Goal: Contribute content: Contribute content

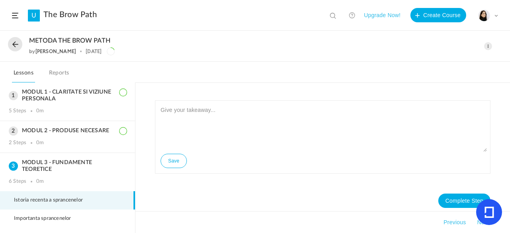
scroll to position [38, 0]
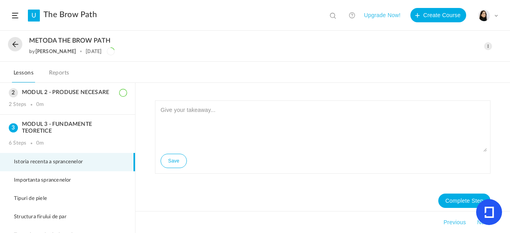
click at [485, 45] on span at bounding box center [488, 46] width 8 height 8
click at [448, 64] on link "Edit" at bounding box center [454, 64] width 75 height 15
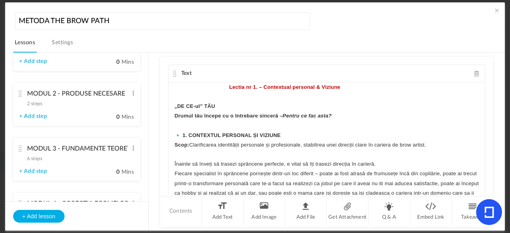
scroll to position [179, 0]
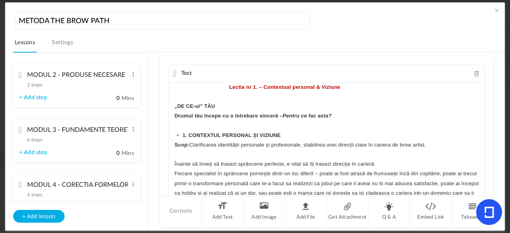
click at [19, 132] on cite at bounding box center [21, 130] width 6 height 6
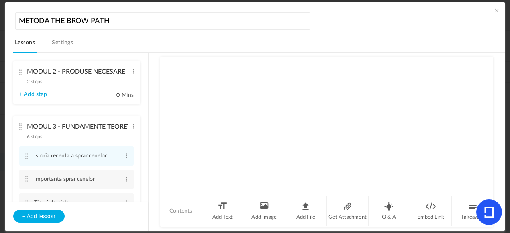
scroll to position [56, 0]
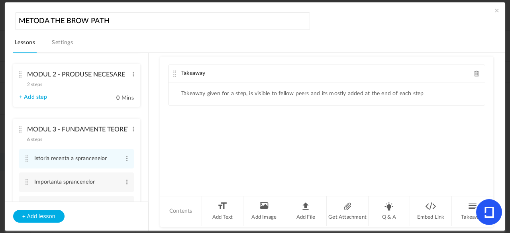
click at [474, 75] on span at bounding box center [477, 74] width 6 height 6
click at [222, 205] on li "Add Text" at bounding box center [223, 211] width 42 height 30
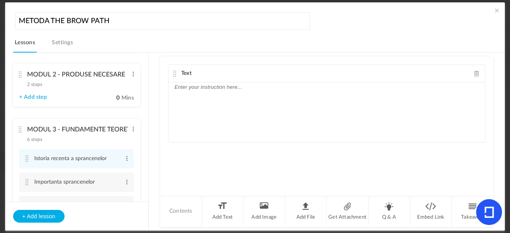
click at [222, 90] on p at bounding box center [326, 87] width 304 height 10
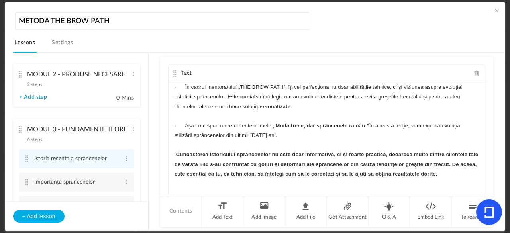
scroll to position [0, 0]
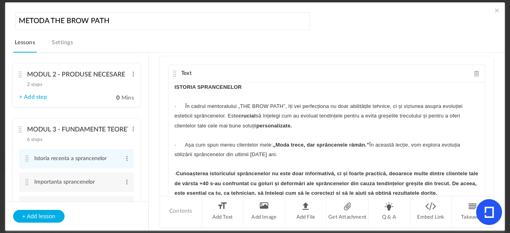
click at [211, 84] on strong "ISTORIA SPRANCENELOR" at bounding box center [207, 87] width 67 height 6
drag, startPoint x: 482, startPoint y: 87, endPoint x: 482, endPoint y: 92, distance: 4.8
click at [482, 92] on div "Text ISTORIA SPRANCENELOR · În cadrul mentoratului „THE BROW PATH”, îți vei per…" at bounding box center [326, 126] width 333 height 139
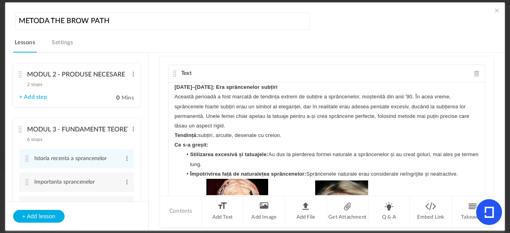
scroll to position [143, 0]
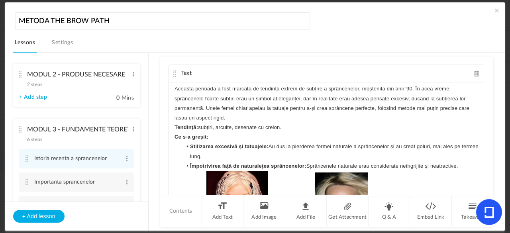
click at [264, 149] on strong "Stilizarea excesivă și tatuajele:" at bounding box center [229, 146] width 78 height 6
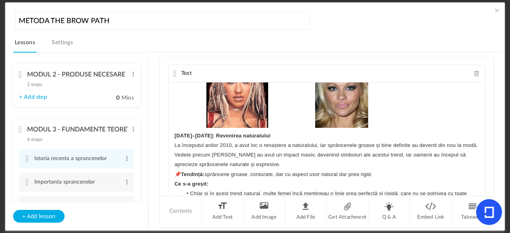
scroll to position [254, 0]
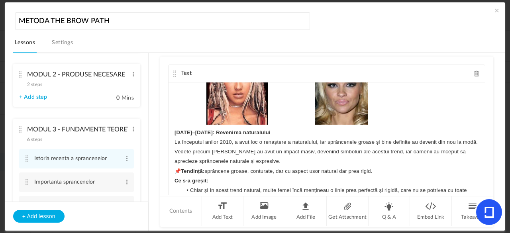
click at [172, 141] on div "ISTORIA SPRANCENELOR · În cadrul mentoratului „THE BROW PATH”, îți vei perfecți…" at bounding box center [327, 142] width 316 height 120
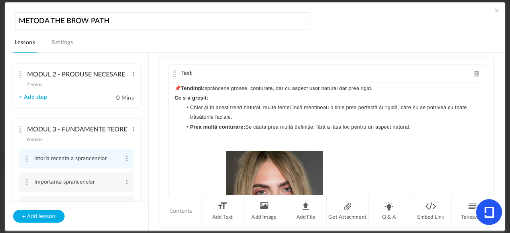
scroll to position [349, 0]
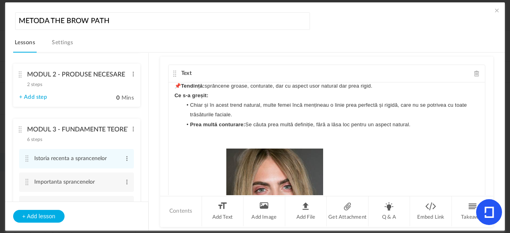
click at [340, 91] on p "📌 Tendință: sprâncene groase, conturate, dar cu aspect usor natural dar prea ri…" at bounding box center [326, 86] width 304 height 10
click at [349, 91] on p "📌 Tendință: sprâncene groase, conturate, dar cu aspect usor natural dar prea ri…" at bounding box center [326, 86] width 304 height 10
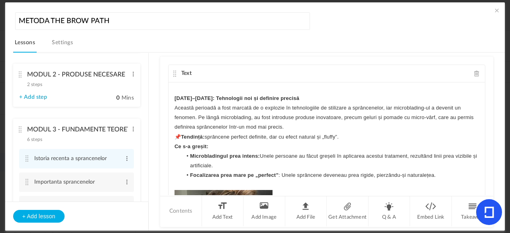
scroll to position [594, 0]
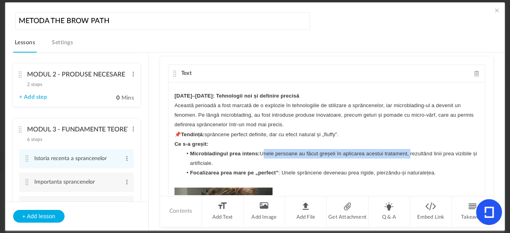
drag, startPoint x: 408, startPoint y: 161, endPoint x: 260, endPoint y: 163, distance: 148.2
click at [260, 163] on li "Microbladingul prea intens: Unele persoane au făcut greșeli în aplicarea acestu…" at bounding box center [330, 158] width 297 height 19
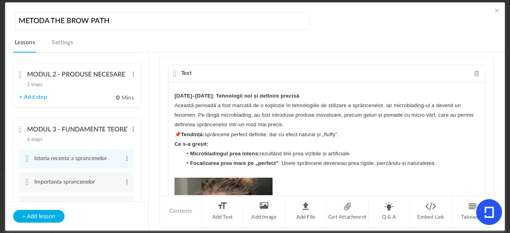
click at [291, 159] on li "Microbladingul prea intens: rezultând linii prea vizibile și artificiale." at bounding box center [330, 154] width 297 height 10
click at [293, 159] on li "Microbladingul prea intens: rezultând linii prea vizibile și artificiale." at bounding box center [330, 154] width 297 height 10
click at [372, 159] on li "Microbladingul prea intens: rezultând sprancene prea vizibile și artificiale." at bounding box center [330, 154] width 297 height 10
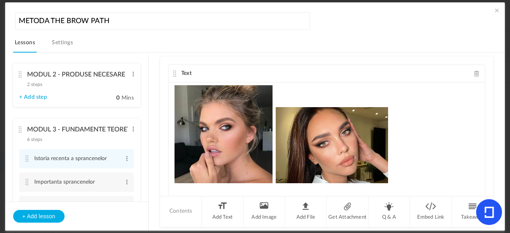
scroll to position [694, 0]
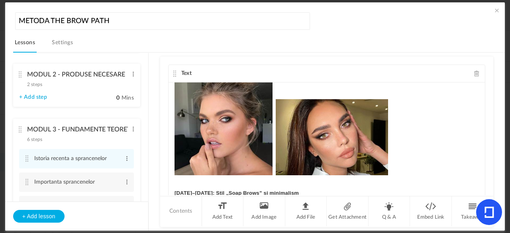
click at [256, 128] on img at bounding box center [223, 126] width 98 height 98
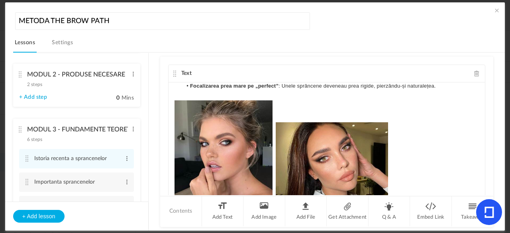
click at [280, 117] on p at bounding box center [326, 150] width 304 height 101
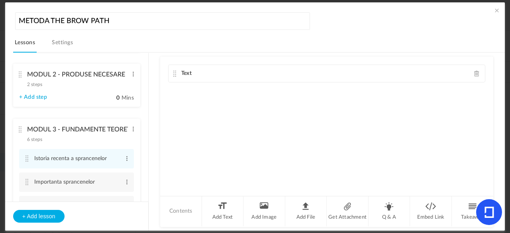
drag, startPoint x: 260, startPoint y: 121, endPoint x: 269, endPoint y: 136, distance: 17.5
click at [269, 136] on div "Text ISTORIA SPRANCENELOR · În cadrul mentoratului „THE BROW PATH”, îți vei per…" at bounding box center [326, 126] width 333 height 139
click at [218, 211] on li "Add Text" at bounding box center [223, 211] width 42 height 30
click at [212, 117] on p at bounding box center [326, 119] width 304 height 10
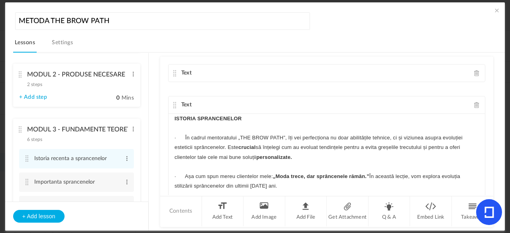
scroll to position [1110, 0]
click at [474, 72] on span at bounding box center [477, 73] width 6 height 6
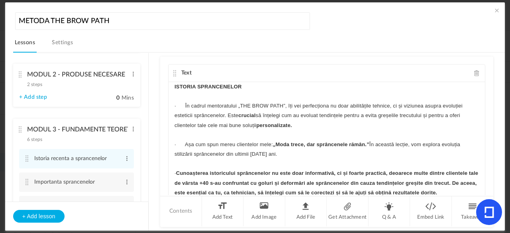
click at [209, 84] on strong "ISTORIA SPRANCENELOR" at bounding box center [207, 87] width 67 height 6
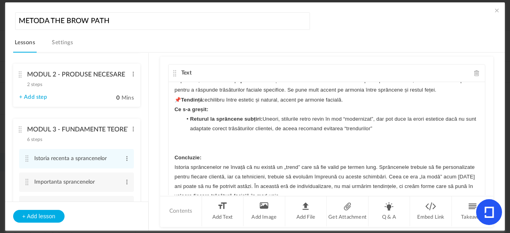
scroll to position [970, 0]
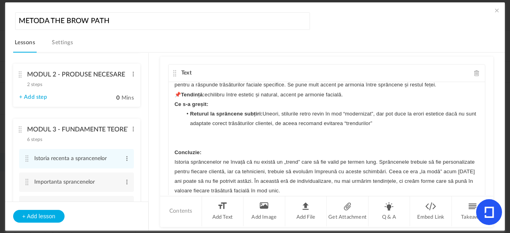
click at [259, 117] on strong "Returul la sprâncene subțiri:" at bounding box center [226, 114] width 73 height 6
click at [261, 121] on li "Returul la sprâncene subțiri: Uneori, stilurile retro revin în mod “modernizat”…" at bounding box center [330, 118] width 297 height 19
click at [429, 147] on p at bounding box center [326, 143] width 304 height 10
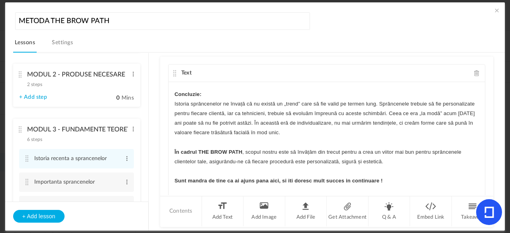
scroll to position [1037, 0]
click at [407, 177] on p "Sunt mandra de tine ca ai ajuns pana aici, si iti doresc mult succes in continu…" at bounding box center [326, 181] width 304 height 10
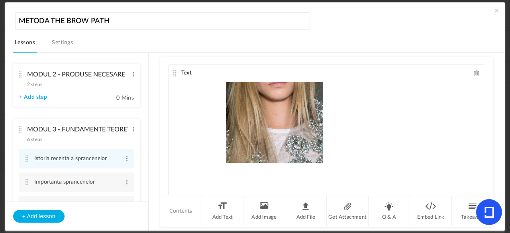
scroll to position [0, 0]
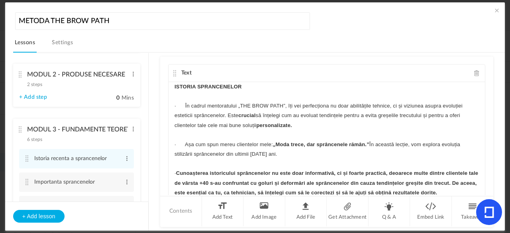
click at [173, 70] on cite at bounding box center [175, 73] width 6 height 6
click at [173, 73] on cite at bounding box center [175, 73] width 6 height 6
click at [27, 184] on cite at bounding box center [27, 182] width 6 height 6
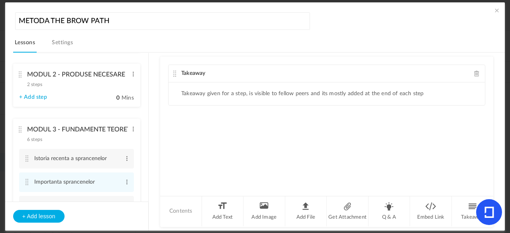
click at [474, 73] on span at bounding box center [477, 74] width 6 height 6
click at [224, 208] on li "Add Text" at bounding box center [223, 211] width 42 height 30
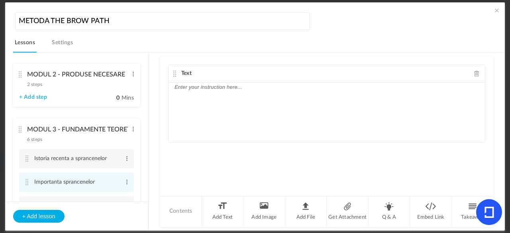
click at [192, 91] on div at bounding box center [327, 112] width 316 height 60
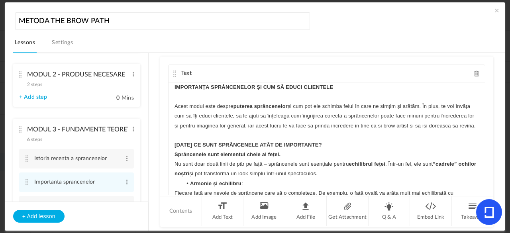
click at [175, 86] on strong "IMPORTANȚA SPRÂNCENELOR ȘI CUM SĂ EDUCI CLIENTELE" at bounding box center [253, 87] width 159 height 6
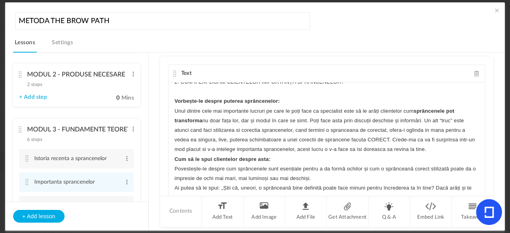
scroll to position [249, 0]
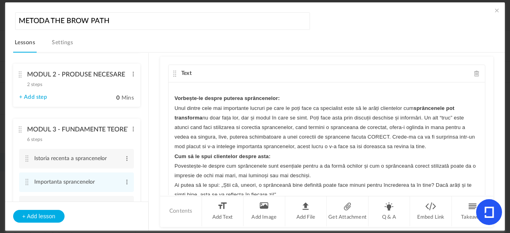
click at [188, 84] on p "2. CUM ÎI EXPLICĂM CLIENTELOR IMPORTANȚA SPRÂNCENELOR?" at bounding box center [326, 80] width 304 height 10
drag, startPoint x: 206, startPoint y: 107, endPoint x: 389, endPoint y: 121, distance: 183.0
click at [389, 121] on div "IMPORTANȚA SPRÂNCENELOR ȘI CUM SĂ EDUCI CLIENTELE Acest modul este despre puter…" at bounding box center [327, 142] width 316 height 120
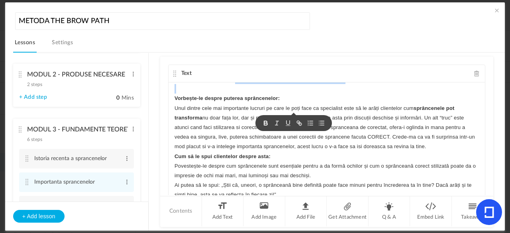
click at [260, 124] on button "button" at bounding box center [265, 123] width 11 height 10
click at [413, 94] on p at bounding box center [326, 89] width 304 height 10
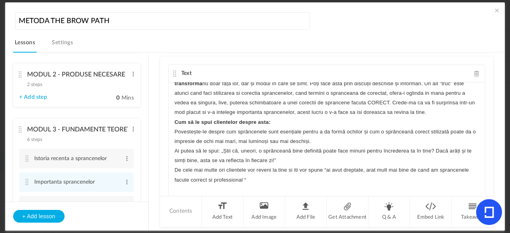
scroll to position [285, 0]
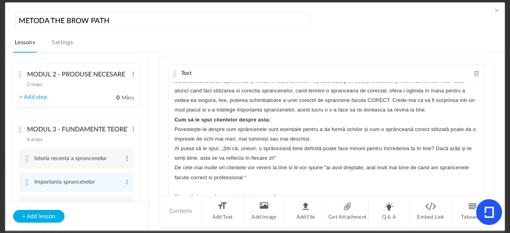
click at [173, 149] on div "IMPORTANȚA SPRÂNCENELOR ȘI CUM SĂ EDUCI CLIENTELE Acest modul este despre puter…" at bounding box center [327, 142] width 316 height 120
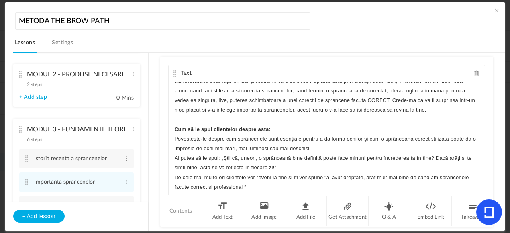
drag, startPoint x: 481, startPoint y: 114, endPoint x: 481, endPoint y: 120, distance: 6.0
click at [481, 120] on div "IMPORTANȚA SPRÂNCENELOR ȘI CUM SĂ EDUCI CLIENTELE Acest modul este despre puter…" at bounding box center [327, 142] width 316 height 120
click at [174, 132] on strong "Cum să le spui clientelor despre asta:" at bounding box center [222, 129] width 96 height 6
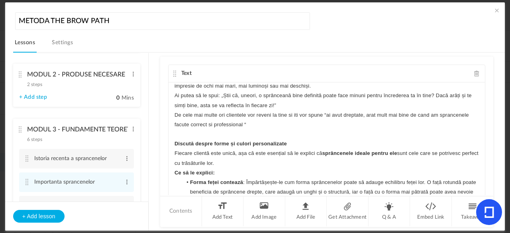
scroll to position [376, 0]
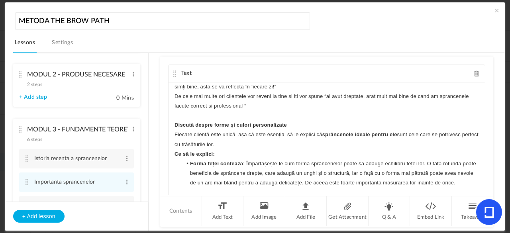
click at [174, 128] on strong "Discută despre forme și culori personalizate" at bounding box center [230, 125] width 112 height 6
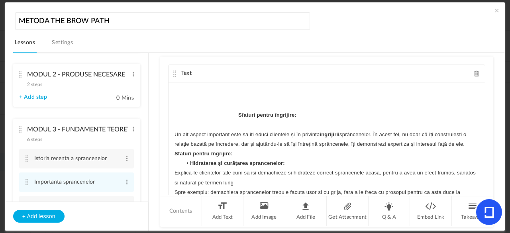
scroll to position [691, 0]
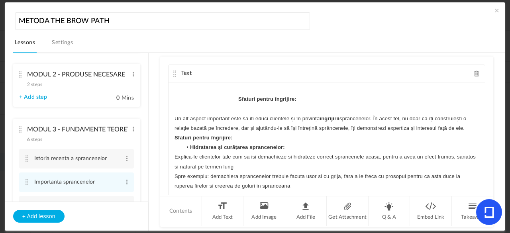
click at [233, 104] on p "Sfaturi pentru îngrijire:" at bounding box center [326, 99] width 304 height 10
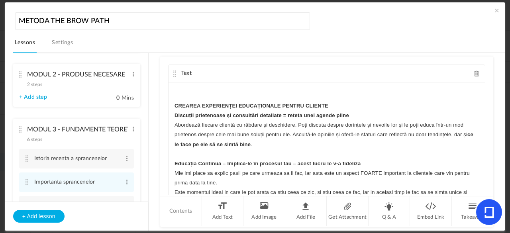
scroll to position [937, 0]
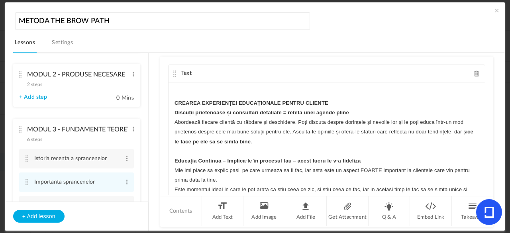
click at [184, 106] on strong "CREAREA EXPERIENȚEI EDUCAȚIONALE PENTRU CLIENTE" at bounding box center [251, 103] width 154 height 6
click at [481, 180] on div "IMPORTANȚA SPRÂNCENELOR ȘI CUM SĂ EDUCI CLIENTELE Acest modul este despre puter…" at bounding box center [327, 142] width 316 height 120
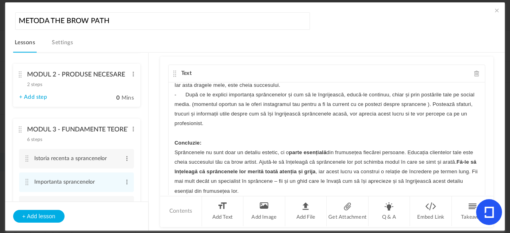
scroll to position [1090, 0]
drag, startPoint x: 492, startPoint y: 161, endPoint x: 491, endPoint y: 171, distance: 10.4
click at [491, 171] on div "Text IMPORTANȚA SPRÂNCENELOR ȘI CUM SĂ EDUCI CLIENTELE Acest modul este despre …" at bounding box center [326, 126] width 333 height 139
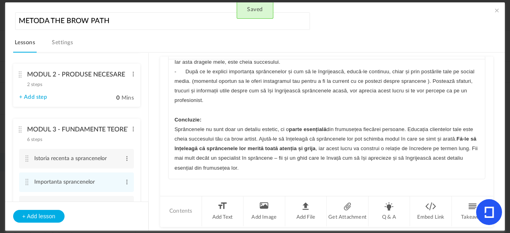
scroll to position [28, 0]
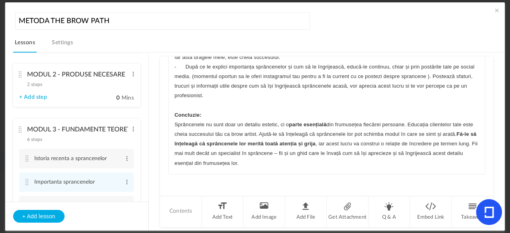
click at [293, 163] on p "Sprâncenele nu sunt doar un detaliu estetic, ci o parte esențială din frumusețe…" at bounding box center [326, 144] width 304 height 48
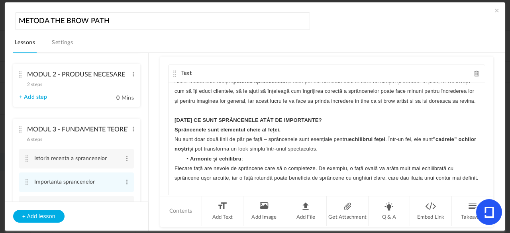
scroll to position [0, 0]
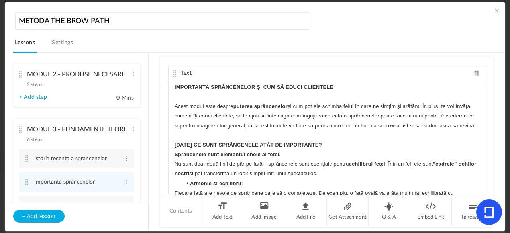
click at [173, 74] on cite at bounding box center [175, 74] width 6 height 6
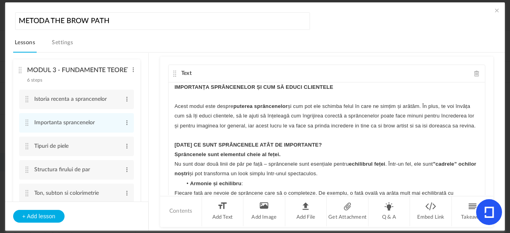
scroll to position [118, 0]
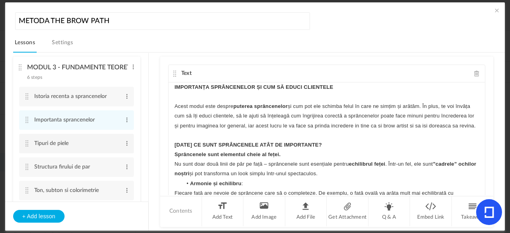
click at [27, 147] on li "Tipuri de piele Edit Delete" at bounding box center [76, 144] width 115 height 20
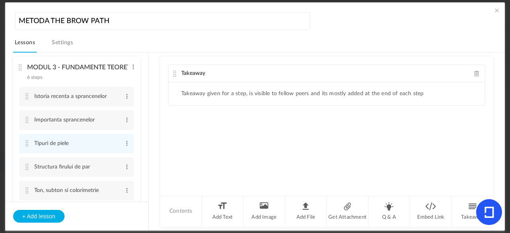
click at [474, 71] on span at bounding box center [477, 74] width 6 height 6
drag, startPoint x: 473, startPoint y: 71, endPoint x: 363, endPoint y: 182, distance: 156.9
click at [216, 207] on li "Add Text" at bounding box center [223, 211] width 42 height 30
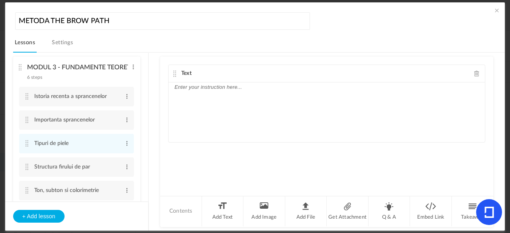
click at [235, 90] on p at bounding box center [326, 87] width 304 height 10
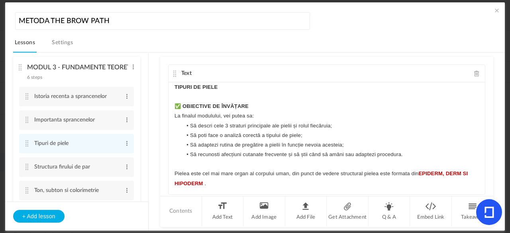
scroll to position [0, 0]
click at [209, 84] on strong "TIPURI DE PIELE" at bounding box center [195, 87] width 43 height 6
drag, startPoint x: 489, startPoint y: 107, endPoint x: 490, endPoint y: 122, distance: 14.8
click at [490, 122] on div "Text TIPURI DE PIELE ✅ OBIECTIVE DE ÎNVĂȚARE La finalul modulului, vei putea sa…" at bounding box center [326, 126] width 333 height 139
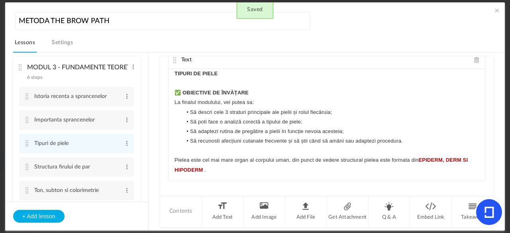
scroll to position [21, 0]
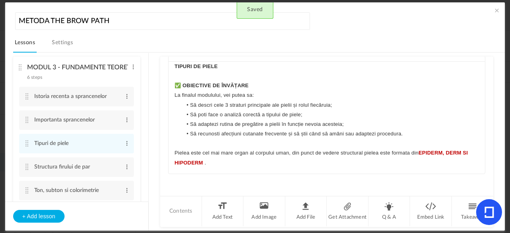
click at [468, 113] on li "Să poti face o analiză corectă a tipului de piele;" at bounding box center [330, 115] width 297 height 10
click at [224, 163] on p "Pielea este cel mai mare organ al corpului uman, din punct de vedere structural…" at bounding box center [326, 157] width 304 height 19
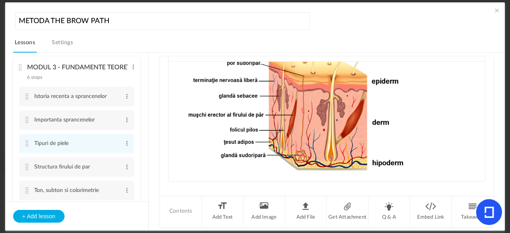
scroll to position [158, 0]
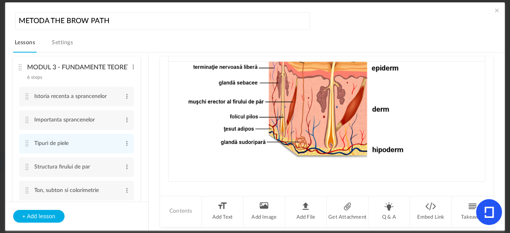
click at [455, 156] on img at bounding box center [326, 94] width 304 height 168
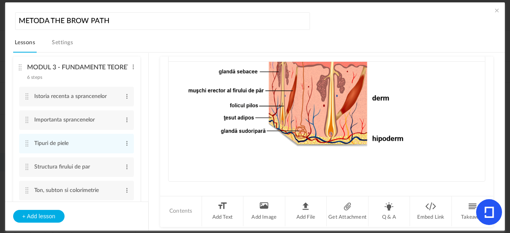
scroll to position [0, 0]
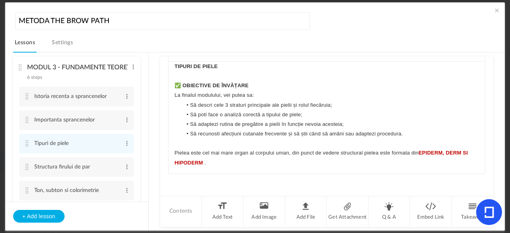
drag, startPoint x: 492, startPoint y: 138, endPoint x: 492, endPoint y: 155, distance: 17.1
click at [492, 155] on au-course-substep "Text TIPURI DE PIELE ✅ OBIECTIVE DE ÎNVĂȚARE La finalul modulului, vei putea sa…" at bounding box center [326, 142] width 337 height 178
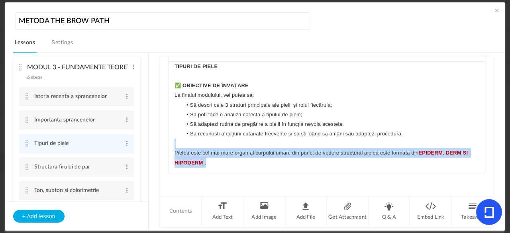
drag, startPoint x: 469, startPoint y: 134, endPoint x: 480, endPoint y: 159, distance: 27.3
click at [480, 159] on div "TIPURI DE PIELE ✅ OBIECTIVE DE ÎNVĂȚARE La finalul modulului, vei putea sa: Să …" at bounding box center [327, 118] width 316 height 112
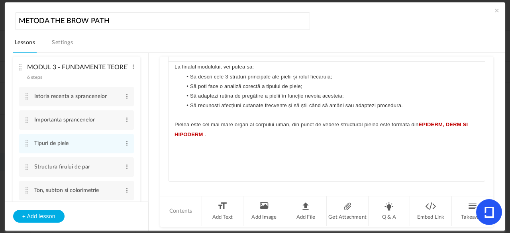
scroll to position [31, 0]
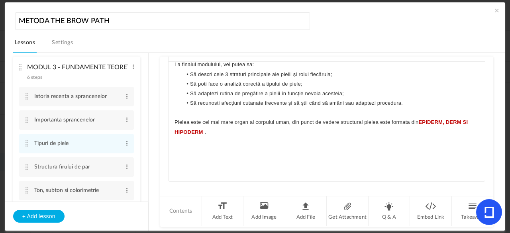
click at [176, 150] on p at bounding box center [326, 152] width 304 height 10
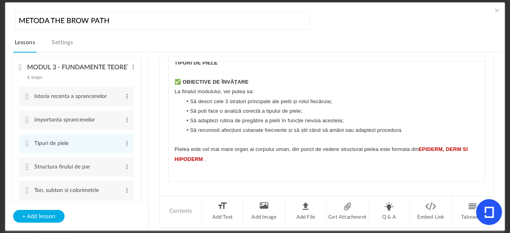
scroll to position [13, 0]
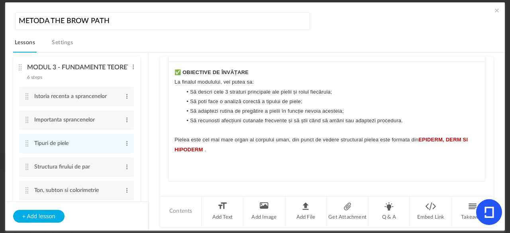
click at [179, 172] on p at bounding box center [326, 169] width 304 height 10
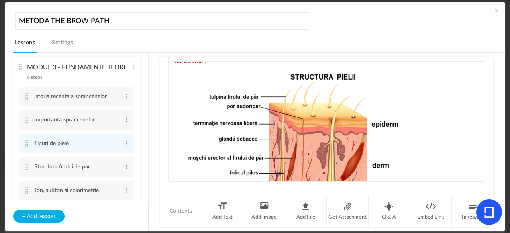
scroll to position [158, 0]
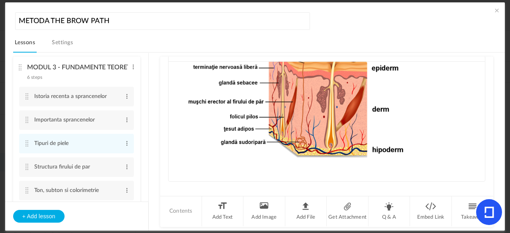
click at [443, 163] on img at bounding box center [326, 94] width 304 height 168
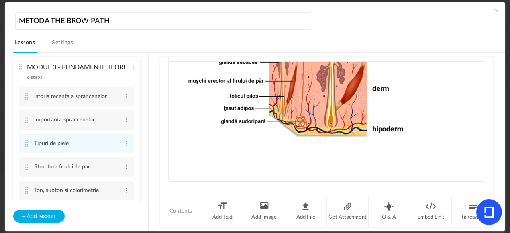
scroll to position [0, 0]
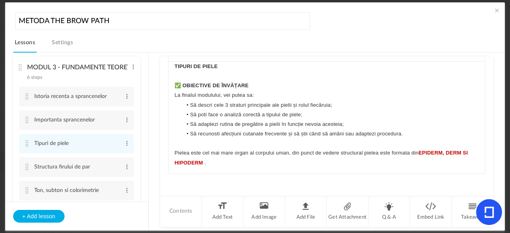
click at [274, 165] on p "Pielea este cel mai mare organ al corpului uman, din punct de vedere structural…" at bounding box center [326, 157] width 304 height 19
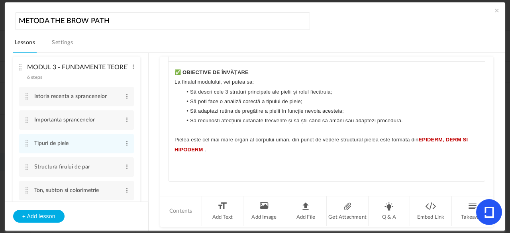
scroll to position [2785, 0]
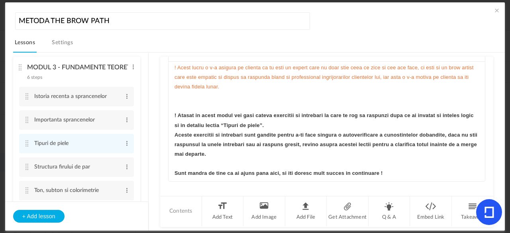
click at [394, 169] on p "Sunt mandra de tine ca ai ajuns pana aici, si iti doresc mult succes in continu…" at bounding box center [326, 174] width 304 height 10
click at [234, 153] on div "TIPURI DE PIELE ✅ OBIECTIVE DE ÎNVĂȚARE La finalul modulului, vei putea sa: Să …" at bounding box center [327, 122] width 316 height 120
drag, startPoint x: 234, startPoint y: 153, endPoint x: 222, endPoint y: 150, distance: 12.6
click at [222, 150] on div "TIPURI DE PIELE ✅ OBIECTIVE DE ÎNVĂȚARE La finalul modulului, vei putea sa: Să …" at bounding box center [327, 122] width 316 height 120
drag, startPoint x: 231, startPoint y: 147, endPoint x: 171, endPoint y: 106, distance: 72.6
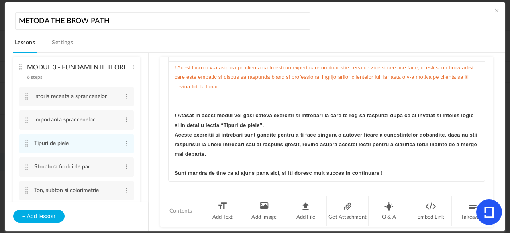
click at [171, 106] on div "TIPURI DE PIELE ✅ OBIECTIVE DE ÎNVĂȚARE La finalul modulului, vei putea sa: Să …" at bounding box center [327, 122] width 316 height 120
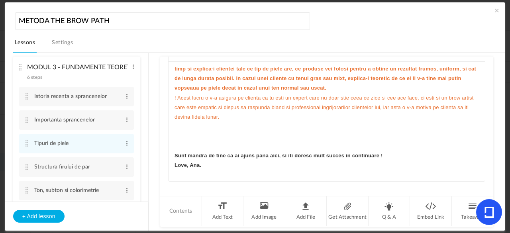
scroll to position [2745, 0]
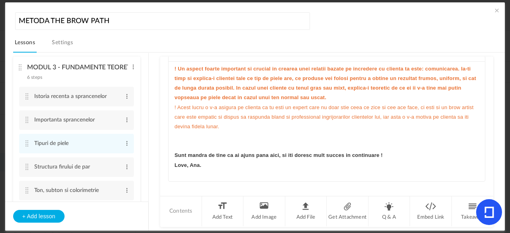
click at [480, 176] on div "TIPURI DE PIELE ✅ OBIECTIVE DE ÎNVĂȚARE La finalul modulului, vei putea sa: Să …" at bounding box center [327, 122] width 316 height 120
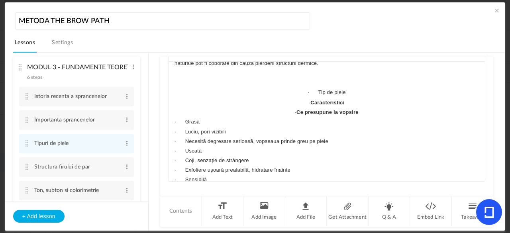
scroll to position [1022, 0]
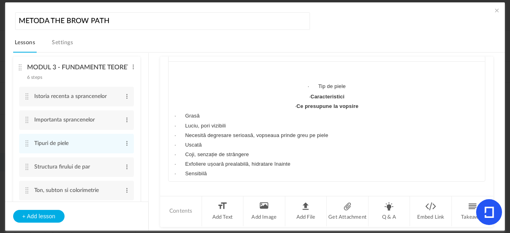
click at [187, 141] on p "· Uscată" at bounding box center [326, 145] width 304 height 10
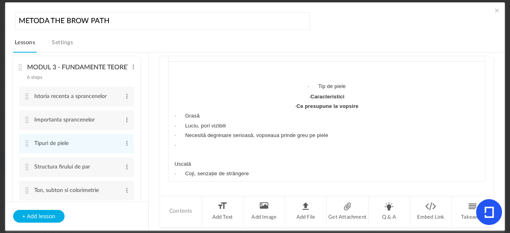
click at [188, 111] on p "· Grasă" at bounding box center [326, 116] width 304 height 10
click at [196, 115] on p "Grasă" at bounding box center [326, 116] width 304 height 10
click at [202, 161] on p "Uscată" at bounding box center [326, 164] width 304 height 10
click at [182, 142] on p "·" at bounding box center [326, 145] width 304 height 10
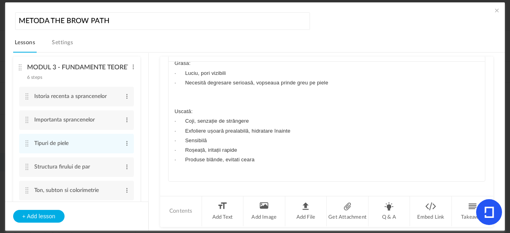
scroll to position [1081, 0]
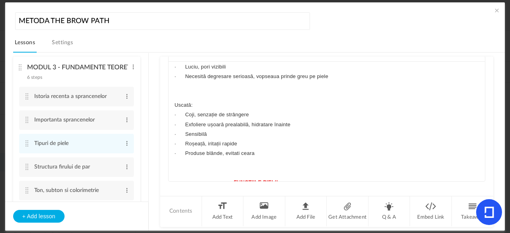
click at [189, 132] on p "· Sensibilă" at bounding box center [326, 134] width 304 height 10
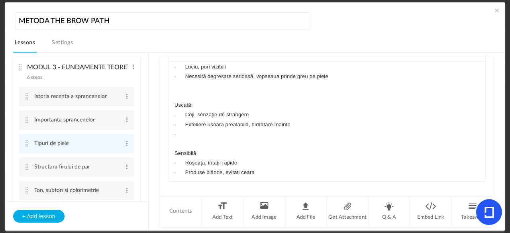
click at [200, 149] on p "Sensibilă" at bounding box center [326, 154] width 304 height 10
click at [183, 130] on p "·" at bounding box center [326, 134] width 304 height 10
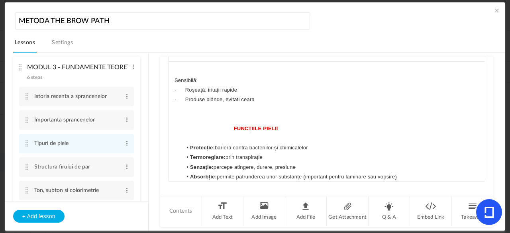
scroll to position [1141, 0]
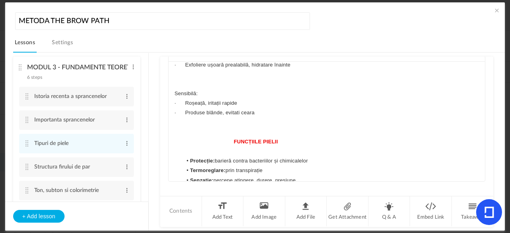
click at [231, 137] on p "FUNCȚIILE PIELII" at bounding box center [326, 142] width 304 height 10
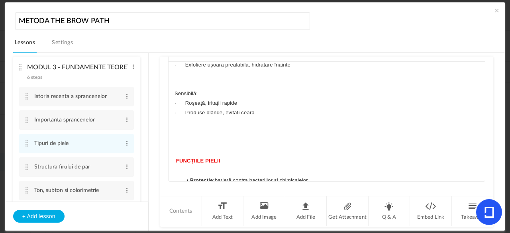
click at [225, 166] on p at bounding box center [326, 171] width 304 height 10
click at [224, 157] on p "FUNCȚIILE PIELII" at bounding box center [326, 161] width 304 height 10
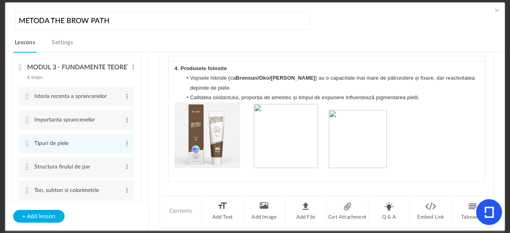
scroll to position [2592, 0]
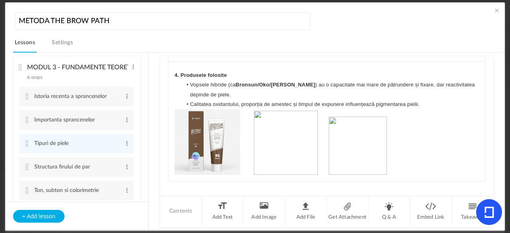
click at [229, 144] on img at bounding box center [207, 142] width 66 height 66
click at [284, 143] on img at bounding box center [286, 143] width 64 height 64
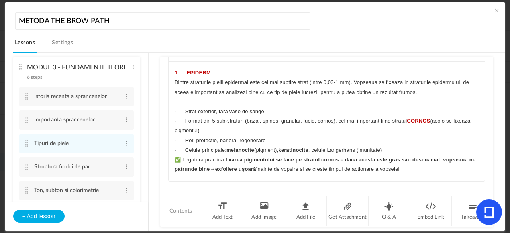
scroll to position [0, 0]
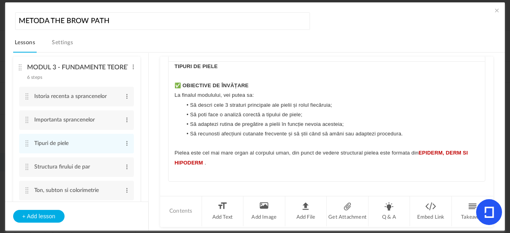
drag, startPoint x: 489, startPoint y: 125, endPoint x: 489, endPoint y: 95, distance: 29.9
click at [489, 95] on div "Text TIPURI DE PIELE ✅ OBIECTIVE DE ÎNVĂȚARE La finalul modulului, vei putea sa…" at bounding box center [326, 126] width 333 height 139
drag, startPoint x: 492, startPoint y: 97, endPoint x: 492, endPoint y: 70, distance: 27.1
click at [492, 70] on au-course-substep "Text TIPURI DE PIELE ✅ OBIECTIVE DE ÎNVĂȚARE La finalul modulului, vei putea sa…" at bounding box center [326, 142] width 337 height 178
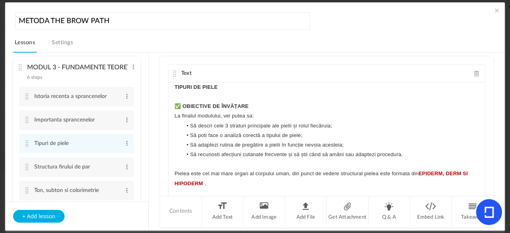
click at [173, 74] on cite at bounding box center [175, 74] width 6 height 6
click at [25, 167] on cite at bounding box center [27, 167] width 6 height 6
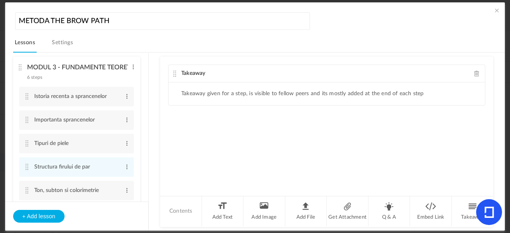
click at [476, 74] on span at bounding box center [477, 74] width 6 height 6
click at [219, 204] on li "Add Text" at bounding box center [223, 211] width 42 height 30
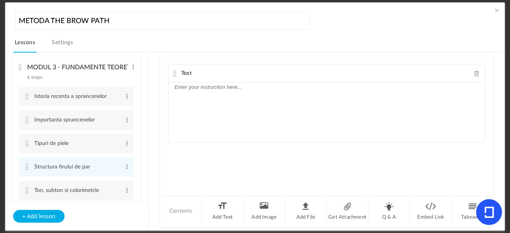
click at [213, 91] on div at bounding box center [327, 112] width 316 height 60
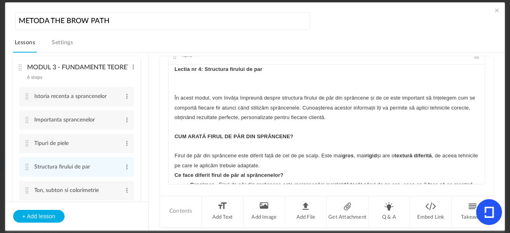
click at [172, 68] on div "Lectia nr 4: Structura firului de par În acest modul, vom învăța împreună despr…" at bounding box center [327, 125] width 316 height 120
drag, startPoint x: 347, startPoint y: 67, endPoint x: 238, endPoint y: 67, distance: 109.2
click at [238, 67] on p "Lectia nr 4: Structura firului de par" at bounding box center [326, 70] width 304 height 10
click at [263, 82] on icon "button" at bounding box center [261, 83] width 7 height 7
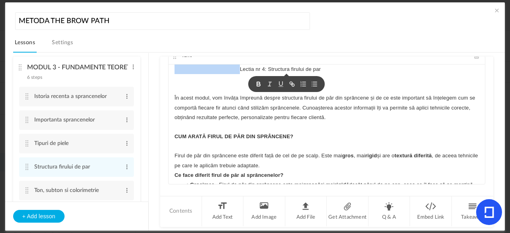
click at [264, 82] on button "button" at bounding box center [269, 84] width 11 height 10
click at [259, 82] on icon "button" at bounding box center [258, 83] width 7 height 7
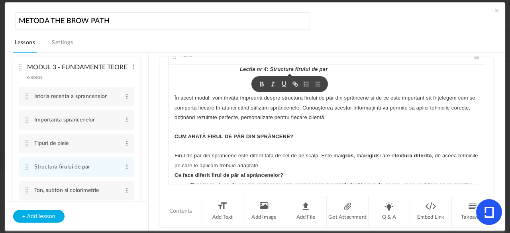
click at [369, 81] on p at bounding box center [326, 79] width 304 height 10
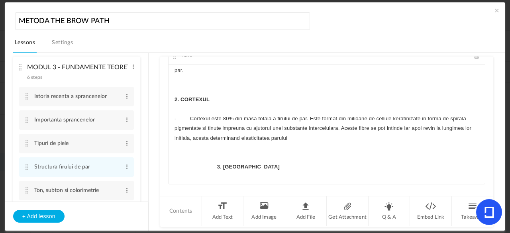
scroll to position [358, 0]
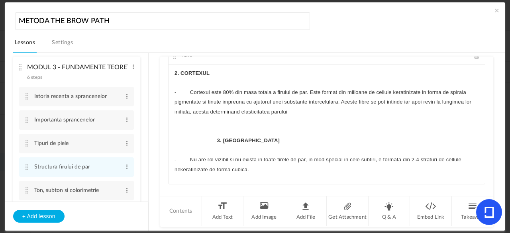
click at [214, 145] on p "3. MEDULA" at bounding box center [326, 141] width 304 height 10
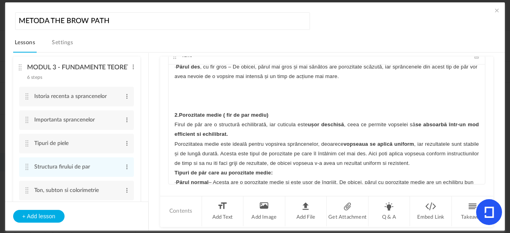
scroll to position [1292, 0]
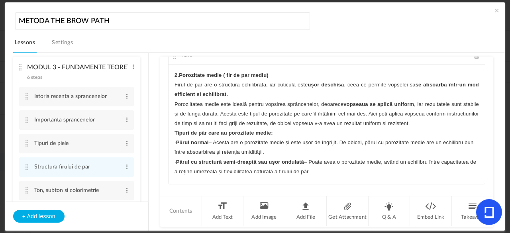
click at [174, 136] on strong "Tipuri de păr care au porozitate medie:" at bounding box center [223, 133] width 98 height 6
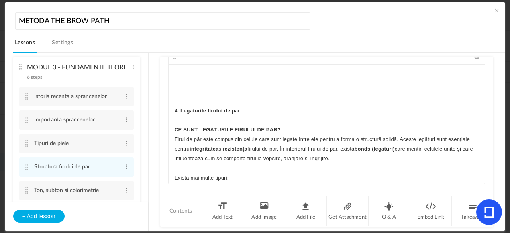
scroll to position [1629, 0]
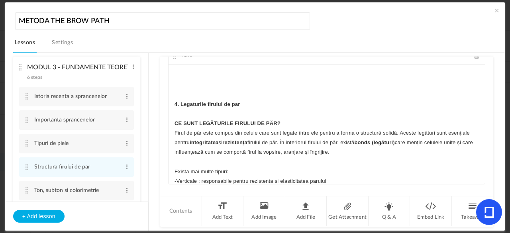
click at [220, 107] on strong "4. Legaturile firului de par" at bounding box center [207, 104] width 66 height 6
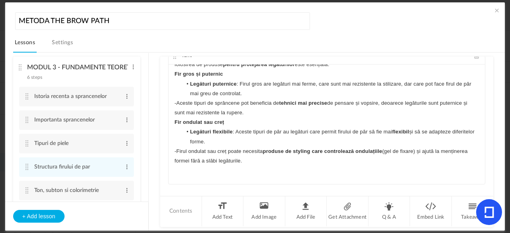
scroll to position [1889, 0]
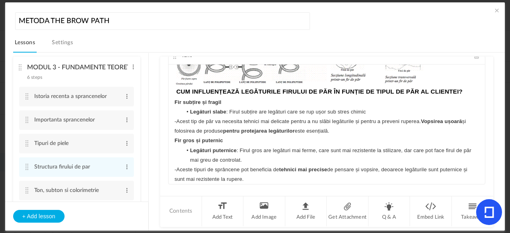
click at [177, 95] on strong "CUM INFLUENȚEAZĂ LEGĂTURILE FIRULUI DE PĂR ÎN FUNȚIE DE TIPUL DE PĂR AL CLIENTE…" at bounding box center [319, 91] width 286 height 7
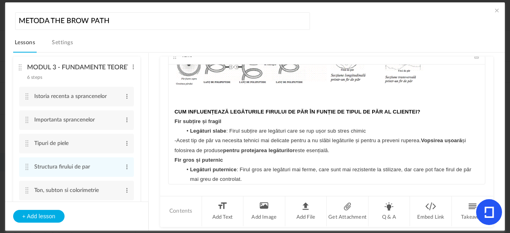
click at [174, 124] on strong "Fir subțire și fragil" at bounding box center [197, 121] width 47 height 6
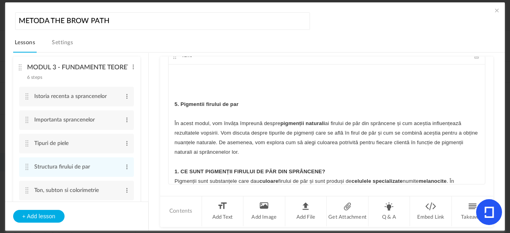
scroll to position [2163, 0]
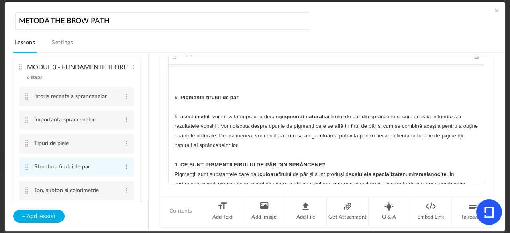
click at [231, 100] on strong "5. Pigmentii firului de par" at bounding box center [206, 97] width 64 height 6
click at [478, 152] on div "Lectia nr 4: Structura firului de par În acest modul, vom învăța împreună despr…" at bounding box center [327, 125] width 316 height 120
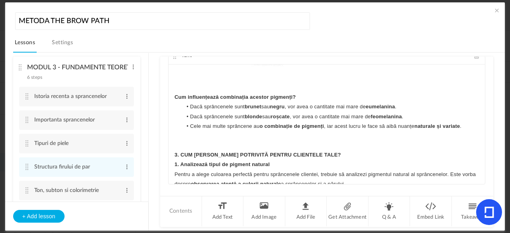
scroll to position [2667, 0]
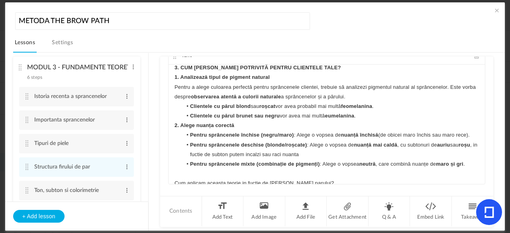
click at [171, 80] on div "Lectia nr 4: Structura firului de par În acest modul, vom învăța împreună despr…" at bounding box center [327, 125] width 316 height 120
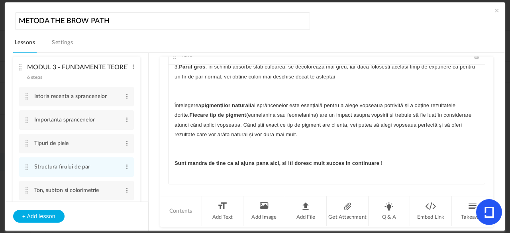
scroll to position [2869, 0]
click at [384, 164] on p "Sunt mandra de tine ca ai ajuns pana aici, si iti doresc mult succes in continu…" at bounding box center [326, 164] width 304 height 10
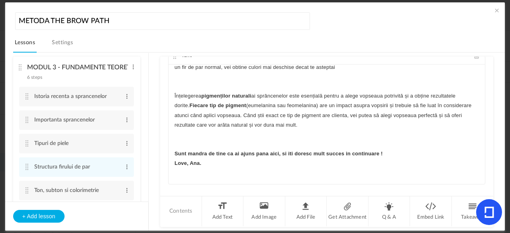
scroll to position [0, 0]
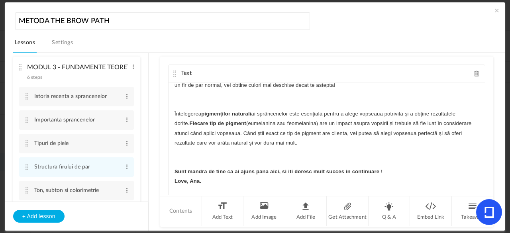
click at [175, 71] on cite at bounding box center [175, 74] width 6 height 6
click at [174, 71] on cite at bounding box center [175, 74] width 6 height 6
click at [147, 101] on ul "MODUL 1 - CLARITATE SI VIZIUNE PERSONALA 5 steps Edit Delete Contextul personal…" at bounding box center [76, 127] width 143 height 149
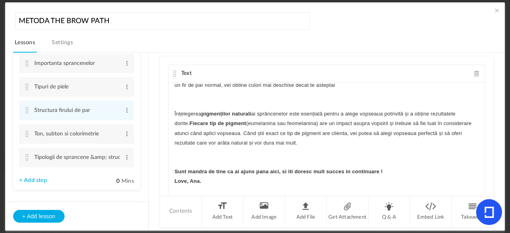
scroll to position [176, 0]
click at [27, 131] on cite at bounding box center [27, 132] width 6 height 6
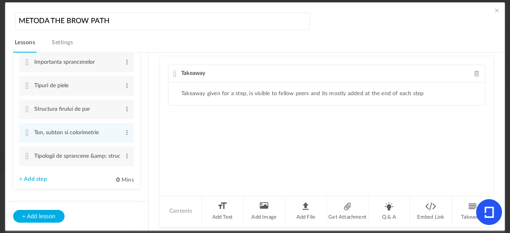
click at [476, 72] on span at bounding box center [477, 74] width 6 height 6
click at [220, 213] on li "Add Text" at bounding box center [223, 211] width 42 height 30
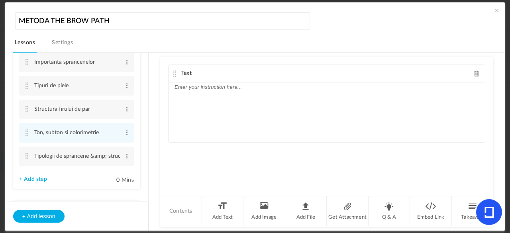
click at [217, 92] on div at bounding box center [327, 112] width 316 height 60
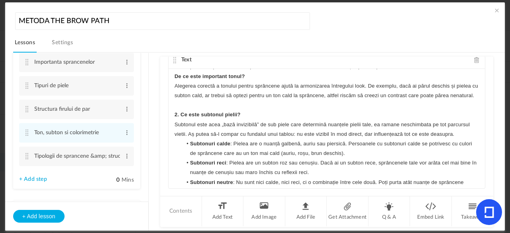
scroll to position [0, 0]
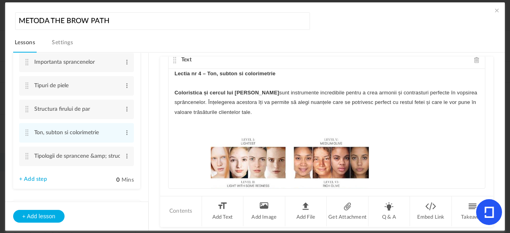
click at [192, 75] on strong "Lectia nr 4 – Ton, subton si colorimetrie" at bounding box center [224, 74] width 101 height 6
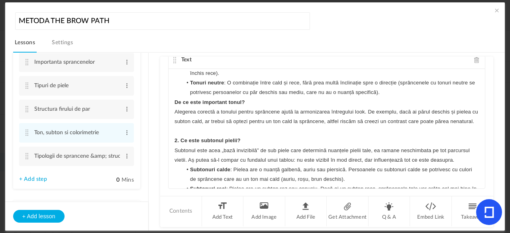
scroll to position [337, 0]
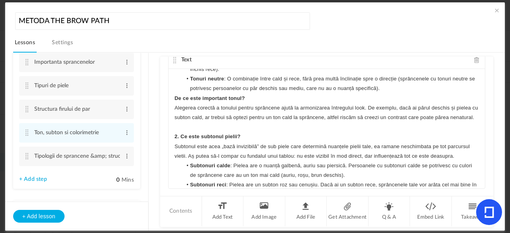
click at [173, 98] on div "Lectia nr 4 – Ton, subton si colorimetrie Coloristica și cercul lui Itten sunt …" at bounding box center [327, 129] width 316 height 120
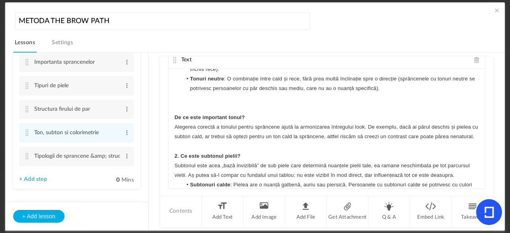
click at [172, 166] on div "Lectia nr 4 – Ton, subton si colorimetrie Coloristica și cercul lui Itten sunt …" at bounding box center [327, 129] width 316 height 120
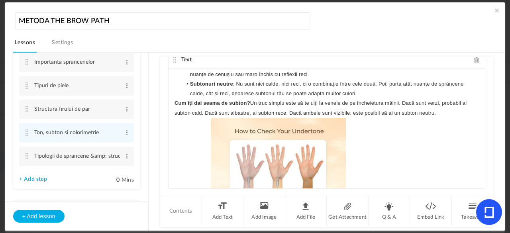
scroll to position [491, 0]
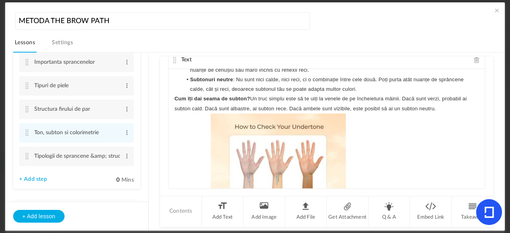
click at [172, 107] on div "Lectia nr 4 – Ton, subton si colorimetrie Coloristica și cercul lui Itten sunt …" at bounding box center [327, 129] width 316 height 120
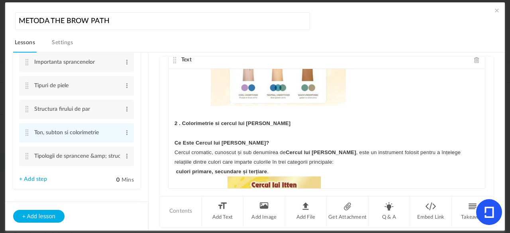
scroll to position [630, 0]
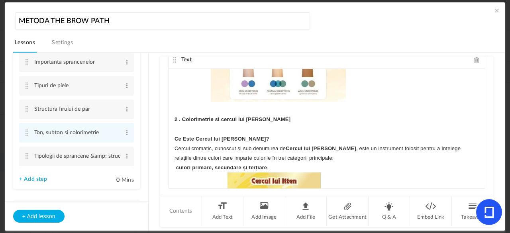
click at [208, 122] on strong "2 . Colorimetrie si cercul lui Itten" at bounding box center [232, 119] width 116 height 6
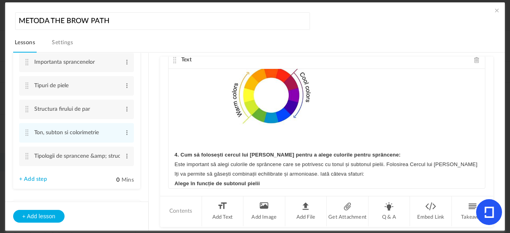
scroll to position [1339, 0]
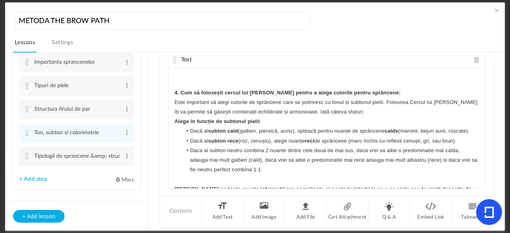
click at [173, 130] on div "Lectia nr 4 – Ton, subton si colorimetrie Coloristica și cercul lui Itten sunt …" at bounding box center [327, 129] width 316 height 120
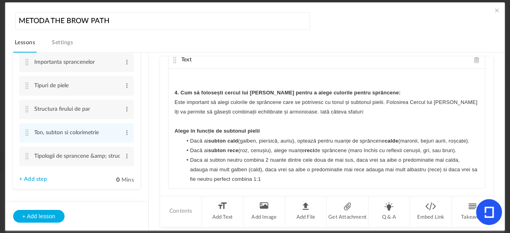
drag, startPoint x: 481, startPoint y: 151, endPoint x: 481, endPoint y: 155, distance: 4.4
click at [481, 155] on div "Lectia nr 4 – Ton, subton si colorimetrie Coloristica și cercul lui Itten sunt …" at bounding box center [327, 129] width 316 height 120
click at [471, 117] on p "Este important să alegi culorile de sprâncene care se potrivesc cu tonul și sub…" at bounding box center [326, 107] width 304 height 19
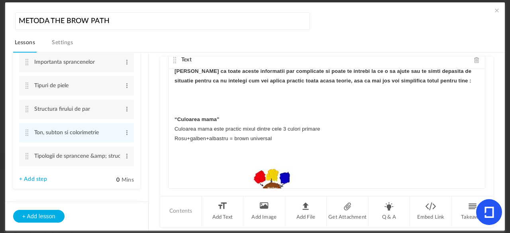
scroll to position [1471, 0]
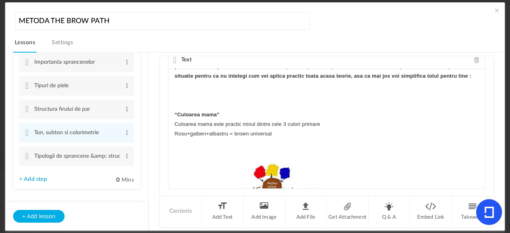
click at [220, 118] on strong "“Culoarea mama”" at bounding box center [196, 115] width 45 height 6
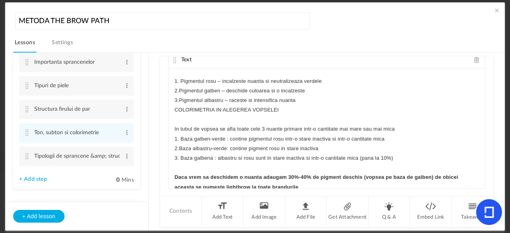
scroll to position [1752, 0]
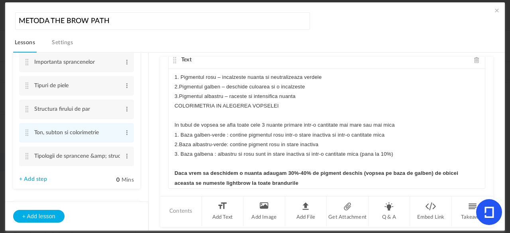
click at [208, 111] on p "COLORIMETRIA IN ALEGEREA VOPSELEI" at bounding box center [326, 106] width 304 height 10
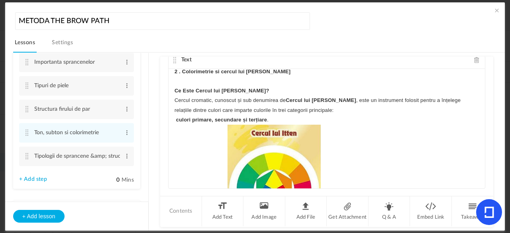
scroll to position [0, 0]
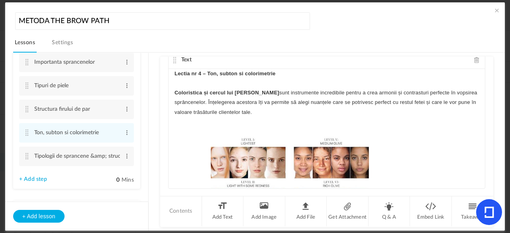
drag, startPoint x: 492, startPoint y: 84, endPoint x: 492, endPoint y: 63, distance: 20.7
click at [492, 63] on div "Text Lectia nr 4 – Ton, subton si colorimetrie Coloristica și cercul lui Itten …" at bounding box center [326, 126] width 333 height 139
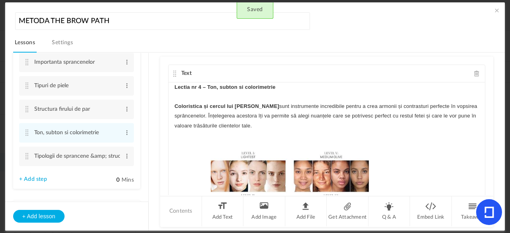
click at [172, 74] on cite at bounding box center [175, 74] width 6 height 6
click at [173, 74] on cite at bounding box center [175, 74] width 6 height 6
click at [124, 157] on span at bounding box center [127, 156] width 6 height 8
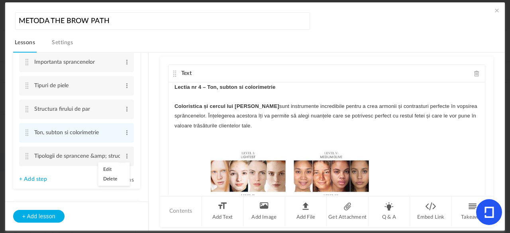
click at [111, 169] on link "Edit" at bounding box center [113, 170] width 31 height 10
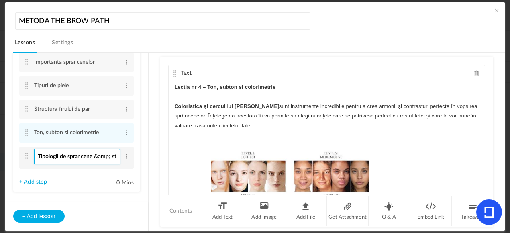
click at [110, 156] on input "Tipologii de sprancene &amp; structura unei sprancenene" at bounding box center [77, 157] width 86 height 16
type input "Tipologii de sprancene & structura unei sprancenene"
click at [102, 172] on li "MODUL 3 - FUNDAMENTE TEORETICE 6 steps Edit Delete Istoria recenta a sprancenel…" at bounding box center [76, 95] width 127 height 193
click at [25, 158] on cite at bounding box center [27, 156] width 6 height 6
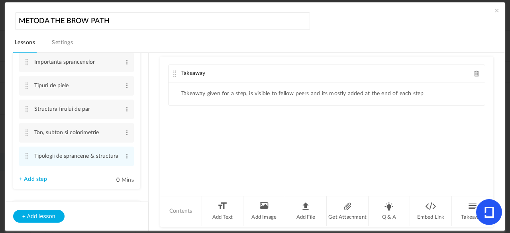
click at [474, 71] on span at bounding box center [477, 74] width 6 height 6
click at [224, 218] on li "Add Text" at bounding box center [223, 211] width 42 height 30
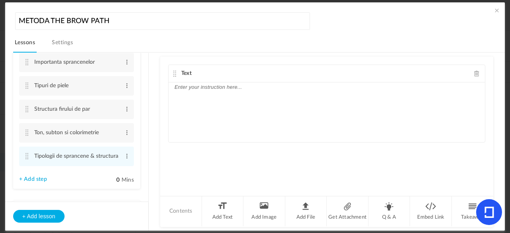
click at [184, 89] on p at bounding box center [326, 87] width 304 height 10
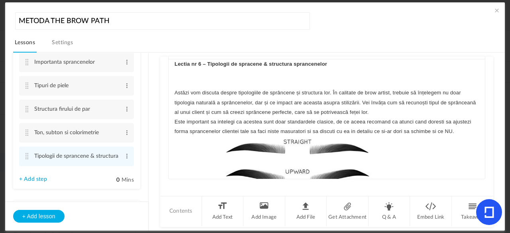
click at [194, 61] on strong "Lectia nr 6 – Tipologii de spracene & structura sprancenelor" at bounding box center [250, 64] width 153 height 6
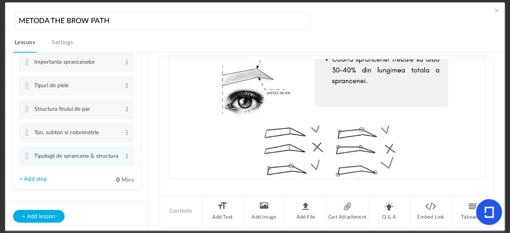
scroll to position [1611, 0]
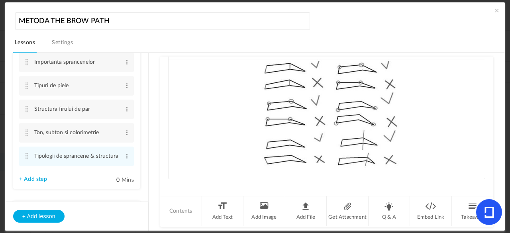
drag, startPoint x: 489, startPoint y: 131, endPoint x: 490, endPoint y: 81, distance: 49.8
click at [490, 81] on div "Text Lectia nr 6 – Tipologii de spracene & structura sprancenelor Astăzi vom di…" at bounding box center [326, 126] width 333 height 139
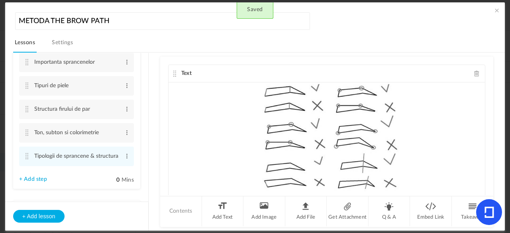
click at [172, 72] on cite at bounding box center [175, 74] width 6 height 6
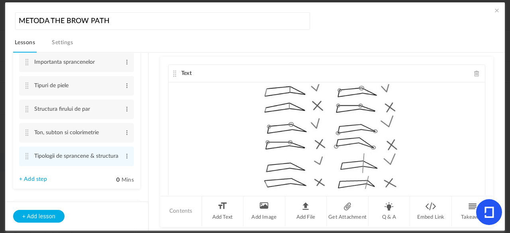
click at [496, 8] on span at bounding box center [497, 10] width 8 height 8
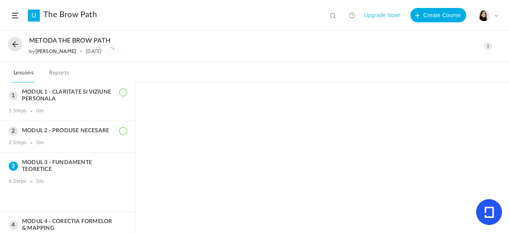
scroll to position [70, 0]
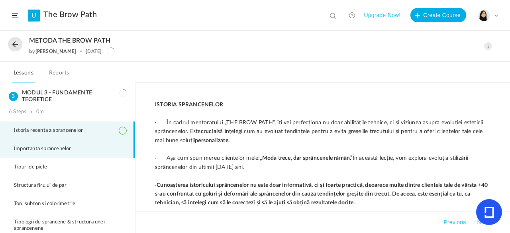
click at [78, 146] on span "Importanta sprancenelor" at bounding box center [47, 149] width 67 height 6
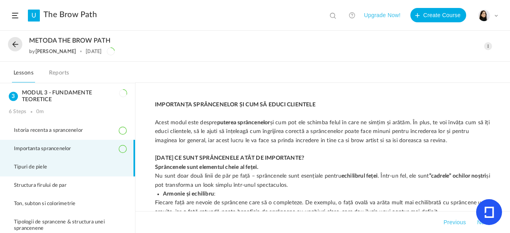
click at [78, 161] on li "Tipuri de piele" at bounding box center [67, 167] width 135 height 18
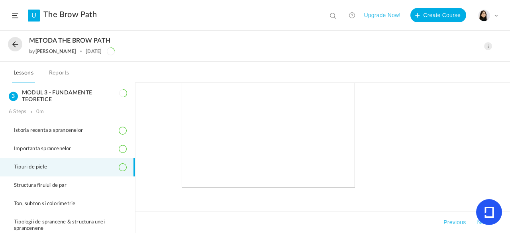
scroll to position [1808, 0]
click at [312, 159] on img at bounding box center [268, 121] width 173 height 121
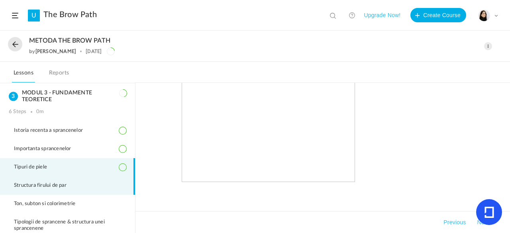
click at [104, 184] on li "Structura firului de par" at bounding box center [67, 185] width 135 height 18
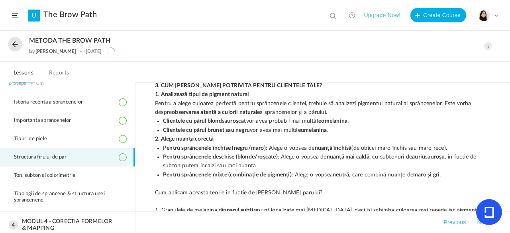
scroll to position [103, 0]
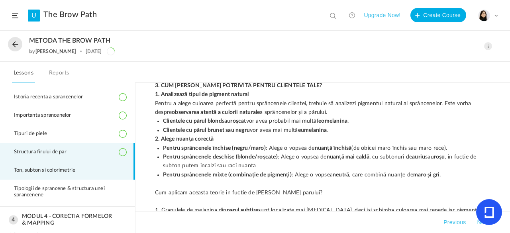
click at [96, 167] on li "Ton, subton si colorimetrie" at bounding box center [67, 170] width 135 height 18
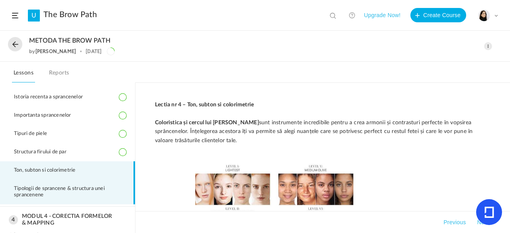
click at [98, 188] on span "Tipologii de sprancene & structura unei sprancenene" at bounding box center [70, 192] width 112 height 13
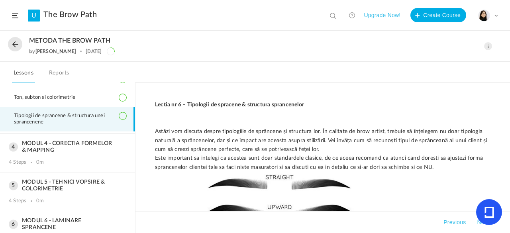
scroll to position [186, 0]
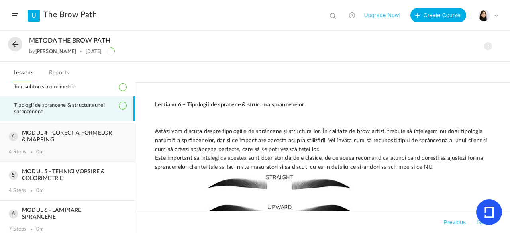
click at [95, 144] on div "MODUL 4 - CORECTIA FORMELOR & MAPPING 4 Steps 0m" at bounding box center [67, 143] width 135 height 38
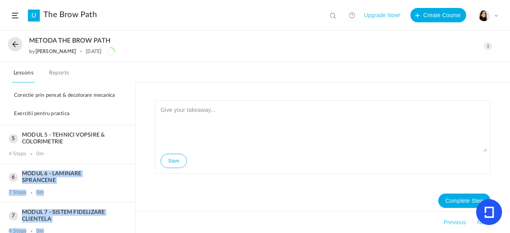
drag, startPoint x: 137, startPoint y: 162, endPoint x: 135, endPoint y: 157, distance: 5.2
click at [135, 157] on main "MODUL 1 - CLARITATE SI VIZIUNE PERSONALA 5 Steps 0m MODUL 2 - PRODUSE NECESARE …" at bounding box center [255, 158] width 510 height 151
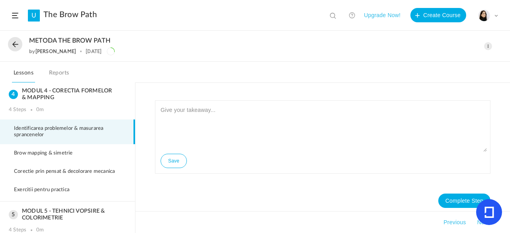
scroll to position [101, 0]
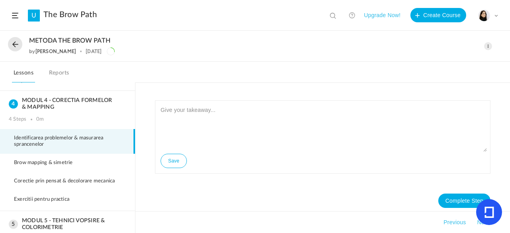
click at [147, 105] on div "Save Complete Step Takeaways Previous Next" at bounding box center [322, 158] width 351 height 116
click at [489, 43] on span at bounding box center [488, 46] width 8 height 8
click at [443, 63] on link "Edit" at bounding box center [454, 64] width 75 height 15
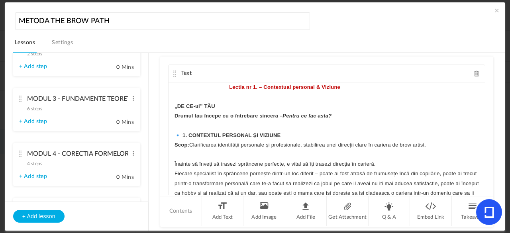
scroll to position [212, 0]
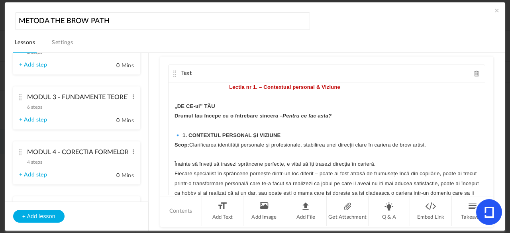
click at [20, 153] on cite at bounding box center [21, 152] width 6 height 6
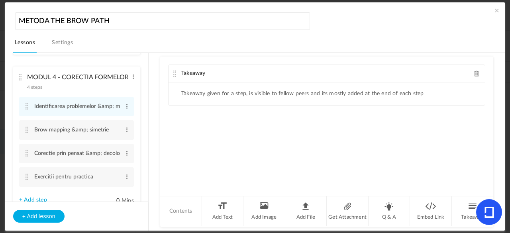
scroll to position [155, 0]
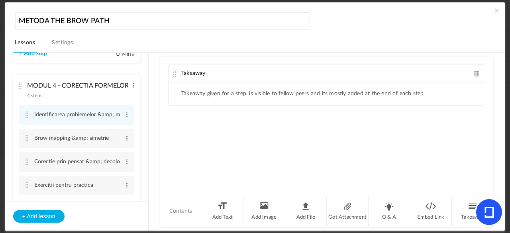
click at [475, 73] on span at bounding box center [477, 74] width 6 height 6
click at [126, 117] on span at bounding box center [127, 115] width 6 height 8
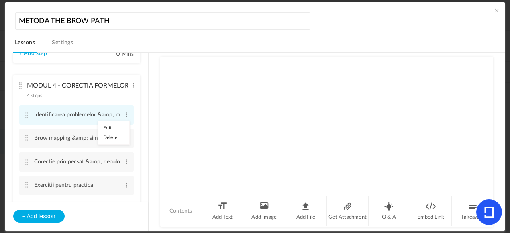
click at [117, 126] on link "Edit" at bounding box center [113, 128] width 31 height 10
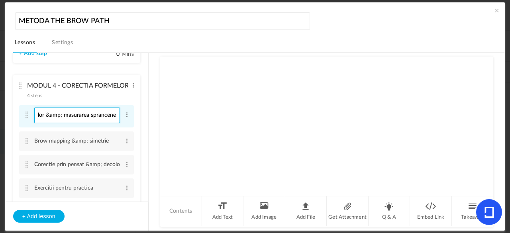
click at [60, 117] on input "Identificarea problemelor &amp; masurarea sprancenelor" at bounding box center [77, 116] width 86 height 16
click at [61, 117] on input "Identificarea problemelor &amp; masurarea sprancenelor" at bounding box center [77, 116] width 86 height 16
type input "Identificarea problemelor & masurarea sprancenelor"
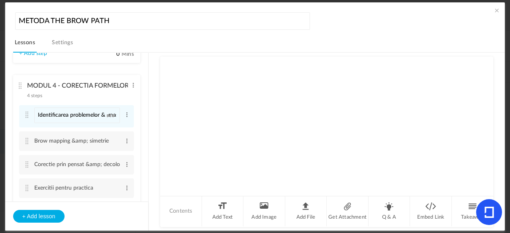
click at [160, 120] on div at bounding box center [326, 126] width 333 height 139
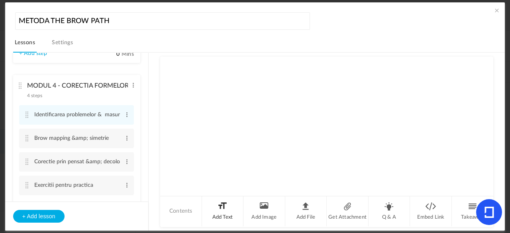
click at [212, 208] on li "Add Text" at bounding box center [223, 211] width 42 height 30
click at [210, 90] on p at bounding box center [326, 87] width 304 height 10
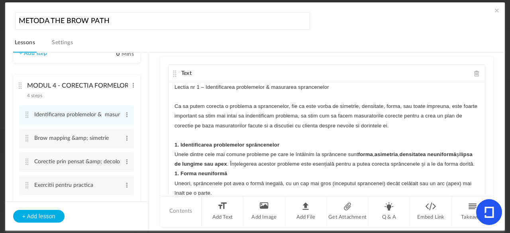
click at [186, 85] on p "Lectia nr 1 – Identificarea problemelor & masurarea sprancenelor" at bounding box center [326, 87] width 304 height 10
drag, startPoint x: 386, startPoint y: 88, endPoint x: 217, endPoint y: 87, distance: 169.7
click at [217, 87] on p "Lectia nr 1 – Identificarea problemelor & masurarea sprancenelor" at bounding box center [326, 87] width 304 height 10
click at [267, 100] on icon "button" at bounding box center [268, 101] width 3 height 2
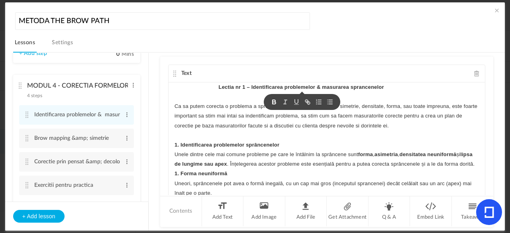
click at [198, 86] on p "Lectia nr 1 – Identificarea problemelor & masurarea sprancenelor" at bounding box center [326, 87] width 304 height 10
click at [200, 144] on strong "1. Identificarea problemelor sprâncenelor" at bounding box center [226, 145] width 105 height 6
click at [174, 151] on p "Unele dintre cele mai comune probleme pe care le întâlnim la sprâncene sunt for…" at bounding box center [326, 159] width 304 height 19
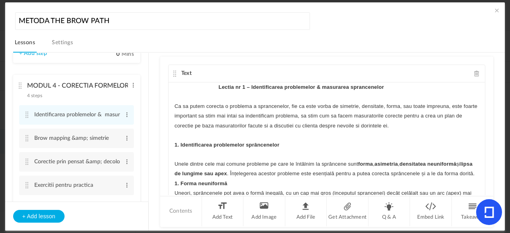
click at [234, 143] on strong "1. Identificarea problemelor sprâncenelor" at bounding box center [226, 145] width 105 height 6
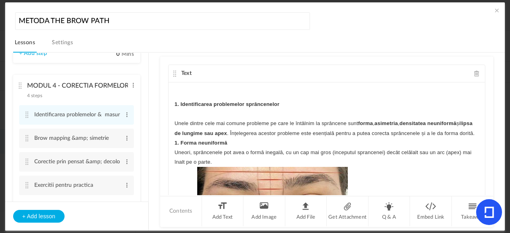
scroll to position [53, 0]
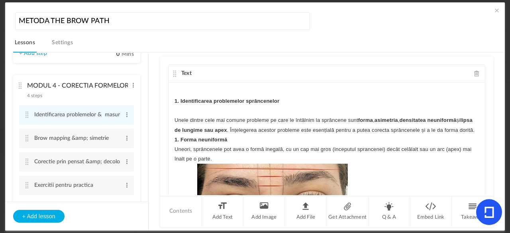
click at [174, 143] on strong "1. Forma neuniformă" at bounding box center [200, 140] width 53 height 6
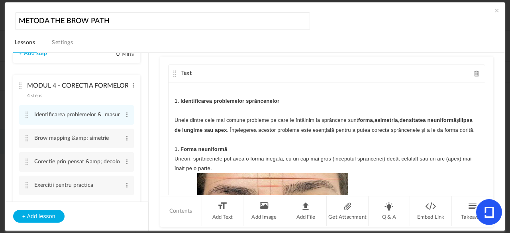
click at [480, 88] on div "Lectia nr 1 – Identificarea problemelor & masurarea sprancenelor Ca sa putem co…" at bounding box center [327, 142] width 316 height 120
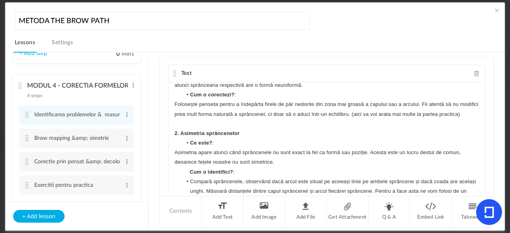
scroll to position [348, 0]
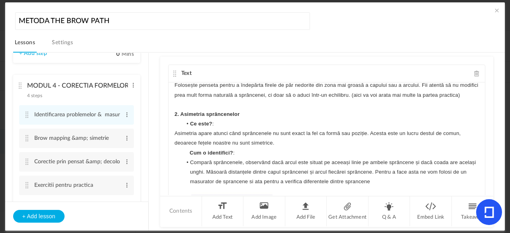
click at [174, 117] on strong "2. Asimetria sprâncenelor" at bounding box center [206, 114] width 65 height 6
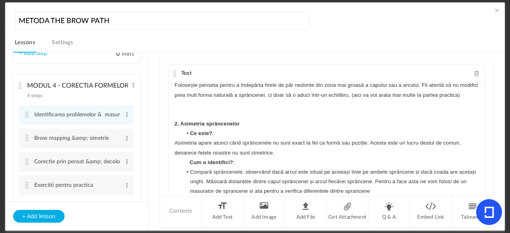
click at [182, 138] on li "Ce este? :" at bounding box center [330, 134] width 297 height 10
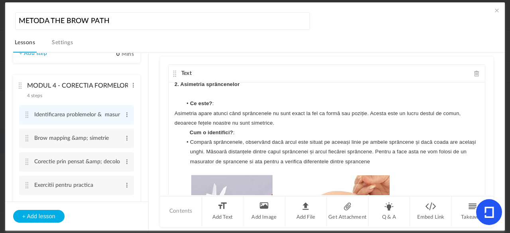
scroll to position [391, 0]
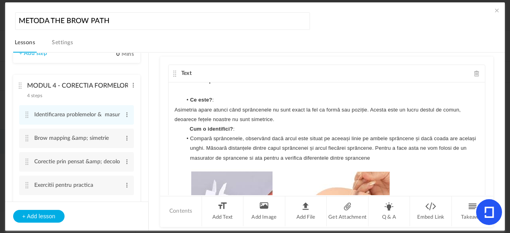
click at [187, 134] on p "Cum o identifici? :" at bounding box center [326, 129] width 304 height 10
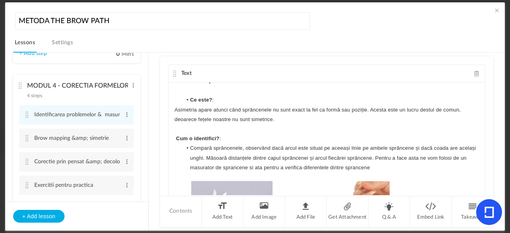
click at [480, 117] on div "Lectia nr 1 – Identificarea problemelor & masurarea sprancenelor Ca sa putem co…" at bounding box center [327, 142] width 316 height 120
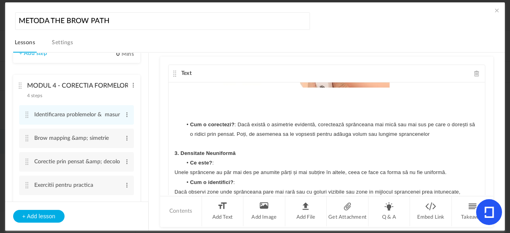
scroll to position [591, 0]
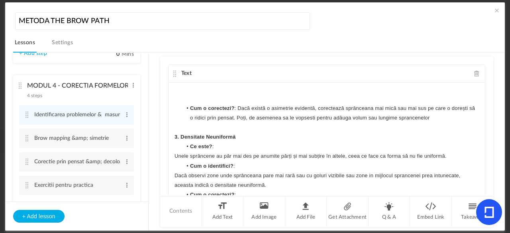
click at [479, 134] on div "Lectia nr 1 – Identificarea problemelor & masurarea sprancenelor Ca sa putem co…" at bounding box center [327, 142] width 316 height 120
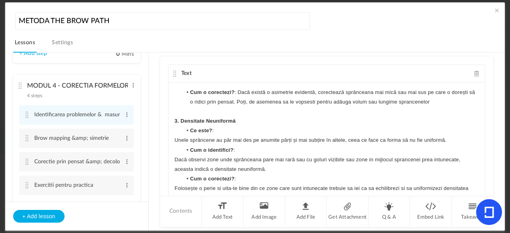
scroll to position [610, 0]
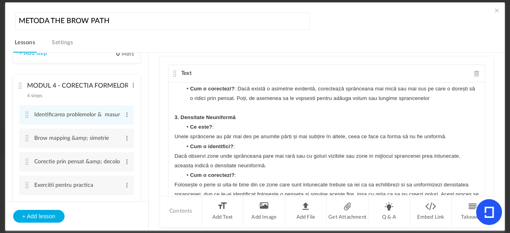
click at [185, 132] on li "Ce este? :" at bounding box center [330, 127] width 297 height 10
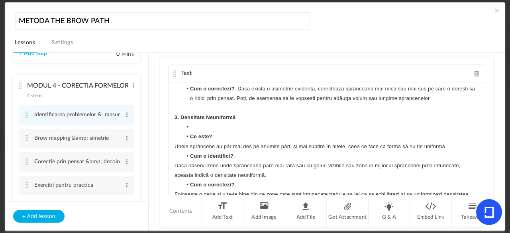
click at [185, 161] on li "Cum o identifici? :" at bounding box center [330, 156] width 297 height 10
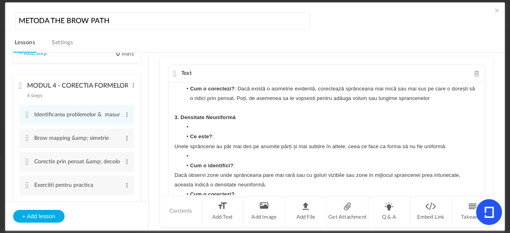
click at [170, 133] on div "Lectia nr 1 – Identificarea problemelor & masurarea sprancenelor Ca sa putem co…" at bounding box center [327, 142] width 316 height 120
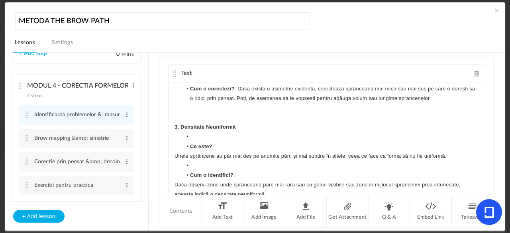
click at [192, 141] on li at bounding box center [330, 137] width 297 height 10
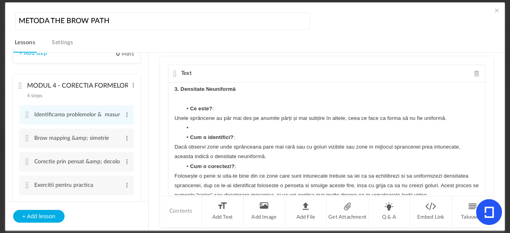
scroll to position [651, 0]
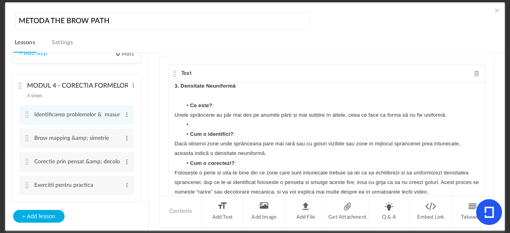
click at [191, 129] on li at bounding box center [330, 125] width 297 height 10
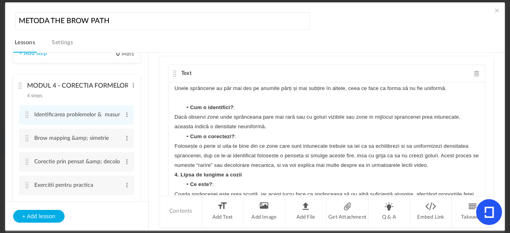
scroll to position [684, 0]
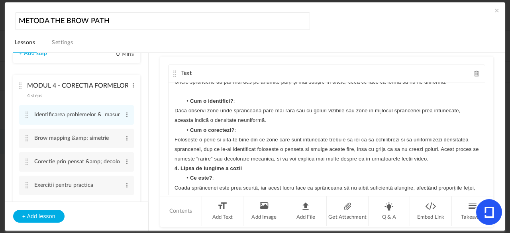
click at [188, 135] on li "Cum o corectezi? :" at bounding box center [330, 130] width 297 height 10
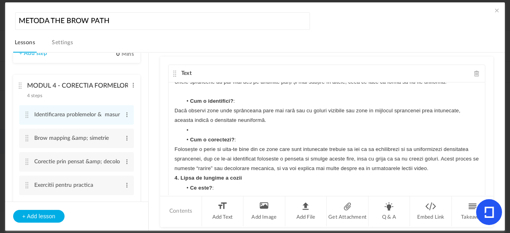
click at [188, 135] on li at bounding box center [330, 130] width 297 height 10
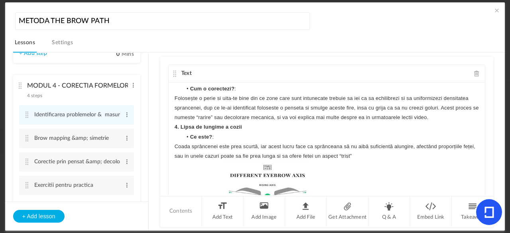
scroll to position [739, 0]
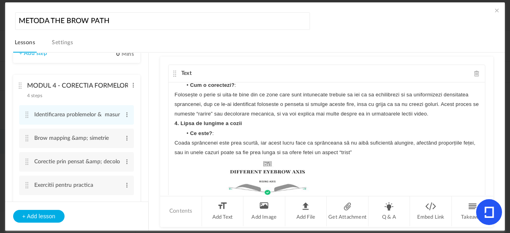
click at [172, 142] on div "Lectia nr 1 – Identificarea problemelor & masurarea sprancenelor Ca sa putem co…" at bounding box center [327, 142] width 316 height 120
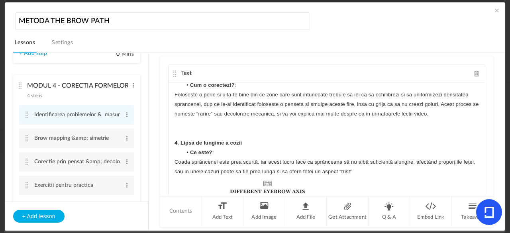
click at [183, 157] on li "Ce este? :" at bounding box center [330, 153] width 297 height 10
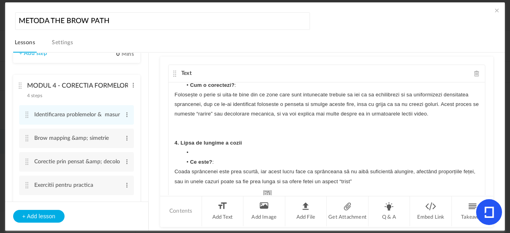
click at [192, 157] on li at bounding box center [330, 153] width 297 height 10
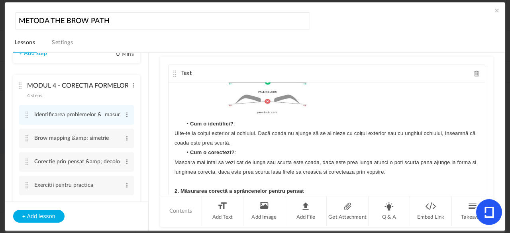
scroll to position [901, 0]
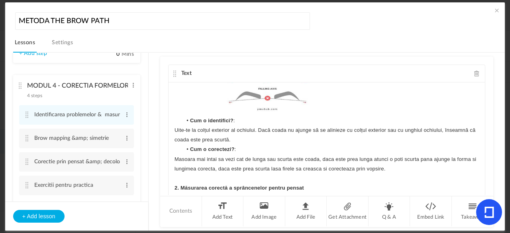
click at [184, 125] on li "Cum o identifici? :" at bounding box center [330, 121] width 297 height 10
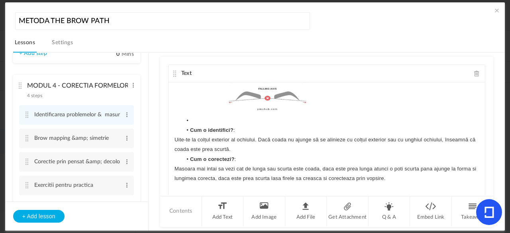
click at [191, 125] on li at bounding box center [330, 121] width 297 height 10
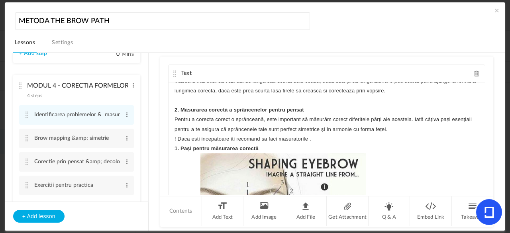
scroll to position [996, 0]
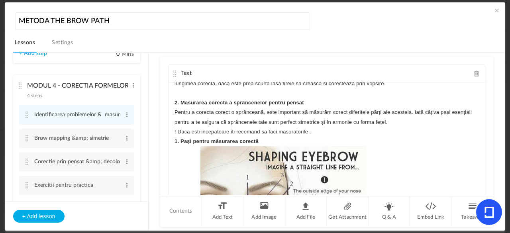
click at [199, 106] on strong "2. Măsurarea corectă a sprâncenelor pentru pensat" at bounding box center [238, 103] width 129 height 6
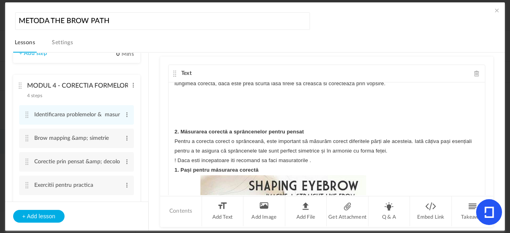
click at [174, 156] on p "Pentru a corecta corect o sprânceană, este important să măsurăm corect diferite…" at bounding box center [326, 146] width 304 height 19
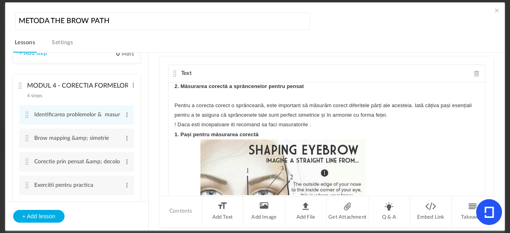
scroll to position [1045, 0]
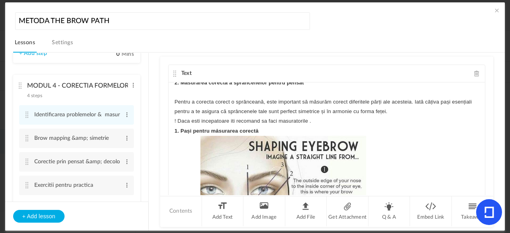
click at [172, 147] on div "Lectia nr 1 – Identificarea problemelor & masurarea sprancenelor Ca sa putem co…" at bounding box center [327, 142] width 316 height 120
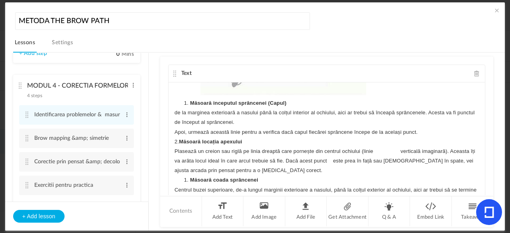
scroll to position [1262, 0]
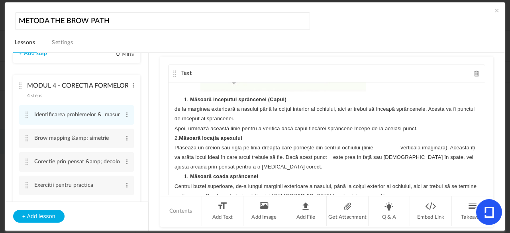
click at [179, 104] on ol "Măsoară inceputul sprâncenei (Capul)" at bounding box center [326, 100] width 304 height 10
click at [184, 143] on p "2. Măsoară locația apexului" at bounding box center [326, 138] width 304 height 10
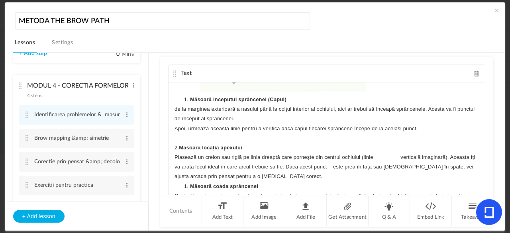
click at [414, 173] on p "Plasează un creion sau riglă pe linia dreaptă care pornește din centrul ochiulu…" at bounding box center [326, 167] width 304 height 29
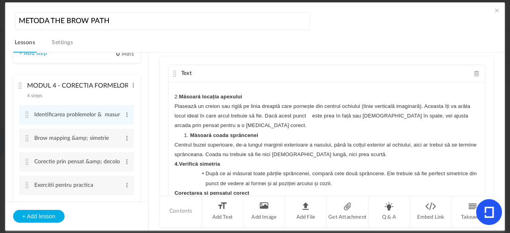
scroll to position [1320, 0]
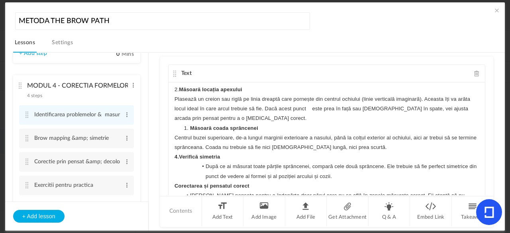
click at [186, 133] on li "Măsoară coada sprâncenei" at bounding box center [330, 129] width 297 height 10
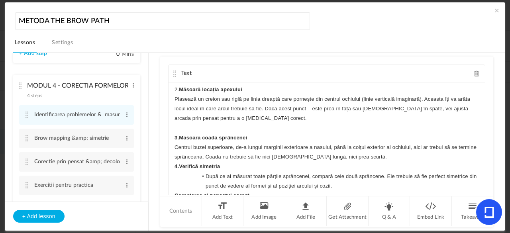
click at [172, 184] on div "Lectia nr 1 – Identificarea problemelor & masurarea sprancenelor Ca sa putem co…" at bounding box center [327, 142] width 316 height 120
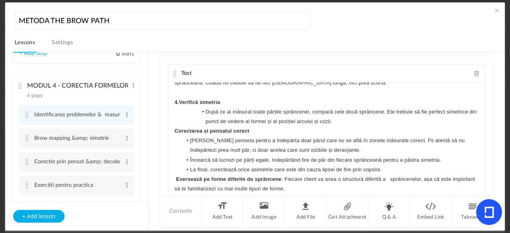
scroll to position [1402, 0]
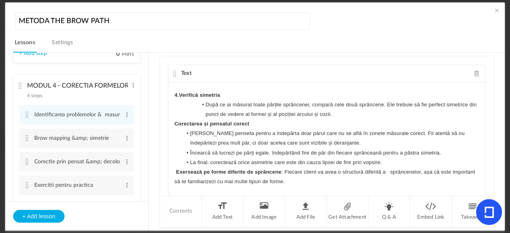
click at [174, 127] on strong "Corectarea și pensatul corect" at bounding box center [211, 124] width 75 height 6
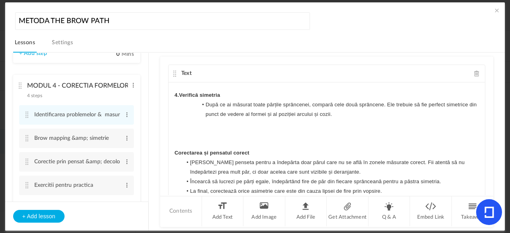
click at [182, 176] on li "[PERSON_NAME] penseta pentru a îndepărta doar părul care nu se află în zonele m…" at bounding box center [330, 167] width 297 height 19
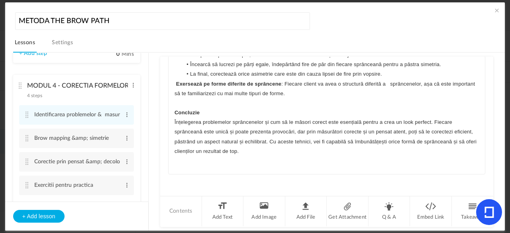
scroll to position [1526, 0]
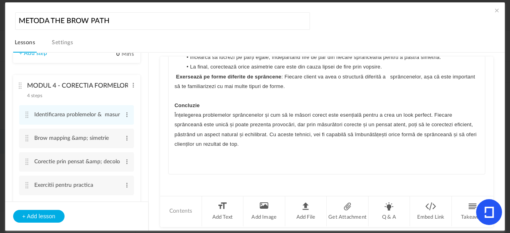
click at [268, 142] on p "Înțelegerea problemelor sprâncenelor și cum să le măsori corect este esențială …" at bounding box center [326, 129] width 304 height 39
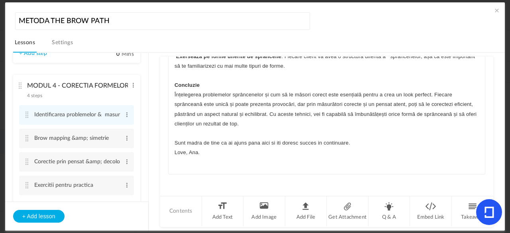
scroll to position [0, 0]
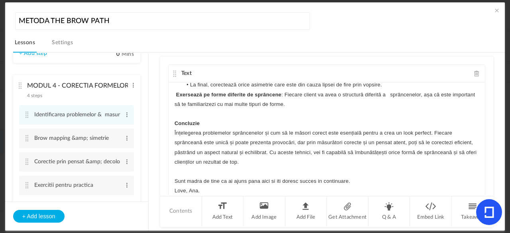
click at [173, 71] on cite at bounding box center [175, 74] width 6 height 6
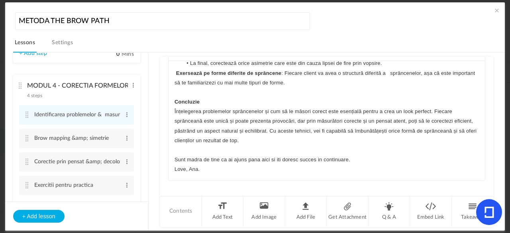
scroll to position [28, 0]
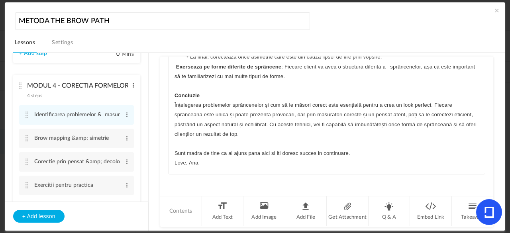
click at [131, 88] on span at bounding box center [133, 85] width 6 height 8
click at [19, 90] on div "MODUL 4 - CORECTIA FORMELOR &amp; MAPPING 4 steps Edit Delete" at bounding box center [73, 88] width 109 height 21
click at [21, 85] on cite at bounding box center [21, 85] width 6 height 6
click at [78, 108] on li "Identificarea problemelor & masurarea sprancenelor Edit Delete" at bounding box center [76, 115] width 115 height 20
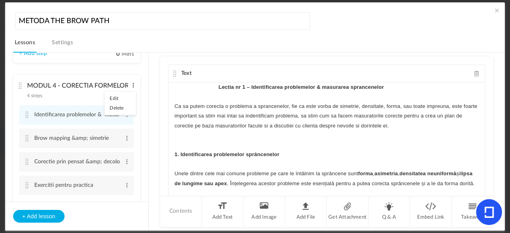
click at [130, 85] on span at bounding box center [133, 85] width 6 height 8
click at [114, 98] on link "Edit" at bounding box center [120, 99] width 31 height 10
click at [50, 214] on button "+ Add lesson" at bounding box center [38, 216] width 51 height 13
type input "Lesson 11"
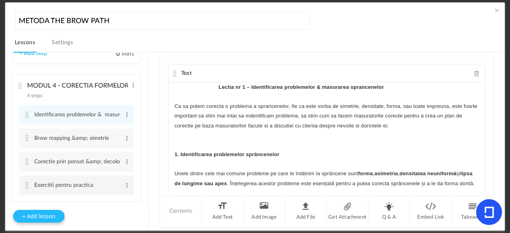
type input "0"
type input "Step 1"
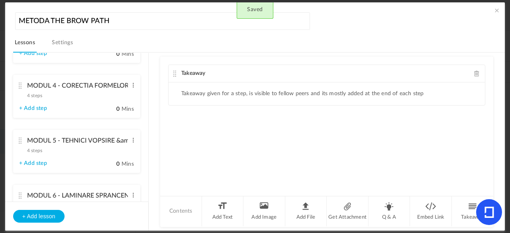
drag, startPoint x: 144, startPoint y: 102, endPoint x: 147, endPoint y: 108, distance: 6.8
click at [147, 108] on ul "MODUL 1 - CLARITATE SI VIZIUNE PERSONALA 5 steps Edit Delete Contextul personal…" at bounding box center [76, 127] width 143 height 149
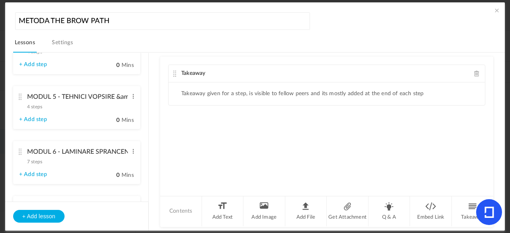
scroll to position [134, 0]
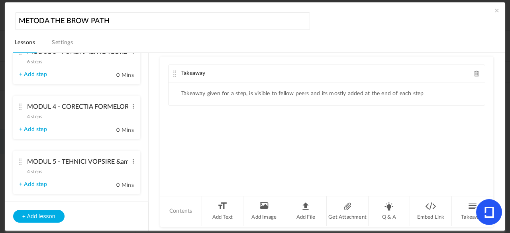
click at [35, 129] on link "+ Add step" at bounding box center [33, 129] width 28 height 7
type input "Step 5"
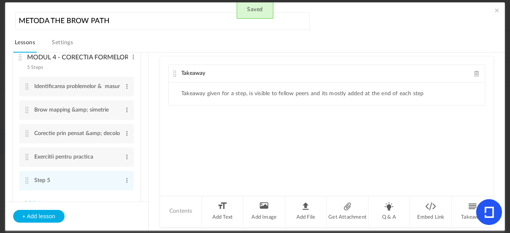
scroll to position [184, 0]
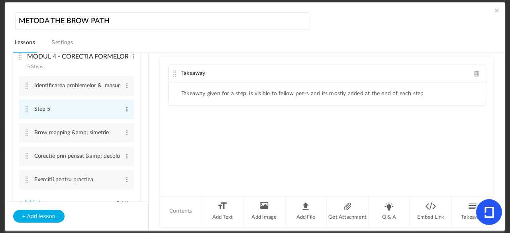
click at [126, 110] on span at bounding box center [127, 109] width 6 height 8
click at [114, 122] on link "Edit" at bounding box center [113, 123] width 31 height 10
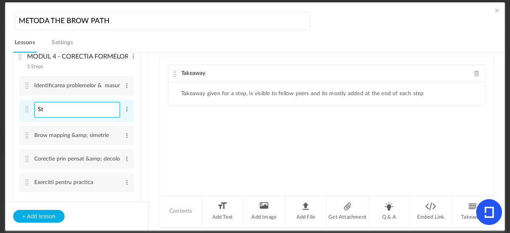
type input "S"
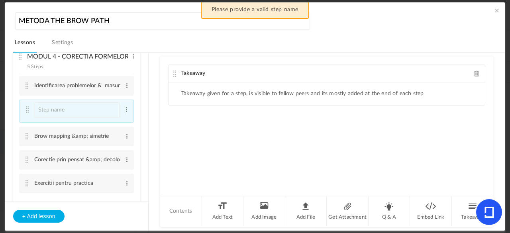
scroll to position [264, 0]
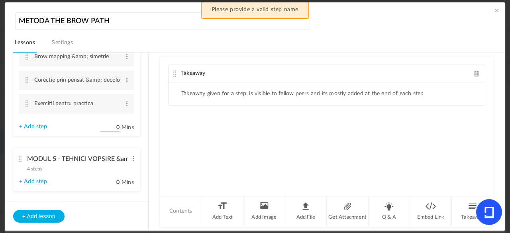
click at [104, 124] on input "0" at bounding box center [110, 128] width 20 height 8
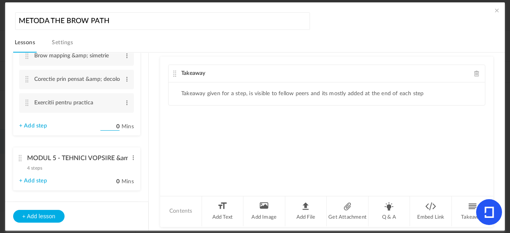
scroll to position [263, 0]
click at [104, 125] on input "0" at bounding box center [110, 128] width 20 height 8
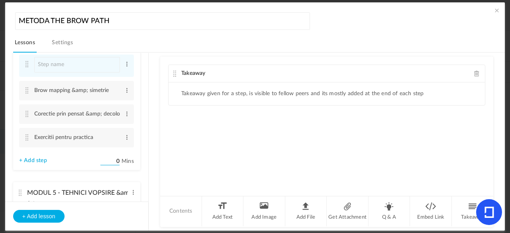
scroll to position [214, 0]
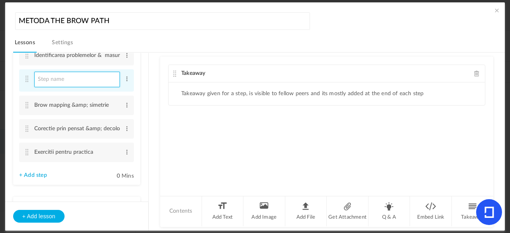
click at [94, 82] on input at bounding box center [77, 80] width 86 height 16
type input "Exercitii lectia nr 1"
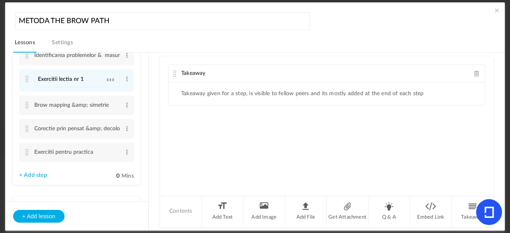
click at [139, 84] on ul "MODUL 1 - CLARITATE SI VIZIUNE PERSONALA 5 steps Edit Delete Contextul personal…" at bounding box center [76, 127] width 143 height 149
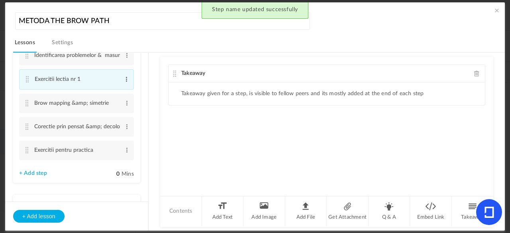
click at [125, 80] on span at bounding box center [127, 79] width 6 height 8
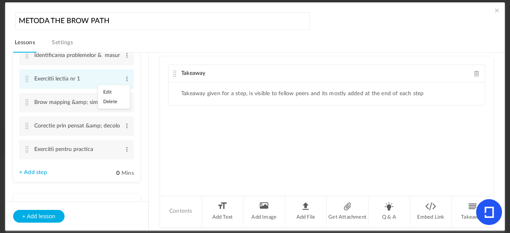
click at [112, 90] on link "Edit" at bounding box center [113, 92] width 31 height 10
click at [179, 121] on div "Takeaway Takeaway given for a step, is visible to fellow peers and its mostly a…" at bounding box center [326, 126] width 333 height 139
click at [475, 72] on span at bounding box center [477, 74] width 6 height 6
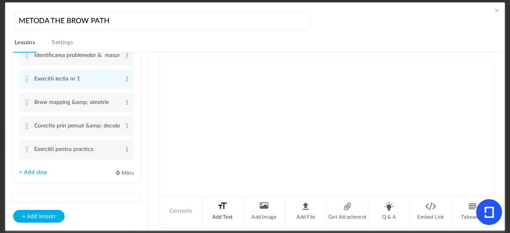
click at [217, 217] on li "Add Text" at bounding box center [223, 211] width 42 height 30
click at [224, 89] on p at bounding box center [326, 87] width 304 height 10
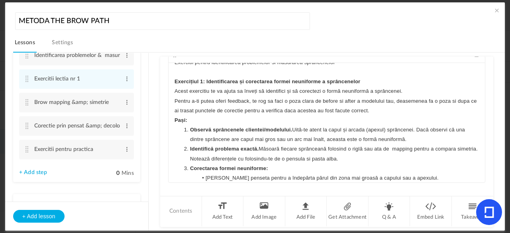
scroll to position [0, 0]
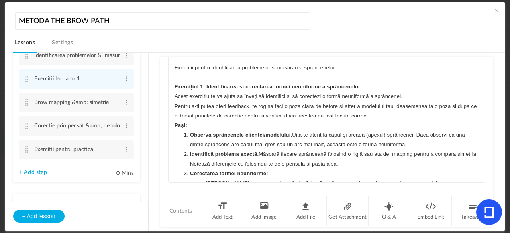
click at [185, 65] on p "Exercitii pentru identificarea problemelor si masurarea sprancenelor" at bounding box center [326, 68] width 304 height 10
click at [171, 86] on div "Exercitii pentru identificarea problemelor si masurarea sprancenelor Exercițiul…" at bounding box center [327, 123] width 316 height 120
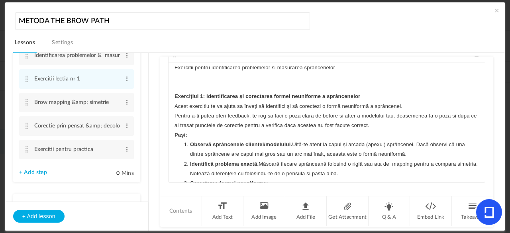
click at [171, 107] on div "Exercitii pentru identificarea problemelor si masurarea sprancenelor ﻿ Exerciți…" at bounding box center [327, 123] width 316 height 120
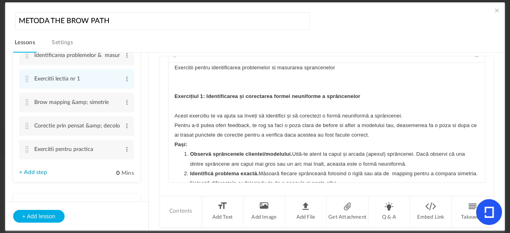
click at [171, 144] on div "Exercitii pentru identificarea problemelor si masurarea sprancenelor Exercițiul…" at bounding box center [327, 123] width 316 height 120
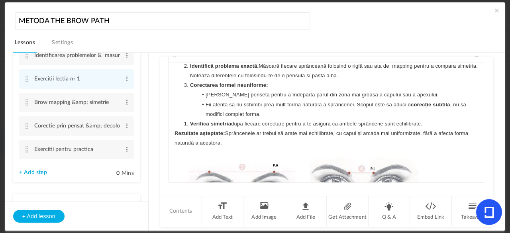
scroll to position [120, 0]
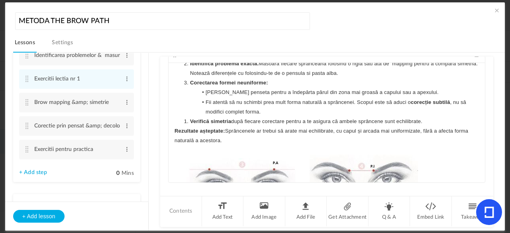
click at [182, 117] on li "Verifică simetria după fiecare corectare pentru a te asigura că ambele sprâncen…" at bounding box center [330, 122] width 297 height 10
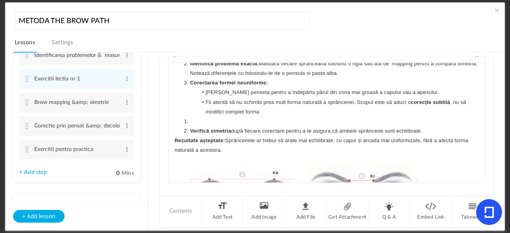
click at [188, 120] on li at bounding box center [330, 122] width 297 height 10
click at [185, 129] on li "Verifică simetria după fiecare corectare pentru a te asigura că ambele sprâncen…" at bounding box center [330, 131] width 297 height 10
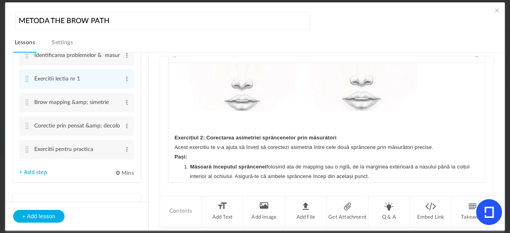
scroll to position [265, 0]
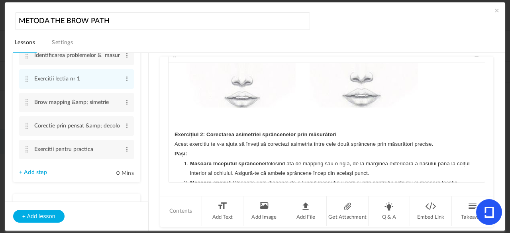
click at [174, 131] on strong "Exercițiul 2: Corectarea asimetriei sprâncenelor prin măsurători" at bounding box center [255, 134] width 162 height 6
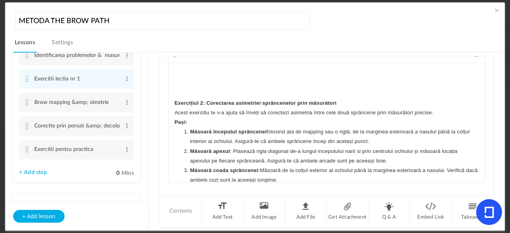
scroll to position [337, 0]
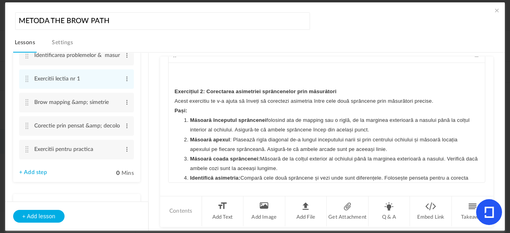
click at [171, 101] on div "Exercitii pentru identificarea problemelor si masurarea sprancenelor Exercițiul…" at bounding box center [327, 123] width 316 height 120
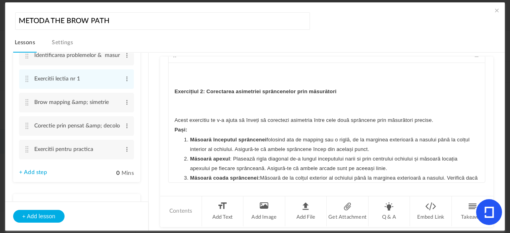
click at [172, 125] on div "Exercitii pentru identificarea problemelor si masurarea sprancenelor Exercițiul…" at bounding box center [327, 123] width 316 height 120
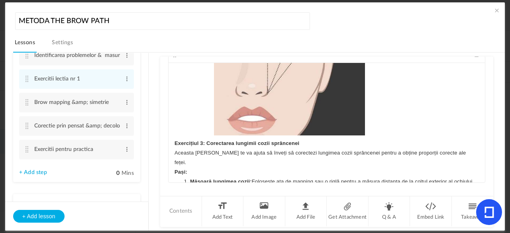
scroll to position [609, 0]
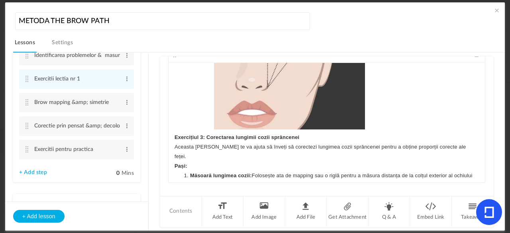
click at [174, 134] on strong "Exercițiul 3: Corectarea lungimii cozii sprâncenei" at bounding box center [236, 137] width 125 height 6
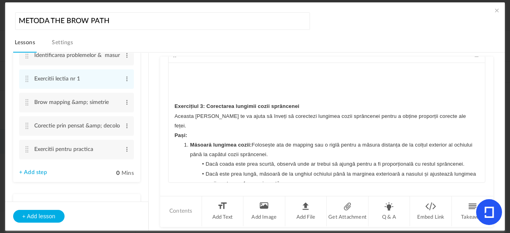
scroll to position [684, 0]
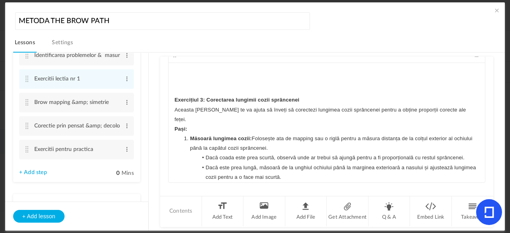
click at [174, 108] on p "Aceasta lectie te va ajuta să înveți să corectezi lungimea cozii sprâncenei pen…" at bounding box center [326, 114] width 304 height 19
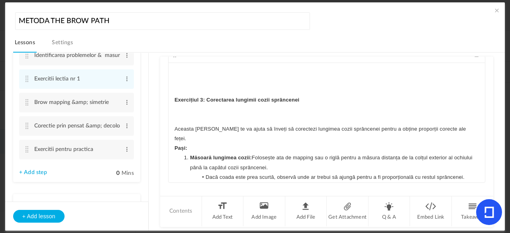
click at [172, 136] on div "Exercitii pentru identificarea problemelor si masurarea sprancenelor Exercițiul…" at bounding box center [327, 123] width 316 height 120
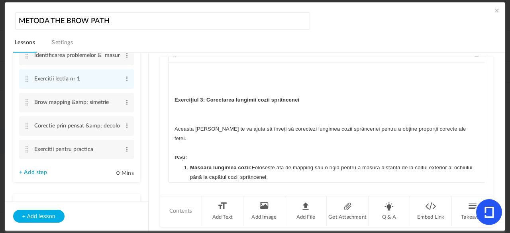
click at [214, 97] on strong "Exercițiul 3: Corectarea lungimii cozii sprâncenei" at bounding box center [236, 100] width 125 height 6
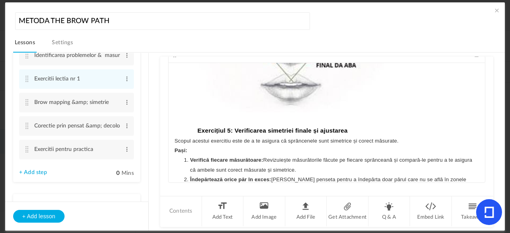
scroll to position [1010, 0]
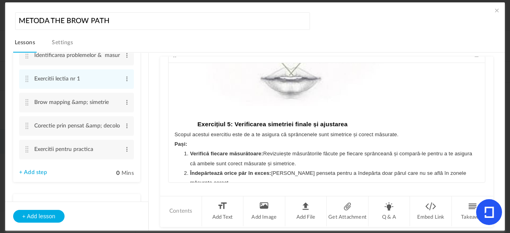
click at [194, 119] on h3 "Exercițiul 5: Verificarea simetriei finale și ajustarea" at bounding box center [326, 124] width 304 height 11
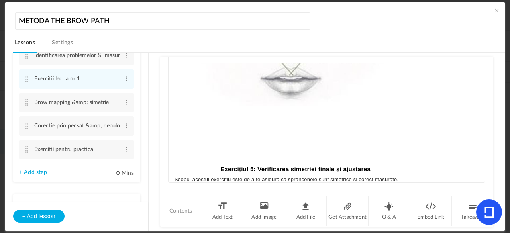
click at [171, 170] on div "Exercitii pentru identificarea problemelor si masurarea sprancenelor Exercițiul…" at bounding box center [327, 123] width 316 height 120
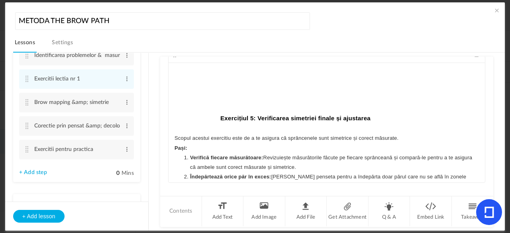
scroll to position [1065, 0]
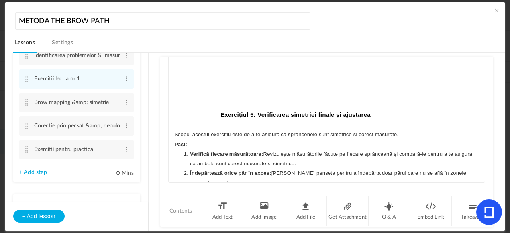
click at [170, 135] on div "Exercitii pentru identificarea problemelor si masurarea sprancenelor Exercițiul…" at bounding box center [327, 123] width 316 height 120
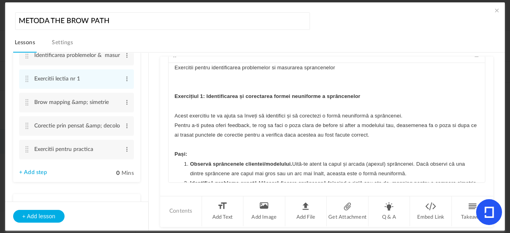
scroll to position [0, 0]
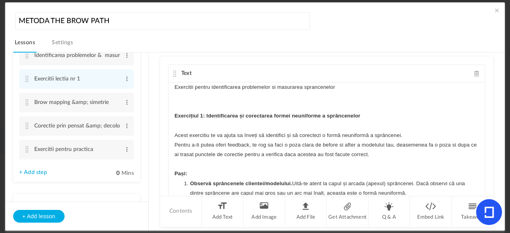
click at [174, 71] on cite at bounding box center [175, 74] width 6 height 6
click at [124, 105] on span at bounding box center [127, 102] width 6 height 8
click at [110, 115] on link "Edit" at bounding box center [113, 116] width 31 height 10
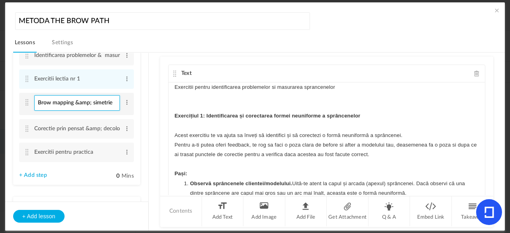
click at [91, 102] on input "Brow mapping &amp; simetrie" at bounding box center [77, 103] width 86 height 16
type input "Brow mapping & simetrie"
click at [153, 92] on section "MODUL 1 - CLARITATE SI VIZIUNE PERSONALA 5 steps Edit Delete Contextul personal…" at bounding box center [259, 142] width 472 height 178
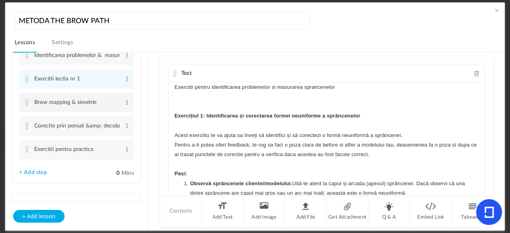
click at [28, 103] on cite at bounding box center [27, 102] width 6 height 6
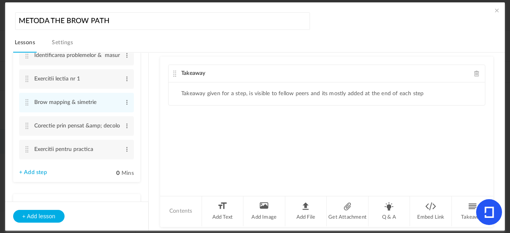
click at [475, 72] on span at bounding box center [477, 74] width 6 height 6
click at [221, 212] on li "Add Text" at bounding box center [223, 211] width 42 height 30
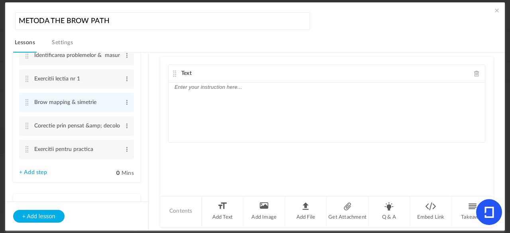
click at [224, 88] on p at bounding box center [326, 87] width 304 height 10
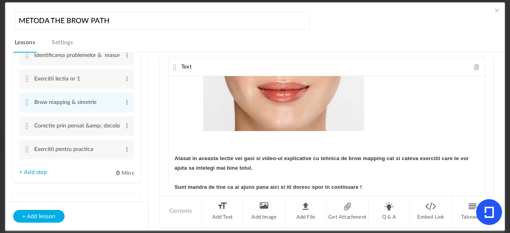
scroll to position [7, 0]
click at [367, 182] on p "Sunt mandra de tine ca ai ajuns pana aici si iti doresc spor in continuare !" at bounding box center [326, 187] width 304 height 10
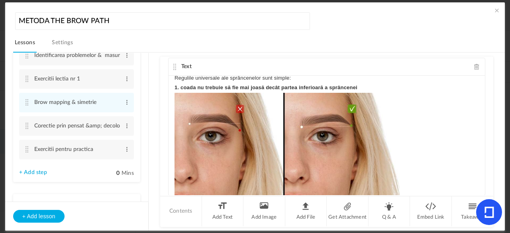
scroll to position [69, 0]
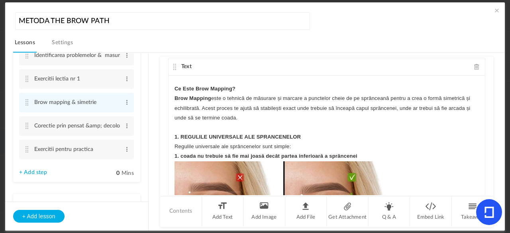
click at [171, 155] on div "Lectia nr 2 : Brow mapping & simetrie Astăzi vom explora un subiect esențial în…" at bounding box center [327, 136] width 316 height 120
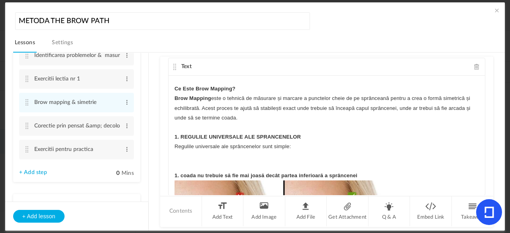
click at [171, 133] on div "Lectia nr 2 : Brow mapping & simetrie Astăzi vom explora un subiect esențial în…" at bounding box center [327, 136] width 316 height 120
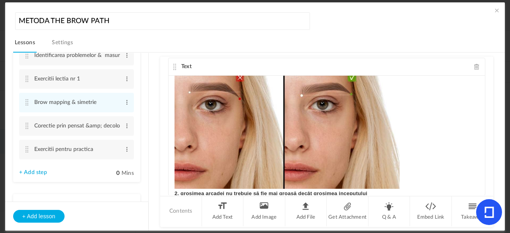
scroll to position [221, 0]
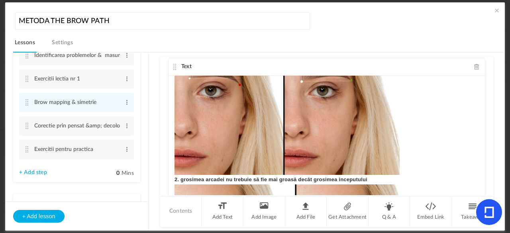
click at [172, 179] on div "Lectia nr 2 : Brow mapping & simetrie Astăzi vom explora un subiect esențial în…" at bounding box center [327, 136] width 316 height 120
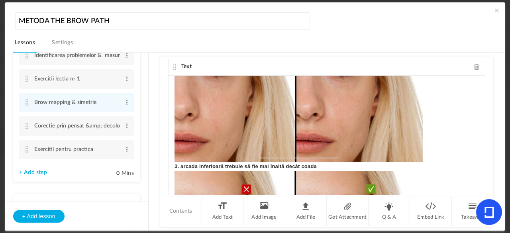
scroll to position [443, 0]
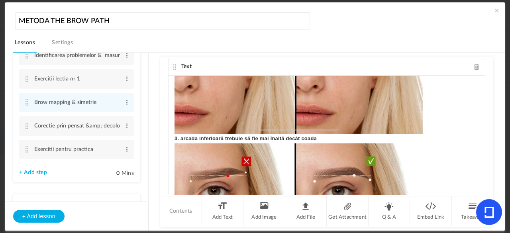
click at [171, 137] on div "Lectia nr 2 : Brow mapping & simetrie Astăzi vom explora un subiect esențial în…" at bounding box center [327, 136] width 316 height 120
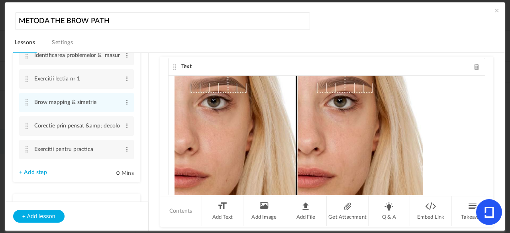
scroll to position [641, 0]
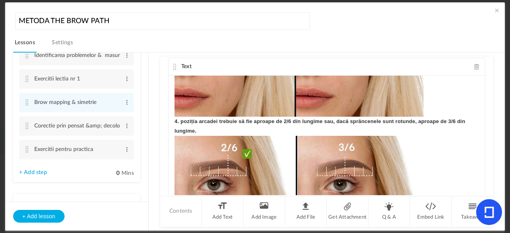
click at [174, 121] on strong "4. poziția arcadei trebuie să fie aproape de 2/6 din lungime sau, dacă sprâncen…" at bounding box center [320, 126] width 292 height 16
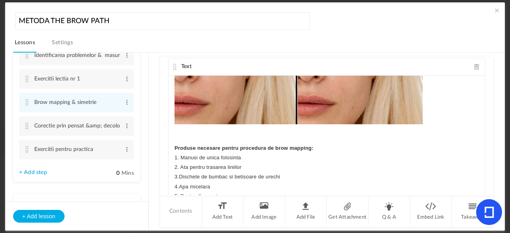
scroll to position [868, 0]
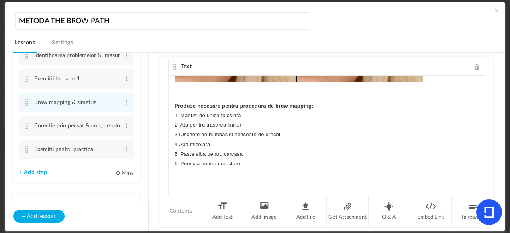
click at [172, 106] on div "Lectia nr 2 : Brow mapping & simetrie Astăzi vom explora un subiect esențial în…" at bounding box center [327, 136] width 316 height 120
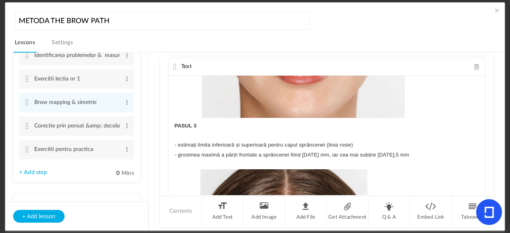
scroll to position [1948, 0]
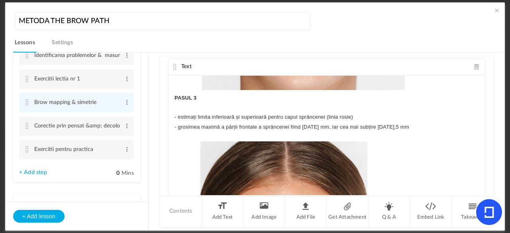
click at [172, 96] on div "Lectia nr 2 : Brow mapping & simetrie Astăzi vom explora un subiect esențial în…" at bounding box center [327, 136] width 316 height 120
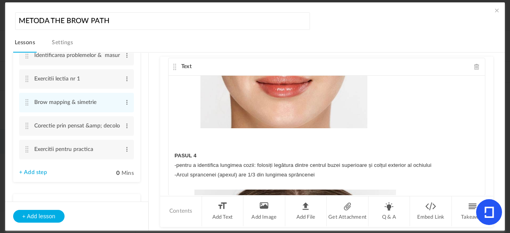
scroll to position [2239, 0]
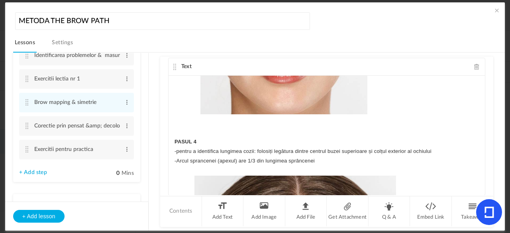
click at [169, 138] on div "Lectia nr 2 : Brow mapping & simetrie Astăzi vom explora un subiect esențial în…" at bounding box center [327, 136] width 316 height 120
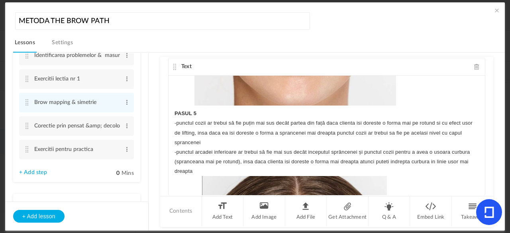
scroll to position [2557, 0]
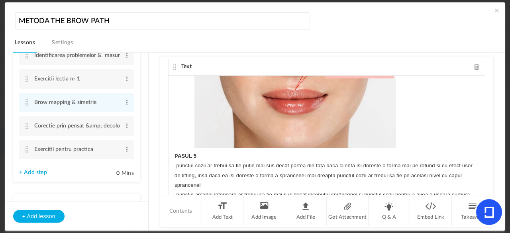
click at [171, 153] on div "Lectia nr 2 : Brow mapping & simetrie Astăzi vom explora un subiect esențial în…" at bounding box center [327, 136] width 316 height 120
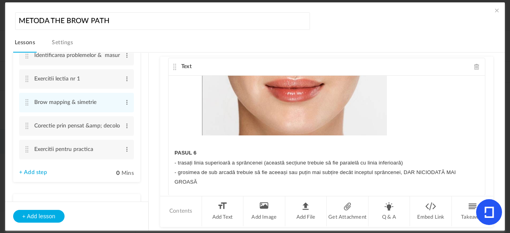
scroll to position [2972, 0]
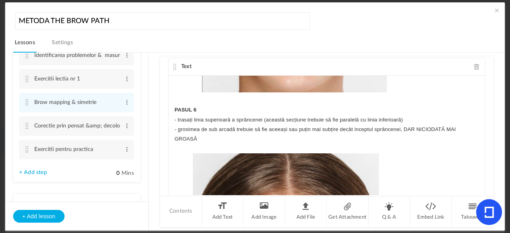
click at [172, 109] on div "Lectia nr 2 : Brow mapping & simetrie Astăzi vom explora un subiect esențial în…" at bounding box center [327, 136] width 316 height 120
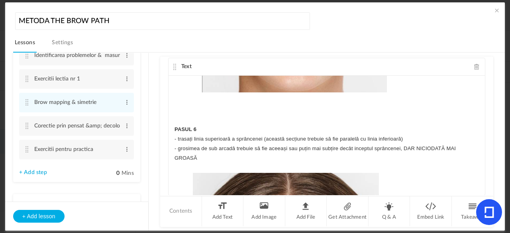
click at [479, 132] on div "Lectia nr 2 : Brow mapping & simetrie Astăzi vom explora un subiect esențial în…" at bounding box center [327, 136] width 316 height 120
click at [457, 119] on p at bounding box center [326, 120] width 304 height 10
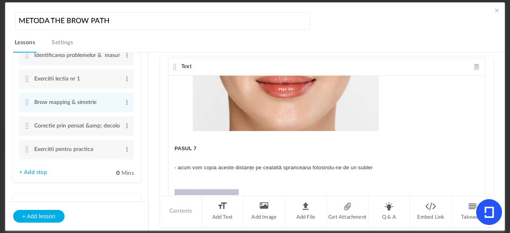
scroll to position [3309, 0]
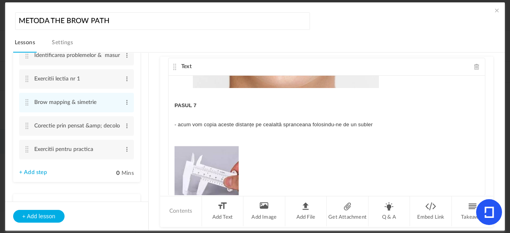
click at [174, 101] on p "PASUL 7" at bounding box center [326, 106] width 304 height 10
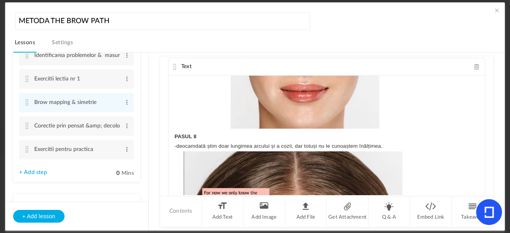
scroll to position [3664, 0]
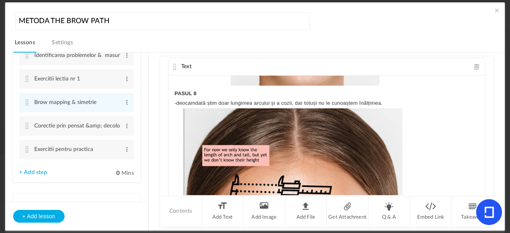
click at [172, 93] on div "Lectia nr 2 : Brow mapping & simetrie Astăzi vom explora un subiect esențial în…" at bounding box center [327, 136] width 316 height 120
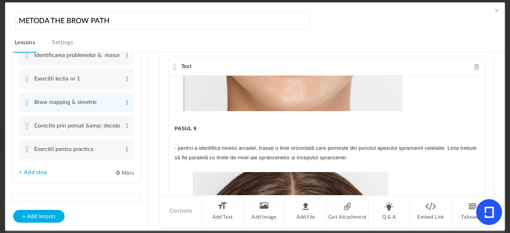
scroll to position [3939, 0]
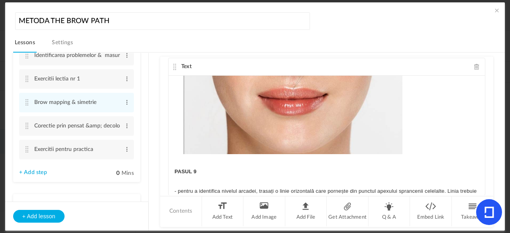
click at [174, 171] on strong "PASUL 9" at bounding box center [185, 172] width 22 height 6
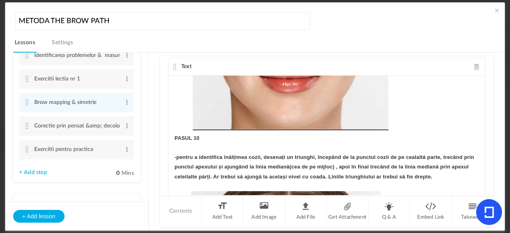
scroll to position [4377, 0]
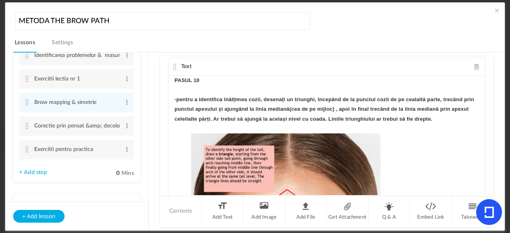
click at [174, 78] on strong "PASUL 10" at bounding box center [186, 80] width 25 height 6
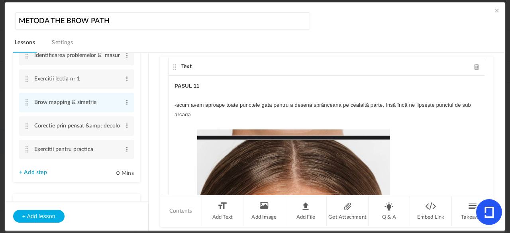
scroll to position [4659, 0]
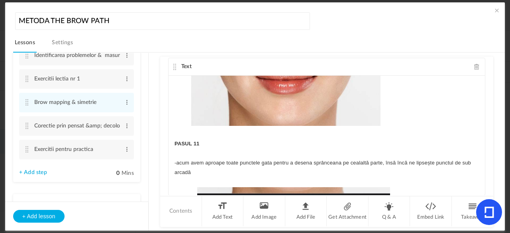
click at [170, 137] on div "Lectia nr 2 : Brow mapping & simetrie Astăzi vom explora un subiect esențial în…" at bounding box center [327, 136] width 316 height 120
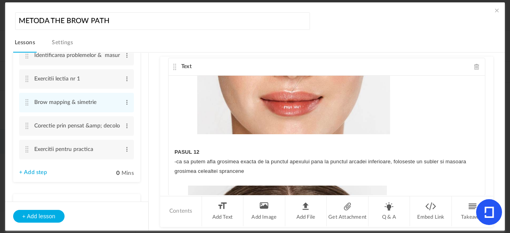
scroll to position [5016, 0]
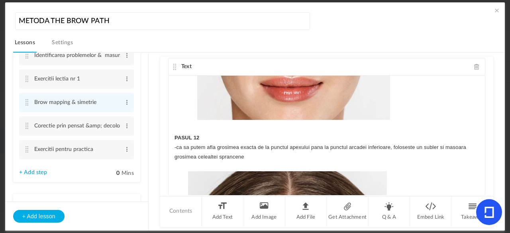
click at [174, 135] on strong "PASUL 12" at bounding box center [186, 138] width 25 height 6
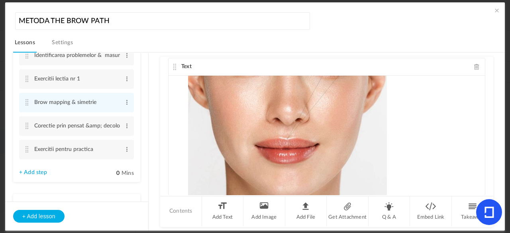
scroll to position [5346, 0]
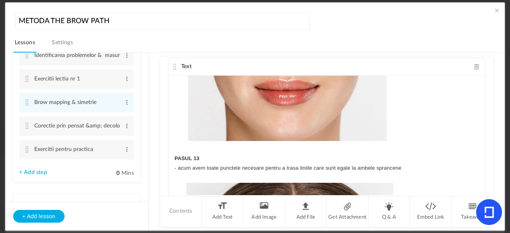
click at [175, 154] on p "PASUL 13" at bounding box center [326, 159] width 304 height 10
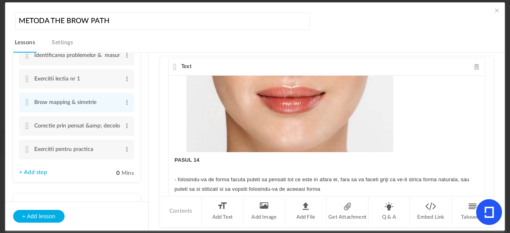
scroll to position [5710, 0]
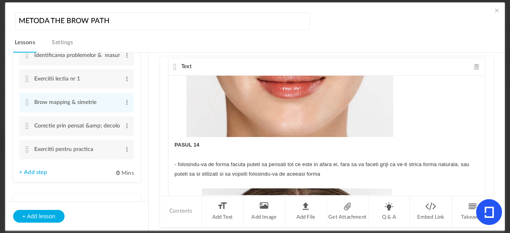
click at [172, 140] on div "Lectia nr 2 : Brow mapping & simetrie Astăzi vom explora un subiect esențial în…" at bounding box center [327, 136] width 316 height 120
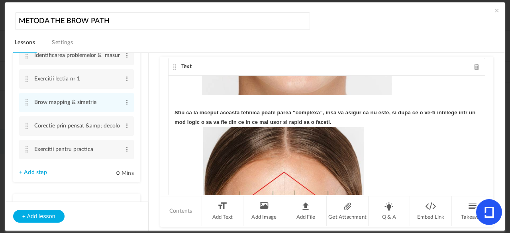
scroll to position [6046, 0]
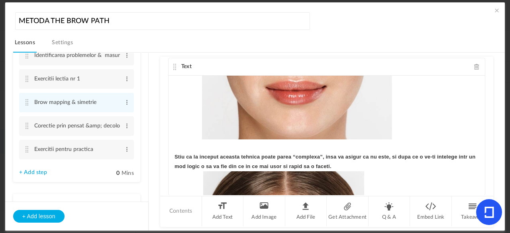
click at [171, 150] on div "Lectia nr 2 : Brow mapping & simetrie Astăzi vom explora un subiect esențial în…" at bounding box center [327, 136] width 316 height 120
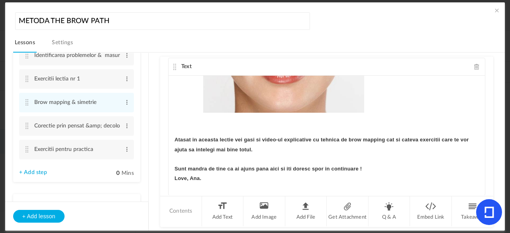
scroll to position [0, 0]
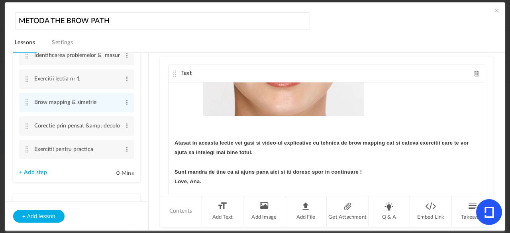
click at [173, 73] on cite at bounding box center [175, 74] width 6 height 6
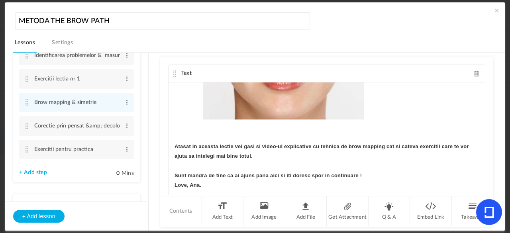
click at [173, 73] on cite at bounding box center [175, 74] width 6 height 6
click at [173, 72] on cite at bounding box center [175, 74] width 6 height 6
click at [172, 73] on cite at bounding box center [175, 74] width 6 height 6
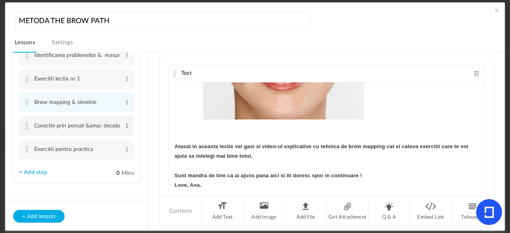
click at [124, 127] on span at bounding box center [127, 126] width 6 height 8
click at [108, 139] on link "Edit" at bounding box center [113, 139] width 31 height 10
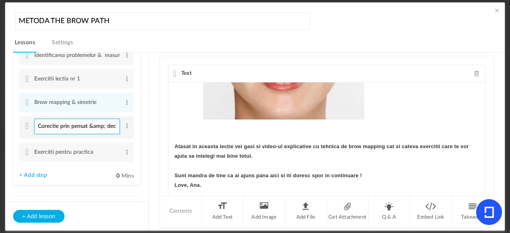
click at [105, 128] on input "Corectie prin pensat &amp; decolorare mecanica" at bounding box center [77, 127] width 86 height 16
type input "Corectie prin pensat & decolorare mecanica"
click at [141, 123] on ul "MODUL 1 - CLARITATE SI VIZIUNE PERSONALA 5 steps Edit Delete Contextul personal…" at bounding box center [76, 127] width 143 height 149
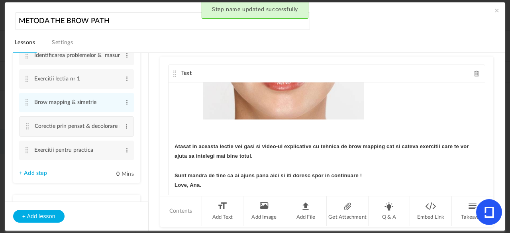
click at [176, 71] on cite at bounding box center [175, 74] width 6 height 6
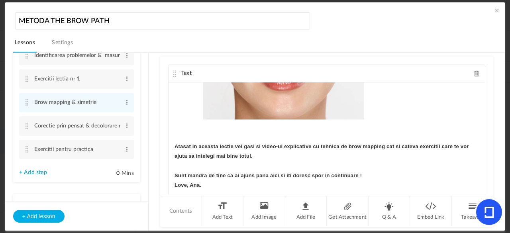
click at [493, 8] on span at bounding box center [497, 10] width 8 height 8
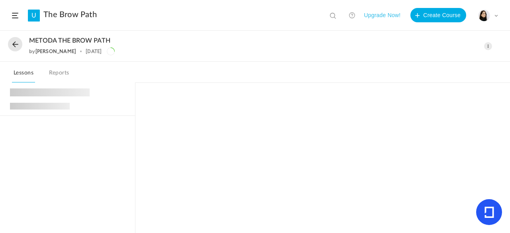
scroll to position [108, 0]
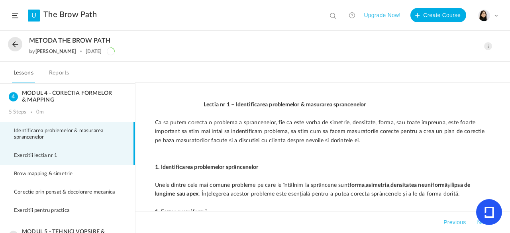
click at [88, 154] on li "Exercitii lectia nr 1" at bounding box center [67, 156] width 135 height 18
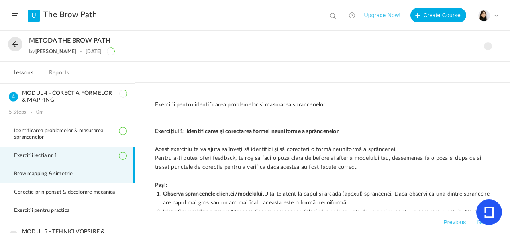
click at [90, 169] on li "Brow mapping & simetrie" at bounding box center [67, 174] width 135 height 18
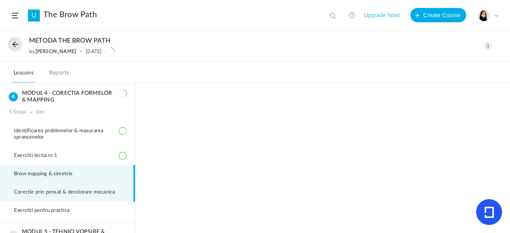
click at [98, 190] on span "Corectie prin pensat & decolorare mecanica" at bounding box center [69, 192] width 111 height 6
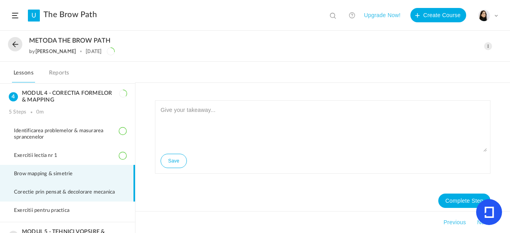
click at [98, 174] on li "Brow mapping & simetrie" at bounding box center [67, 174] width 135 height 18
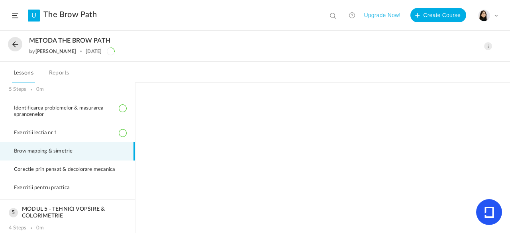
scroll to position [132, 0]
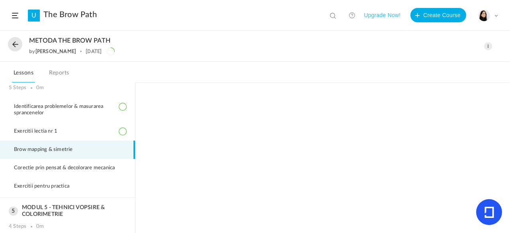
click at [490, 45] on span at bounding box center [488, 46] width 8 height 8
click at [436, 64] on link "Edit" at bounding box center [454, 64] width 75 height 15
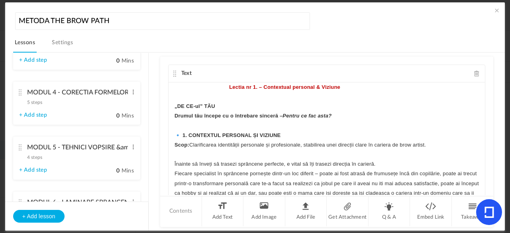
scroll to position [273, 0]
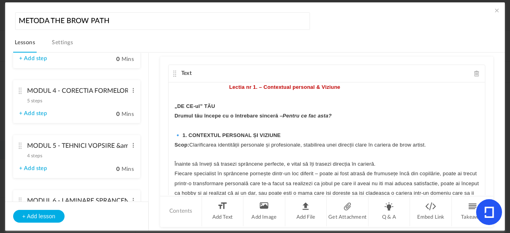
drag, startPoint x: 478, startPoint y: 91, endPoint x: 491, endPoint y: 94, distance: 13.1
click at [491, 94] on div "Text Lectia nr 1. – Contextual personal & Viziune „DE CE-ul” TĂU Drumul tău înc…" at bounding box center [326, 126] width 333 height 139
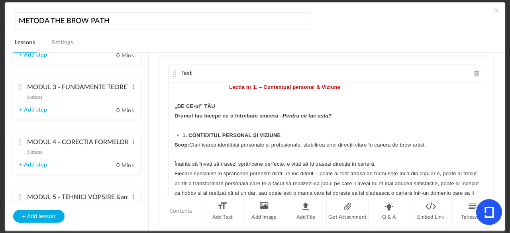
scroll to position [222, 0]
click at [169, 93] on div "Lectia nr 1. – Contextual personal & Viziune „DE CE-ul” TĂU Drumul tău începe c…" at bounding box center [327, 142] width 316 height 120
click at [174, 73] on cite at bounding box center [175, 74] width 6 height 6
click at [22, 144] on cite at bounding box center [21, 142] width 6 height 6
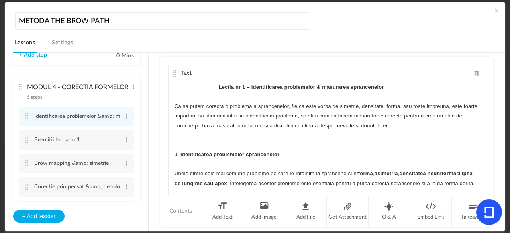
scroll to position [162, 0]
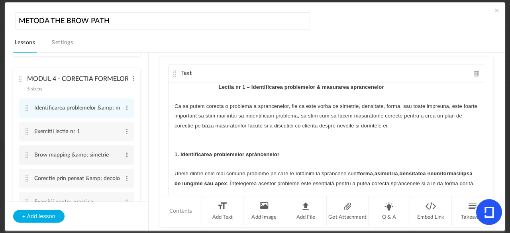
click at [124, 152] on span at bounding box center [127, 155] width 6 height 8
click at [112, 167] on link "Edit" at bounding box center [113, 168] width 31 height 10
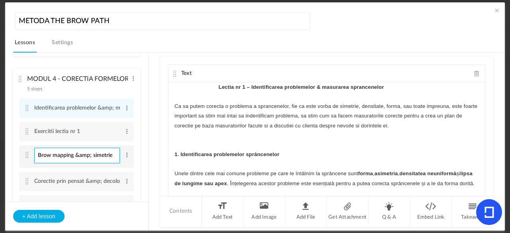
click at [90, 154] on input "Brow mapping &amp; simetrie" at bounding box center [77, 156] width 86 height 16
type input "Brow mapping & simetrie"
click at [133, 158] on li "MODUL 4 - CORECTIA FORMELOR &amp; MAPPING 5 steps Edit Delete Identificarea pro…" at bounding box center [76, 152] width 127 height 169
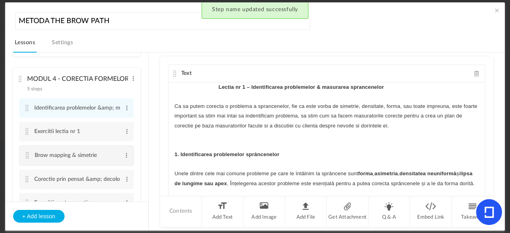
click at [26, 156] on cite at bounding box center [28, 155] width 6 height 6
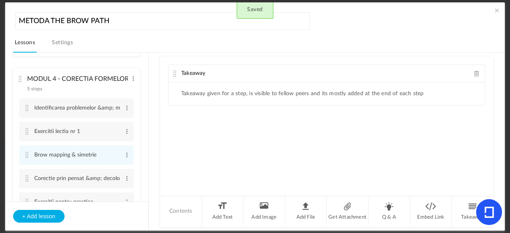
click at [474, 74] on span at bounding box center [477, 74] width 6 height 6
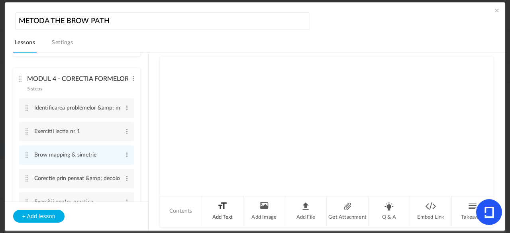
click at [216, 211] on li "Add Text" at bounding box center [223, 211] width 42 height 30
click at [205, 90] on p at bounding box center [326, 87] width 304 height 10
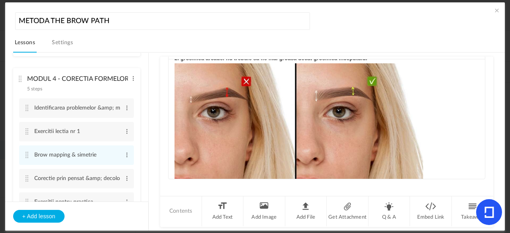
scroll to position [0, 0]
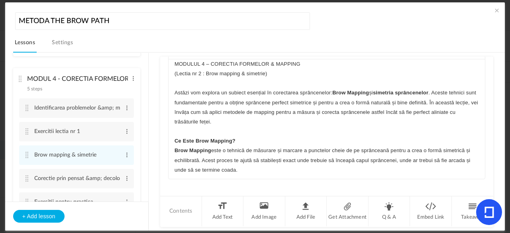
click at [185, 66] on p "MODULUL 4 – CORECTIA FORMELOR & MAPPING" at bounding box center [326, 64] width 304 height 10
click at [208, 72] on p "(Lectia nr 2 : Brow mapping & simetrie)" at bounding box center [326, 74] width 304 height 10
click at [247, 71] on p "(Lectia nr 2 : Brow mapping & simetrie)" at bounding box center [326, 74] width 304 height 10
click at [343, 76] on p "Lectia nr 2 : Brow mapping & simetrie)" at bounding box center [326, 74] width 304 height 10
click at [243, 76] on p "Lectia nr 2 : Brow mapping & simetrie" at bounding box center [326, 74] width 304 height 10
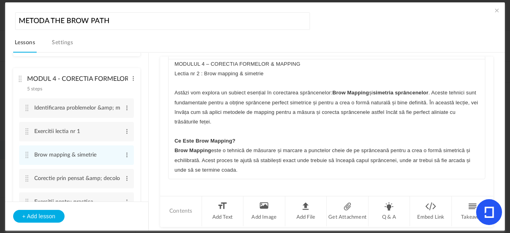
drag, startPoint x: 340, startPoint y: 73, endPoint x: 230, endPoint y: 62, distance: 110.9
click at [230, 62] on div "MODULUL 4 – CORECTIA FORMELOR & MAPPING Lectia nr 2 : Brow mapping & simetrie A…" at bounding box center [327, 119] width 316 height 120
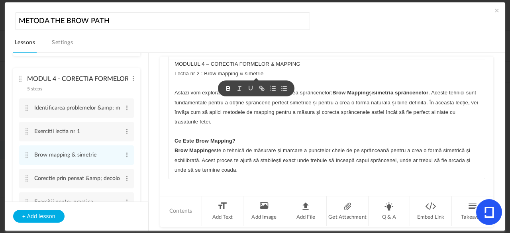
click at [228, 85] on icon "button" at bounding box center [228, 88] width 7 height 7
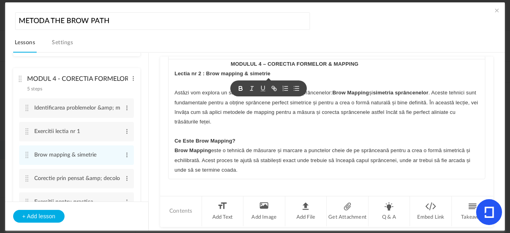
click at [364, 77] on p "Lectia nr 2 : Brow mapping & simetrie" at bounding box center [326, 74] width 304 height 10
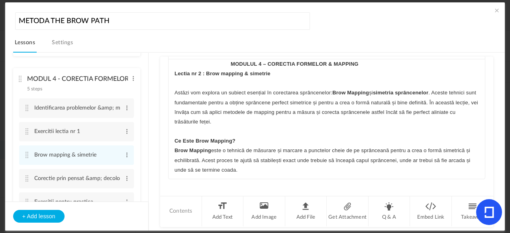
click at [479, 61] on div "MODULUL 4 – CORECTIA FORMELOR & MAPPING Lectia nr 2 : Brow mapping & simetrie A…" at bounding box center [327, 119] width 316 height 120
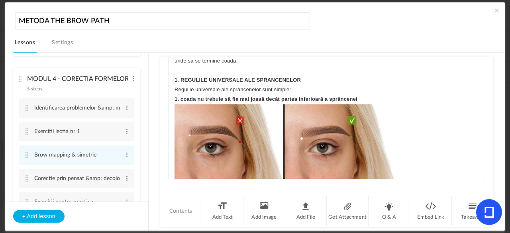
scroll to position [123, 0]
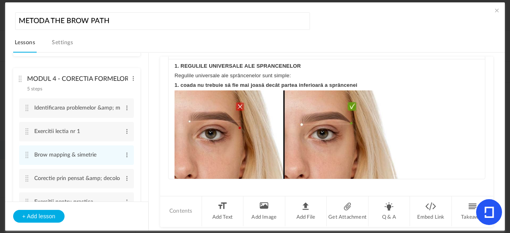
click at [172, 86] on div "MODULUL 4 – CORECTIA FORMELOR & MAPPING Lectia nr 2 : Brow mapping & simetrie A…" at bounding box center [327, 119] width 316 height 120
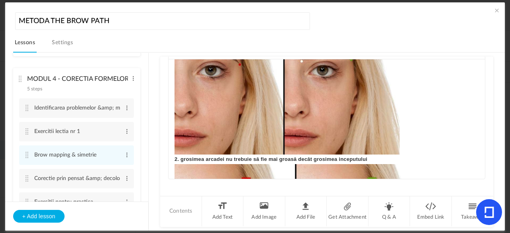
scroll to position [302, 0]
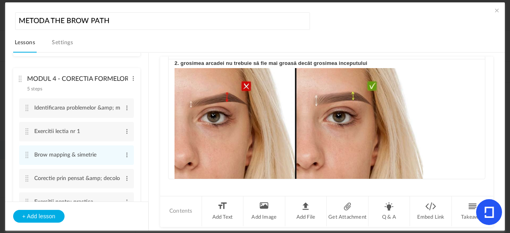
click at [171, 63] on div "MODULUL 4 – CORECTIA FORMELOR & MAPPING Lectia nr 2 : Brow mapping & simetrie A…" at bounding box center [327, 119] width 316 height 120
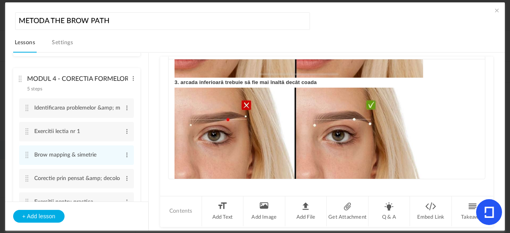
scroll to position [386, 0]
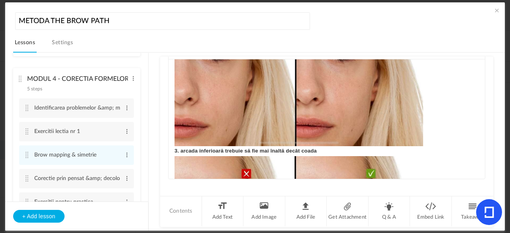
click at [172, 150] on div "MODULUL 4 – CORECTIA FORMELOR & MAPPING Lectia nr 2 : Brow mapping & simetrie A…" at bounding box center [327, 119] width 316 height 120
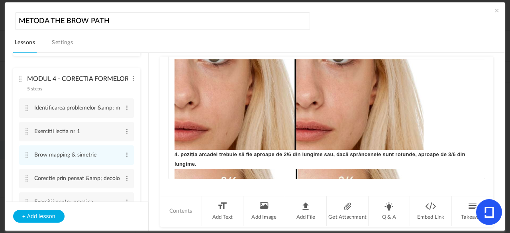
scroll to position [566, 0]
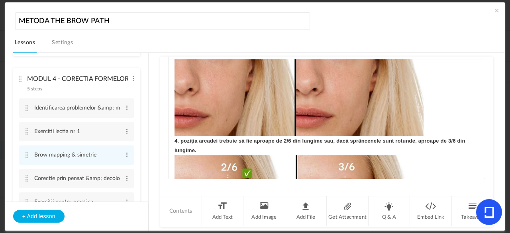
click at [166, 137] on div "Text MODULUL 4 – CORECTIA FORMELOR & MAPPING Lectia nr 2 : Brow mapping & simet…" at bounding box center [326, 126] width 333 height 139
click at [171, 138] on div "MODULUL 4 – CORECTIA FORMELOR & MAPPING Lectia nr 2 : Brow mapping & simetrie A…" at bounding box center [327, 119] width 316 height 120
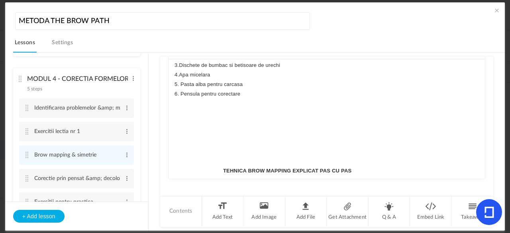
scroll to position [887, 0]
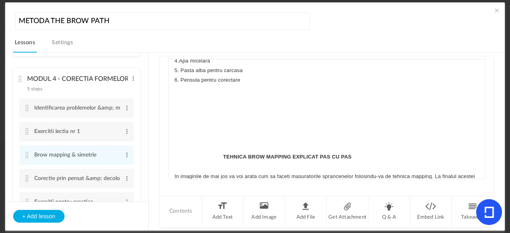
click at [219, 159] on p "TEHNICA BROW MAPPING EXPLICAT PAS CU PAS" at bounding box center [326, 157] width 304 height 10
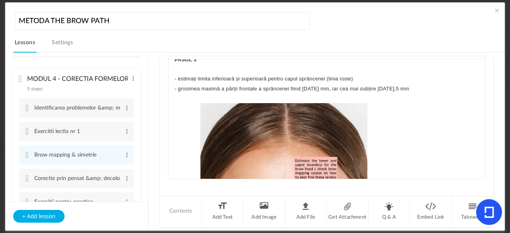
scroll to position [1898, 0]
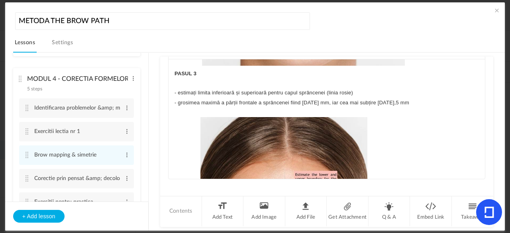
click at [171, 70] on div "MODULUL 4 – CORECTIA FORMELOR & MAPPING Lectia nr 2 : Brow mapping & simetrie A…" at bounding box center [327, 119] width 316 height 120
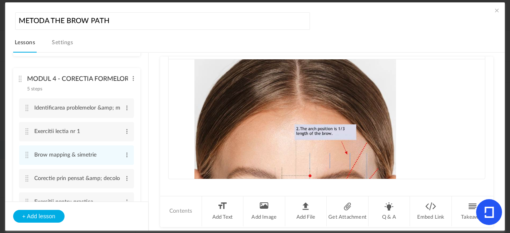
scroll to position [2242, 0]
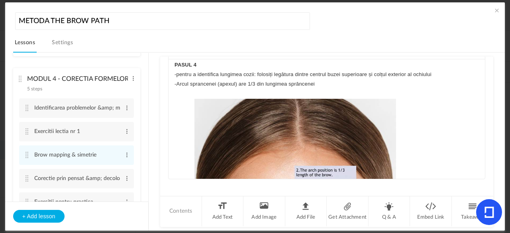
click at [172, 63] on div "MODULUL 4 – CORECTIA FORMELOR & MAPPING Lectia nr 2 : Brow mapping & simetrie A…" at bounding box center [327, 119] width 316 height 120
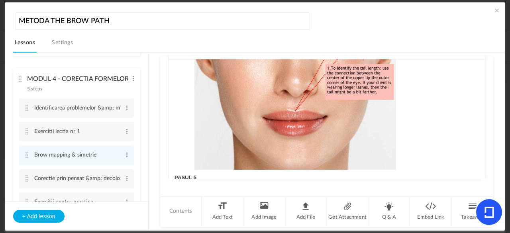
scroll to position [2509, 0]
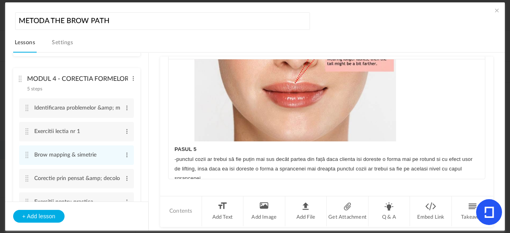
click at [174, 146] on strong "PASUL 5" at bounding box center [185, 149] width 22 height 6
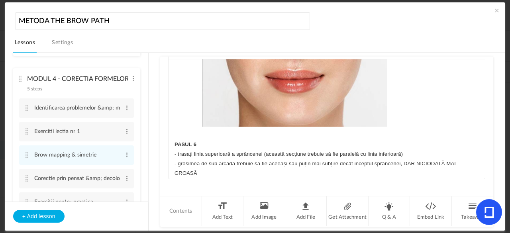
scroll to position [2943, 0]
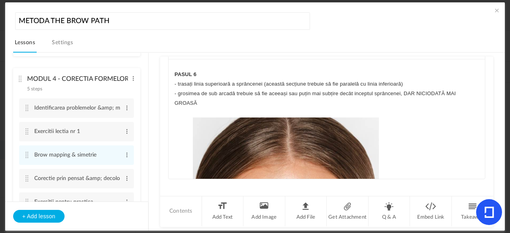
click at [173, 71] on div "MODULUL 4 – CORECTIA FORMELOR & MAPPING Lectia nr 2 : Brow mapping & simetrie A…" at bounding box center [327, 119] width 316 height 120
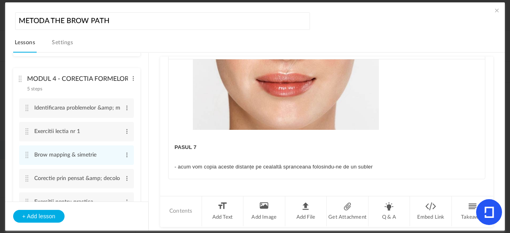
scroll to position [3283, 0]
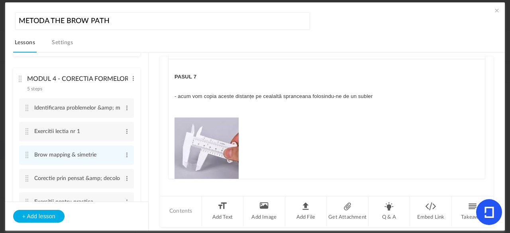
click at [174, 74] on strong "PASUL 7" at bounding box center [185, 77] width 22 height 6
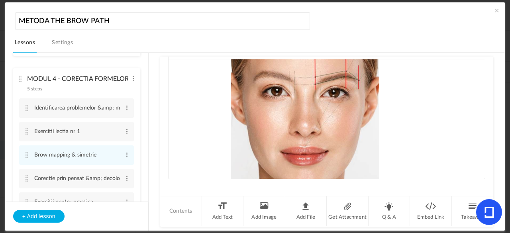
scroll to position [3569, 0]
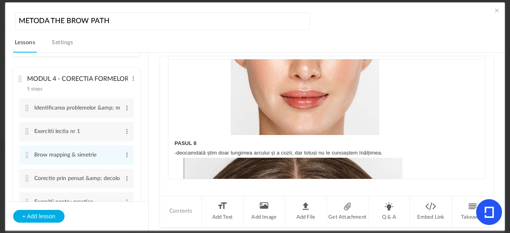
click at [172, 139] on div "MODULUL 4 – CORECTIA FORMELOR & MAPPING Lectia nr 2 : Brow mapping & simetrie A…" at bounding box center [327, 119] width 316 height 120
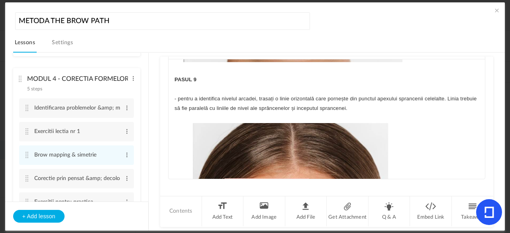
scroll to position [4000, 0]
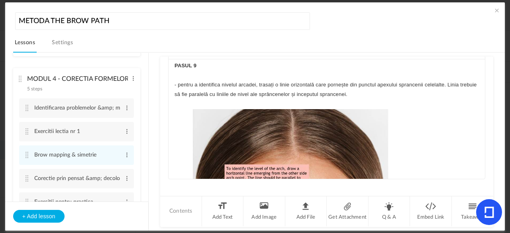
click at [171, 64] on div "MODULUL 4 – CORECTIA FORMELOR & MAPPING Lectia nr 2 : Brow mapping & simetrie A…" at bounding box center [327, 119] width 316 height 120
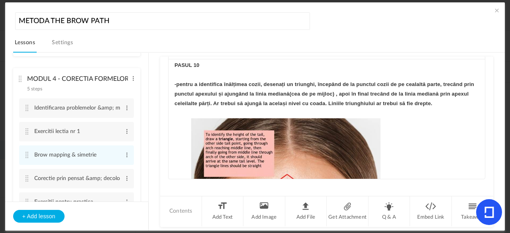
scroll to position [4313, 0]
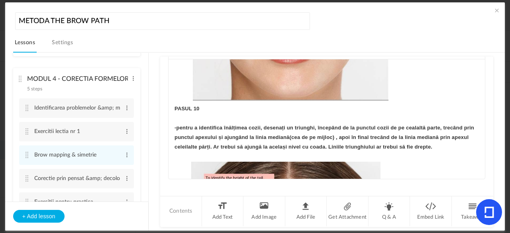
click at [171, 102] on div "MODULUL 4 – CORECTIA FORMELOR & MAPPING Lectia nr 2 : Brow mapping & simetrie A…" at bounding box center [327, 119] width 316 height 120
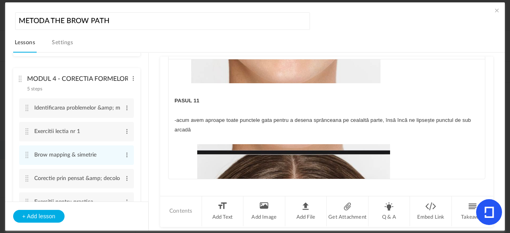
scroll to position [4695, 0]
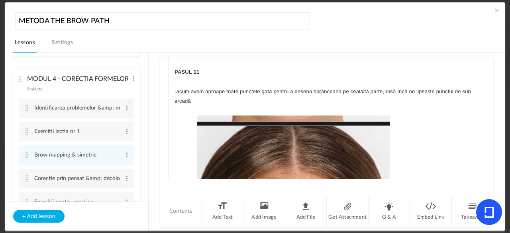
click at [173, 68] on div "MODULUL 4 – CORECTIA FORMELOR & MAPPING Lectia nr 2 : Brow mapping & simetrie A…" at bounding box center [327, 119] width 316 height 120
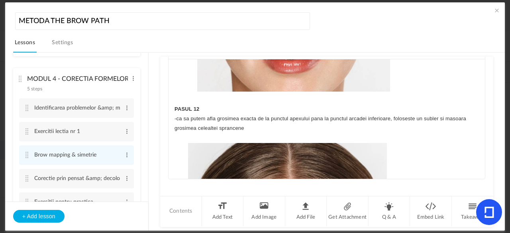
scroll to position [5028, 0]
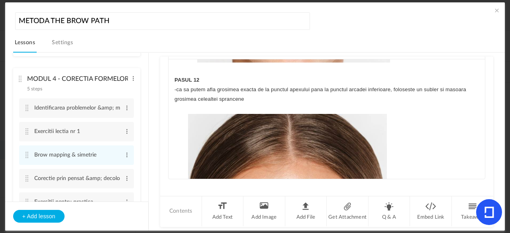
click at [172, 72] on div "MODULUL 4 – CORECTIA FORMELOR & MAPPING Lectia nr 2 : Brow mapping & simetrie A…" at bounding box center [327, 119] width 316 height 120
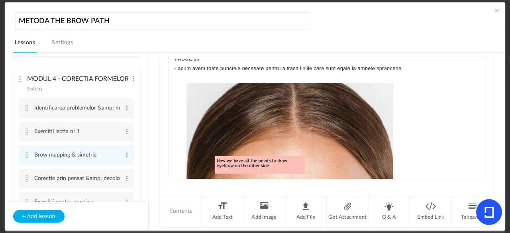
scroll to position [5357, 0]
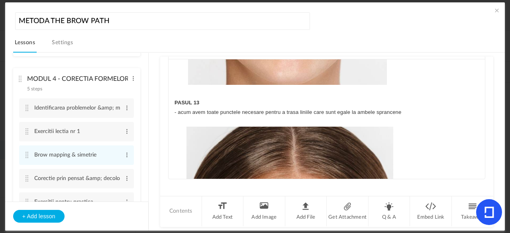
click at [171, 98] on div "MODULUL 4 – CORECTIA FORMELOR & MAPPING Lectia nr 2 : Brow mapping & simetrie A…" at bounding box center [327, 119] width 316 height 120
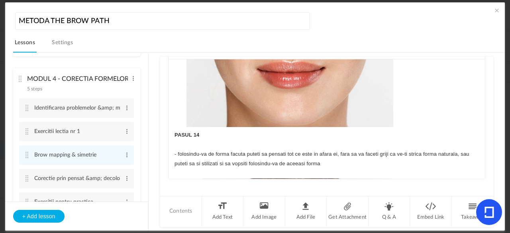
scroll to position [5660, 0]
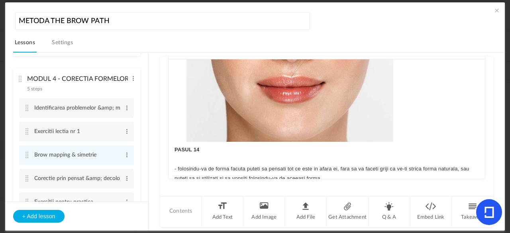
click at [171, 149] on div "MODULUL 4 – CORECTIA FORMELOR & MAPPING Lectia nr 2 : Brow mapping & simetrie A…" at bounding box center [327, 119] width 316 height 120
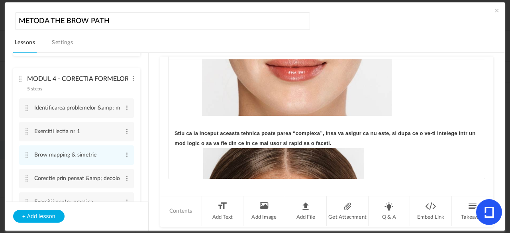
scroll to position [6039, 0]
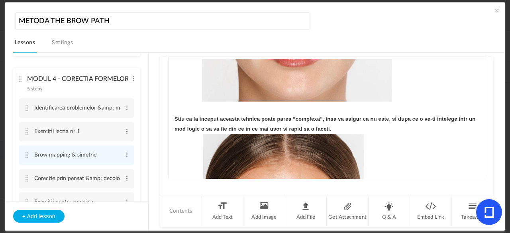
click at [169, 110] on div "MODULUL 4 – CORECTIA FORMELOR & MAPPING Lectia nr 2 : Brow mapping & simetrie A…" at bounding box center [327, 119] width 316 height 120
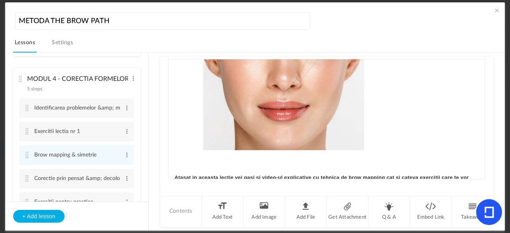
scroll to position [6293, 0]
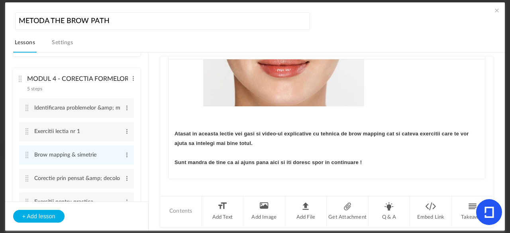
click at [367, 159] on p "Sunt mandra de tine ca ai ajuns pana aici si iti doresc spor in continuare !" at bounding box center [326, 163] width 304 height 10
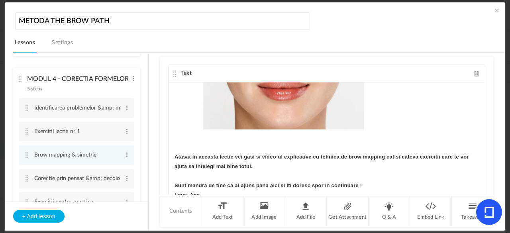
click at [173, 74] on cite at bounding box center [175, 74] width 6 height 6
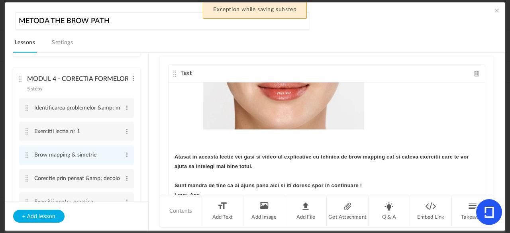
click at [173, 74] on cite at bounding box center [175, 74] width 6 height 6
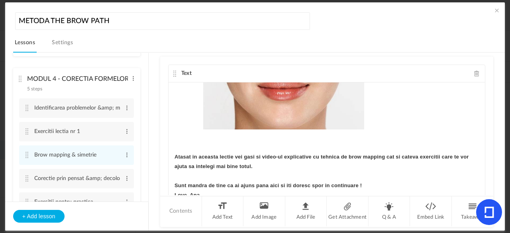
click at [176, 73] on cite at bounding box center [175, 74] width 6 height 6
click at [172, 72] on cite at bounding box center [175, 74] width 6 height 6
click at [173, 72] on cite at bounding box center [175, 74] width 6 height 6
click at [174, 71] on cite at bounding box center [175, 74] width 6 height 6
click at [172, 75] on cite at bounding box center [175, 74] width 6 height 6
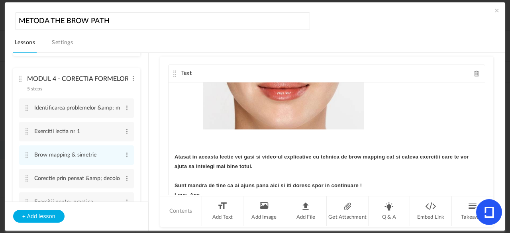
click at [174, 71] on cite at bounding box center [175, 74] width 6 height 6
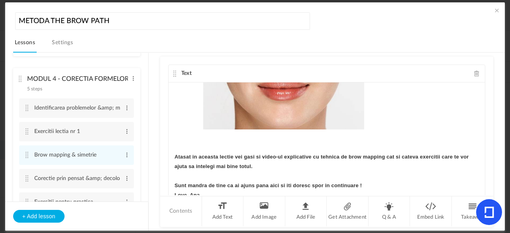
click at [174, 71] on cite at bounding box center [175, 74] width 6 height 6
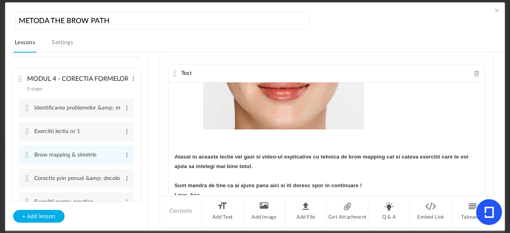
click at [174, 71] on cite at bounding box center [175, 74] width 6 height 6
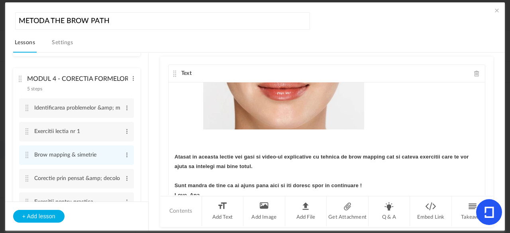
click at [174, 71] on cite at bounding box center [175, 74] width 6 height 6
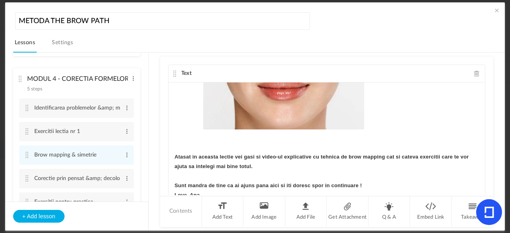
click at [174, 71] on cite at bounding box center [175, 74] width 6 height 6
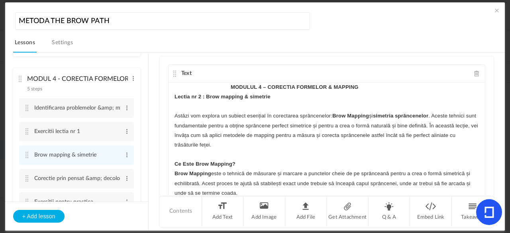
click at [172, 73] on cite at bounding box center [175, 74] width 6 height 6
click at [175, 72] on cite at bounding box center [175, 74] width 6 height 6
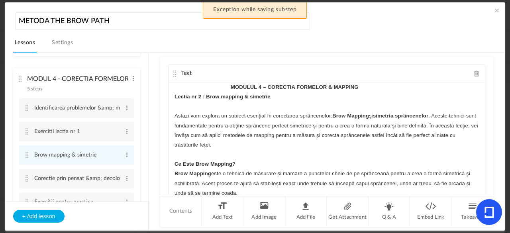
click at [175, 72] on cite at bounding box center [175, 74] width 6 height 6
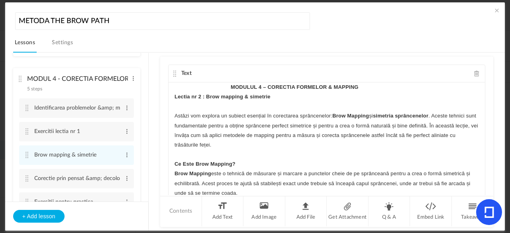
click at [175, 72] on cite at bounding box center [175, 74] width 6 height 6
click at [186, 71] on span "Text" at bounding box center [186, 74] width 10 height 6
click at [173, 72] on cite at bounding box center [175, 74] width 6 height 6
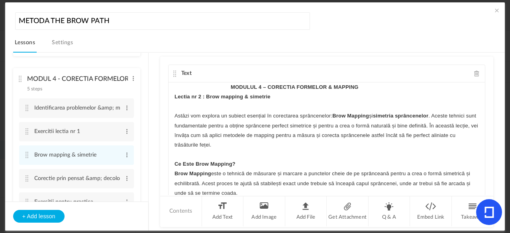
click at [173, 72] on cite at bounding box center [175, 74] width 6 height 6
click at [493, 11] on span at bounding box center [497, 10] width 8 height 8
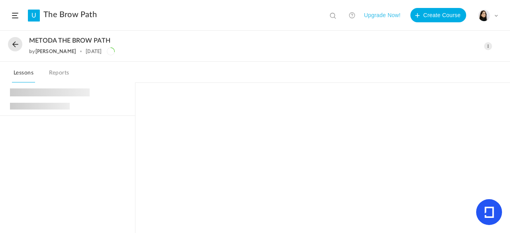
scroll to position [108, 0]
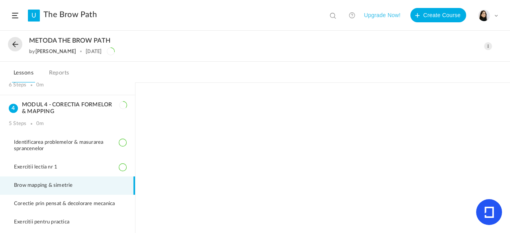
scroll to position [98, 0]
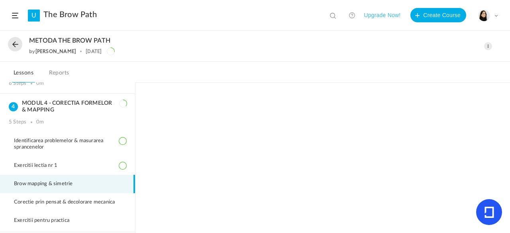
click at [490, 45] on span at bounding box center [488, 46] width 8 height 8
click at [439, 62] on link "Edit" at bounding box center [454, 64] width 75 height 15
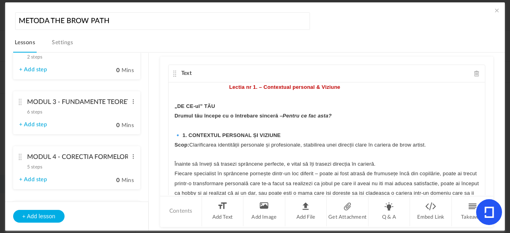
scroll to position [219, 0]
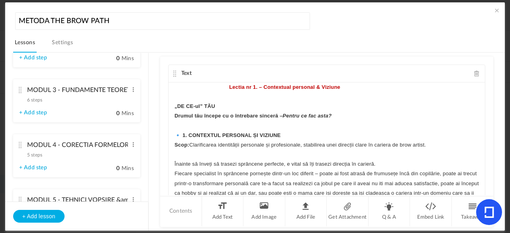
click at [18, 145] on cite at bounding box center [21, 145] width 6 height 6
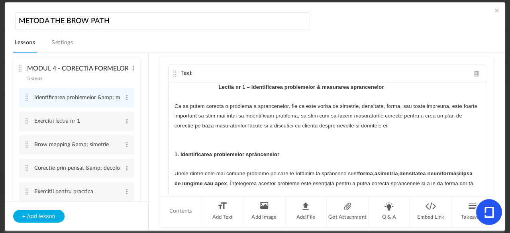
scroll to position [178, 0]
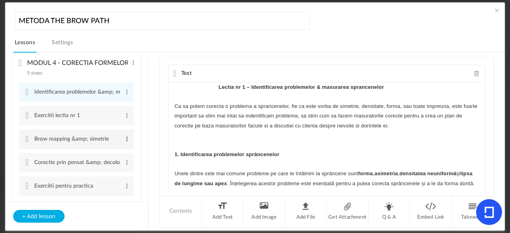
click at [125, 142] on span at bounding box center [127, 139] width 6 height 8
click at [115, 152] on link "Edit" at bounding box center [113, 152] width 31 height 10
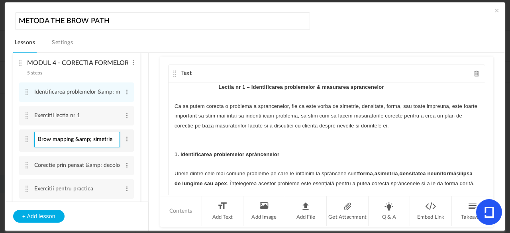
click at [89, 140] on input "Brow mapping &amp; simetrie" at bounding box center [77, 140] width 86 height 16
click at [92, 141] on input "Brow mapping &amp; simetrie" at bounding box center [77, 140] width 86 height 16
type input "Brow mapping & simetrie"
click at [138, 142] on li "MODUL 4 - CORECTIA FORMELOR &amp; MAPPING 5 steps Edit Delete Identificarea pro…" at bounding box center [76, 136] width 127 height 169
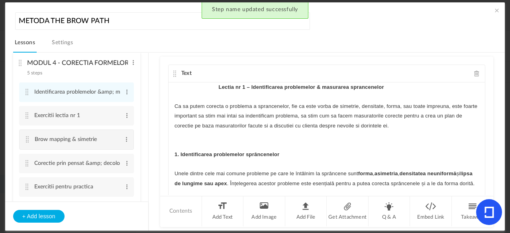
click at [25, 144] on li "Brow mapping & simetrie Edit Delete" at bounding box center [76, 139] width 115 height 20
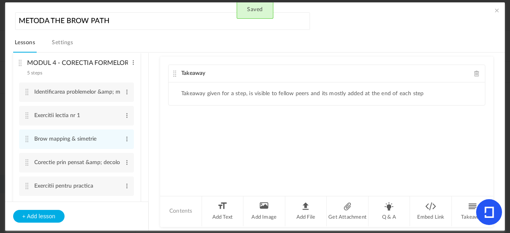
click at [476, 75] on div "Takeaway" at bounding box center [327, 74] width 316 height 18
click at [475, 75] on div "Takeaway" at bounding box center [327, 74] width 316 height 18
click at [475, 74] on span at bounding box center [477, 74] width 6 height 6
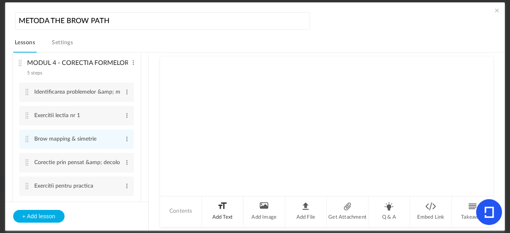
click at [217, 211] on li "Add Text" at bounding box center [223, 211] width 42 height 30
click at [220, 91] on div at bounding box center [327, 112] width 316 height 60
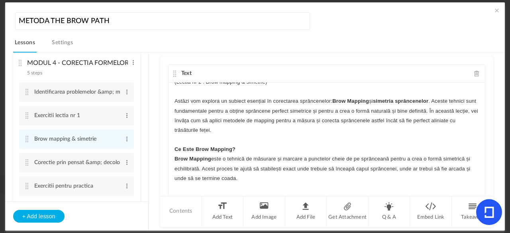
scroll to position [0, 0]
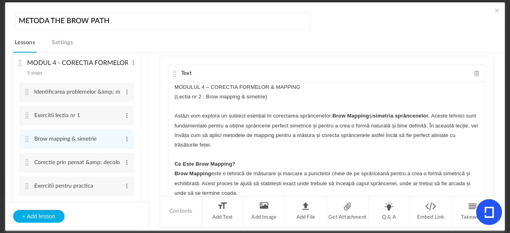
click at [186, 85] on p "MODULUL 4 – CORECTIA FORMELOR & MAPPING" at bounding box center [326, 87] width 304 height 10
click at [210, 97] on p "(Lectia nr 2 : Brow mapping & simetrie)" at bounding box center [326, 97] width 304 height 10
drag, startPoint x: 331, startPoint y: 98, endPoint x: 224, endPoint y: 83, distance: 108.2
click at [224, 83] on div "MODULUL 4 – CORECTIA FORMELOR & MAPPING (Lectia nr 2 : Brow mapping & simetrie)…" at bounding box center [327, 142] width 316 height 120
click at [225, 111] on icon "button" at bounding box center [223, 111] width 7 height 7
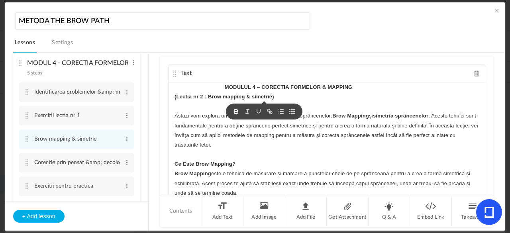
click at [378, 104] on p at bounding box center [326, 107] width 304 height 10
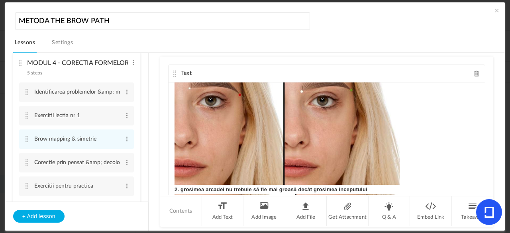
scroll to position [196, 0]
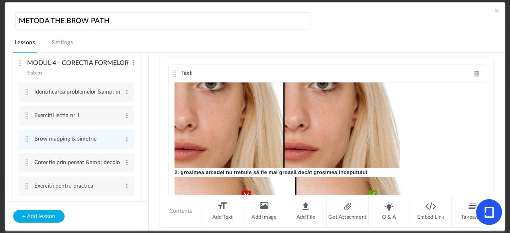
click at [171, 175] on div "MODULUL 4 – CORECTIA FORMELOR & MAPPING (Lectia nr 2 : Brow mapping & simetrie)…" at bounding box center [327, 142] width 316 height 120
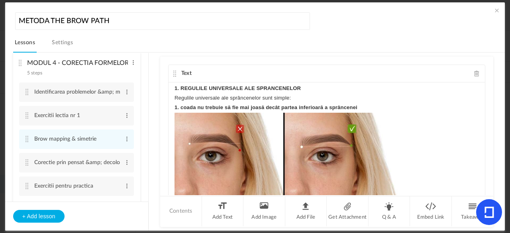
scroll to position [105, 0]
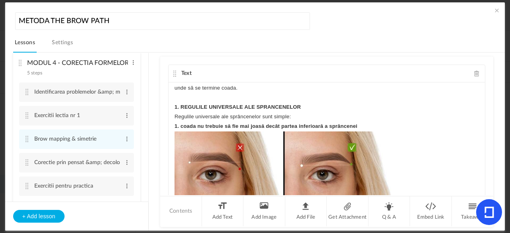
click at [169, 123] on div "MODULUL 4 – CORECTIA FORMELOR & MAPPING (Lectia nr 2 : Brow mapping & simetrie)…" at bounding box center [327, 142] width 316 height 120
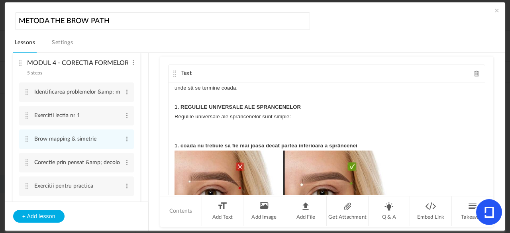
click at [171, 105] on div "MODULUL 4 – CORECTIA FORMELOR & MAPPING (Lectia nr 2 : Brow mapping & simetrie)…" at bounding box center [327, 142] width 316 height 120
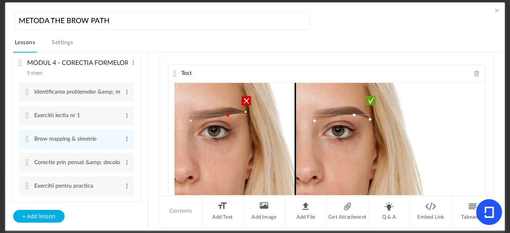
scroll to position [460, 0]
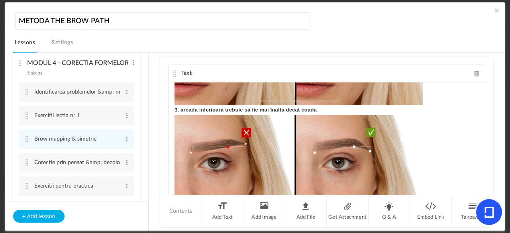
click at [169, 108] on div "MODULUL 4 – CORECTIA FORMELOR & MAPPING (Lectia nr 2 : Brow mapping & simetrie)…" at bounding box center [327, 142] width 316 height 120
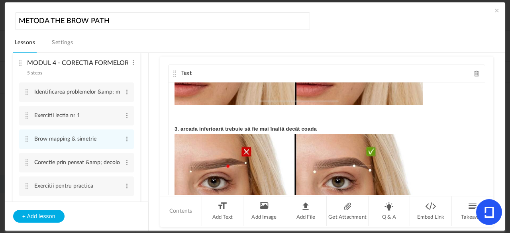
click at [480, 149] on div "MODULUL 4 – CORECTIA FORMELOR & MAPPING (Lectia nr 2 : Brow mapping & simetrie)…" at bounding box center [327, 142] width 316 height 120
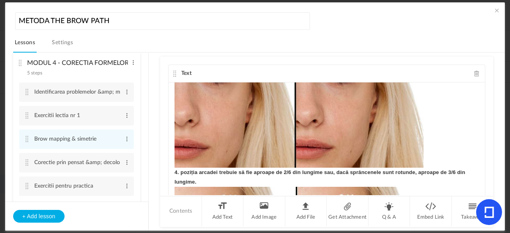
scroll to position [569, 0]
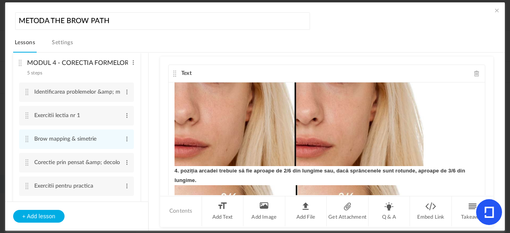
click at [172, 169] on div "MODULUL 4 – CORECTIA FORMELOR & MAPPING (Lectia nr 2 : Brow mapping & simetrie)…" at bounding box center [327, 142] width 316 height 120
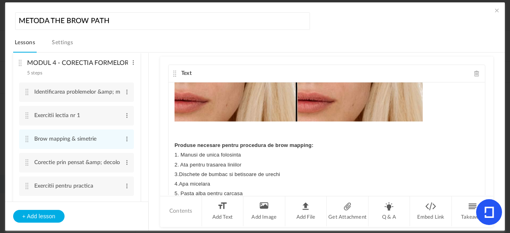
scroll to position [808, 0]
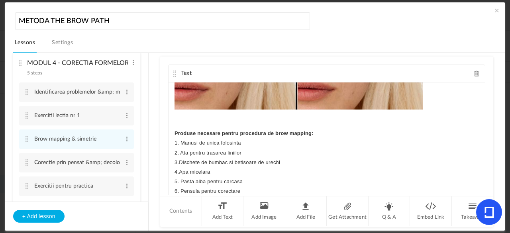
click at [283, 192] on p "6. Pensula pentru corectare" at bounding box center [326, 191] width 304 height 10
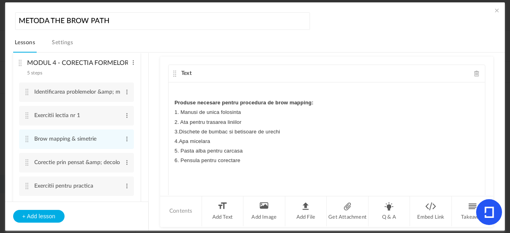
scroll to position [809, 0]
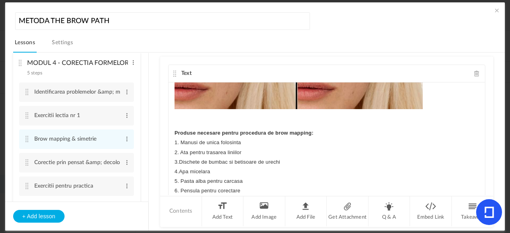
drag, startPoint x: 478, startPoint y: 186, endPoint x: 479, endPoint y: 190, distance: 4.1
click at [479, 190] on div "MODULUL 4 – CORECTIA FORMELOR & MAPPING (Lectia nr 2 : Brow mapping & simetrie)…" at bounding box center [327, 142] width 316 height 120
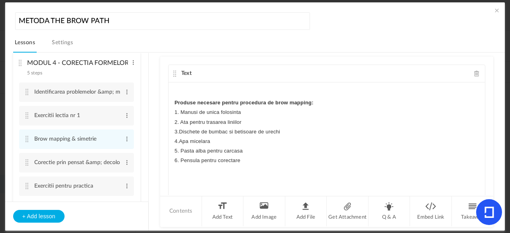
scroll to position [849, 0]
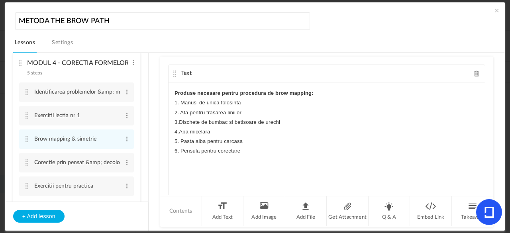
click at [192, 186] on p at bounding box center [326, 190] width 304 height 10
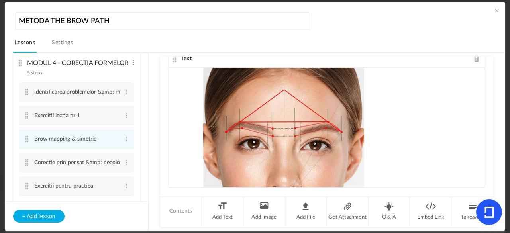
scroll to position [5886, 0]
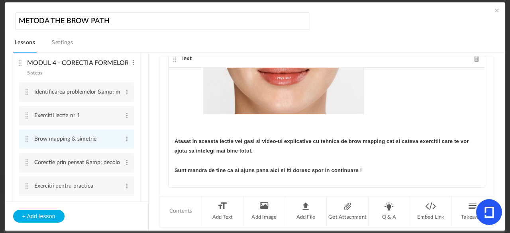
click at [367, 167] on p "Sunt mandra de tine ca ai ajuns pana aici si iti doresc spor in continuare !" at bounding box center [326, 171] width 304 height 10
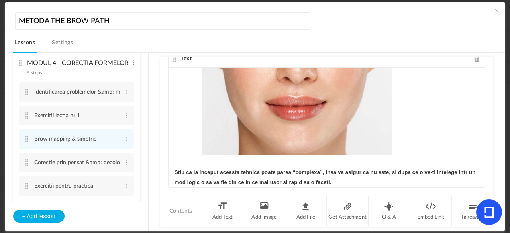
scroll to position [5619, 0]
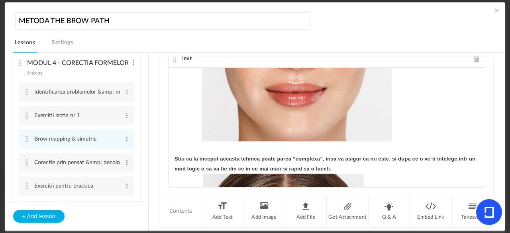
click at [174, 156] on strong "Stiu ca la inceput aceasta tehnica poate parea “complexa”, insa va asigur ca nu…" at bounding box center [325, 164] width 302 height 16
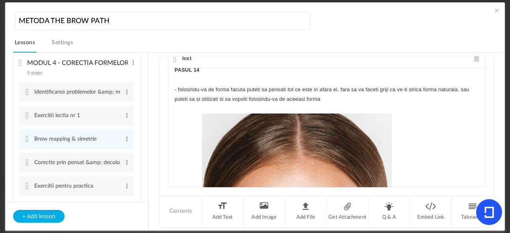
scroll to position [5292, 0]
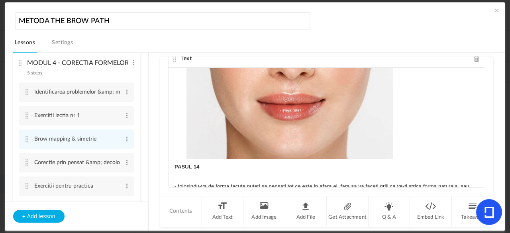
click at [171, 157] on div "MODULUL 4 – CORECTIA FORMELOR & MAPPING (Lectia nr 2 : Brow mapping & simetrie)…" at bounding box center [327, 128] width 316 height 120
click at [171, 161] on div "MODULUL 4 – CORECTIA FORMELOR & MAPPING (Lectia nr 2 : Brow mapping & simetrie)…" at bounding box center [327, 128] width 316 height 120
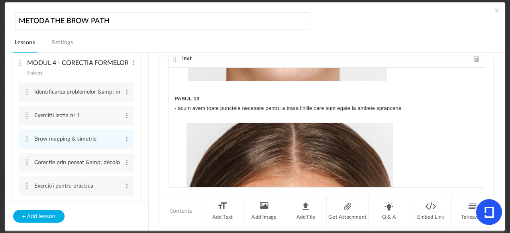
scroll to position [4997, 0]
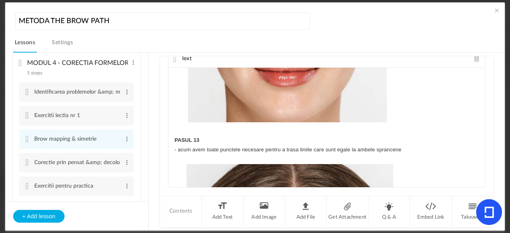
click at [169, 133] on div "MODULUL 4 – CORECTIA FORMELOR & MAPPING (Lectia nr 2 : Brow mapping & simetrie)…" at bounding box center [327, 128] width 316 height 120
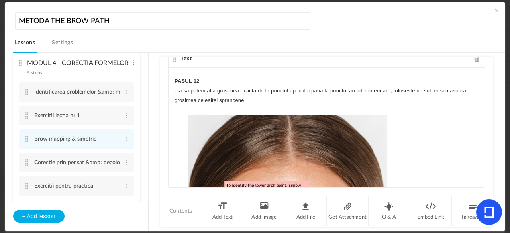
scroll to position [4636, 0]
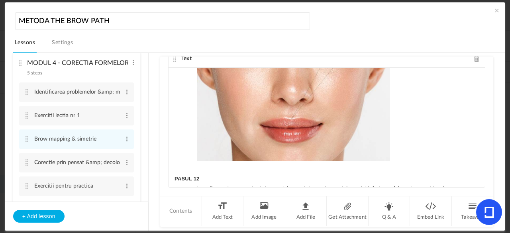
click at [172, 173] on div "MODULUL 4 – CORECTIA FORMELOR & MAPPING (Lectia nr 2 : Brow mapping & simetrie)…" at bounding box center [327, 128] width 316 height 120
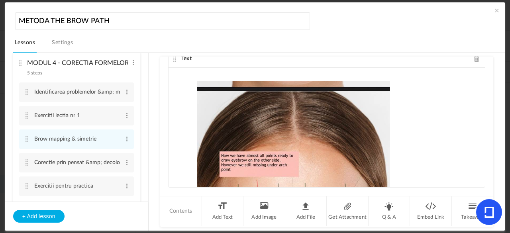
scroll to position [4371, 0]
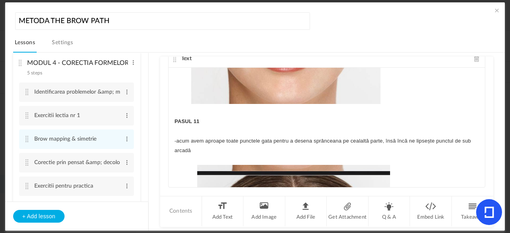
click at [172, 118] on div "MODULUL 4 – CORECTIA FORMELOR & MAPPING (Lectia nr 2 : Brow mapping & simetrie)…" at bounding box center [327, 128] width 316 height 120
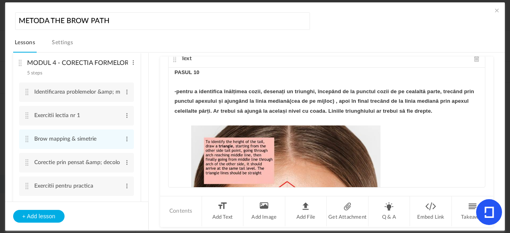
scroll to position [4076, 0]
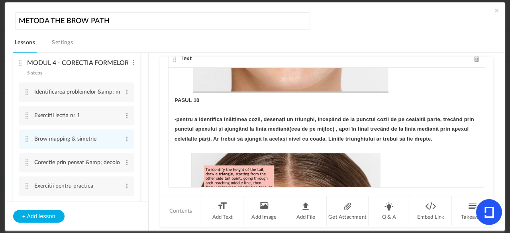
click at [170, 97] on div "MODULUL 4 – CORECTIA FORMELOR & MAPPING (Lectia nr 2 : Brow mapping & simetrie)…" at bounding box center [327, 128] width 316 height 120
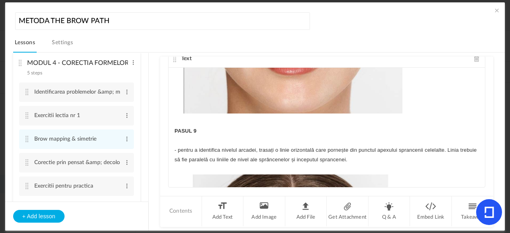
scroll to position [3743, 0]
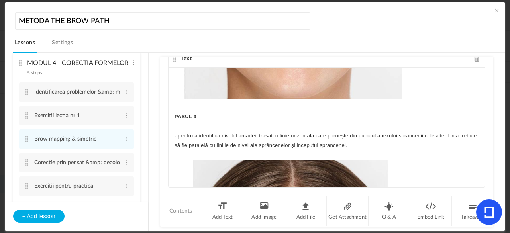
click at [171, 111] on div "MODULUL 4 – CORECTIA FORMELOR & MAPPING (Lectia nr 2 : Brow mapping & simetrie)…" at bounding box center [327, 128] width 316 height 120
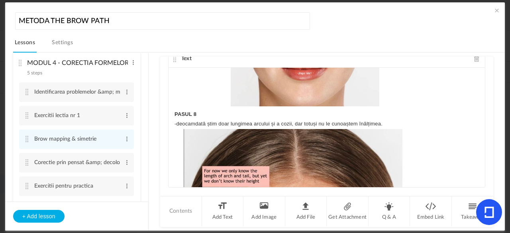
scroll to position [3363, 0]
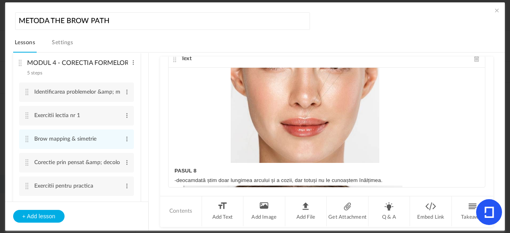
click at [174, 168] on strong "PASUL 8" at bounding box center [185, 171] width 22 height 6
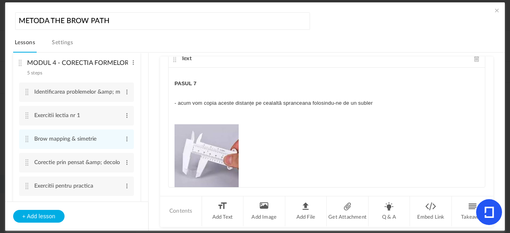
scroll to position [3041, 0]
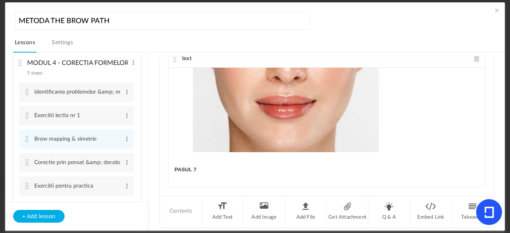
click at [172, 166] on div "MODULUL 4 – CORECTIA FORMELOR & MAPPING (Lectia nr 2 : Brow mapping & simetrie)…" at bounding box center [327, 128] width 316 height 120
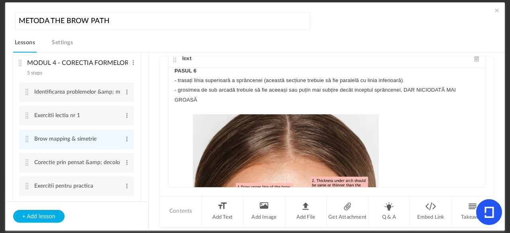
scroll to position [2740, 0]
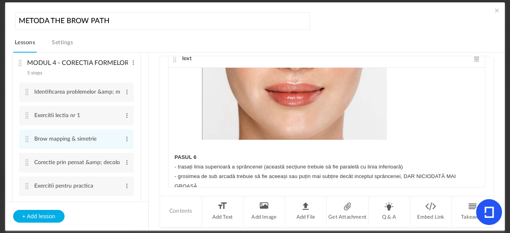
click at [171, 154] on div "MODULUL 4 – CORECTIA FORMELOR & MAPPING (Lectia nr 2 : Brow mapping & simetrie)…" at bounding box center [327, 128] width 316 height 120
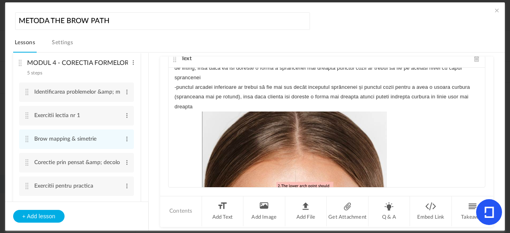
scroll to position [2418, 0]
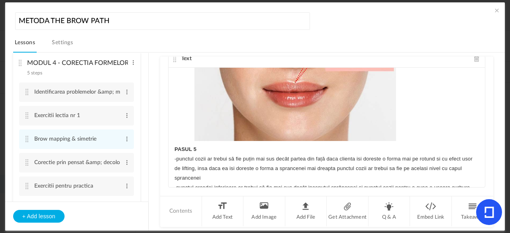
click at [170, 148] on div "MODULUL 4 – CORECTIA FORMELOR & MAPPING (Lectia nr 2 : Brow mapping & simetrie)…" at bounding box center [327, 128] width 316 height 120
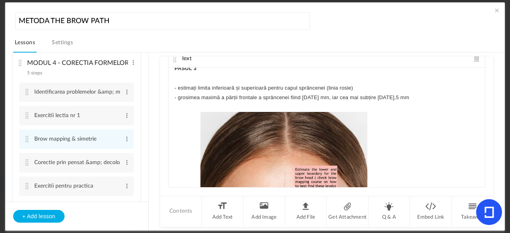
scroll to position [1837, 0]
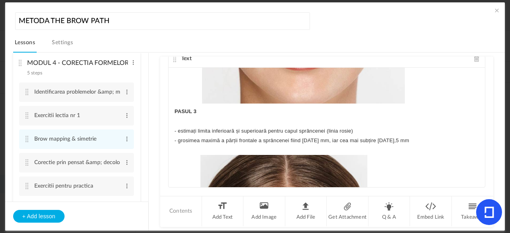
click at [172, 108] on div "MODULUL 4 – CORECTIA FORMELOR & MAPPING (Lectia nr 2 : Brow mapping & simetrie)…" at bounding box center [327, 128] width 316 height 120
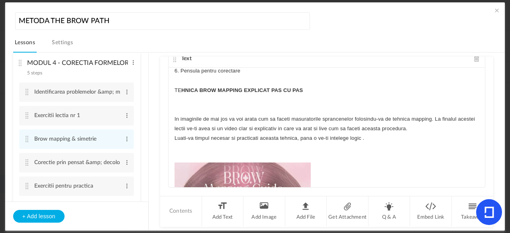
scroll to position [870, 0]
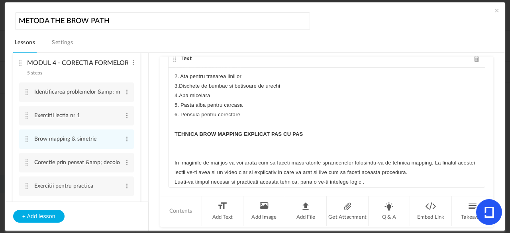
click at [174, 131] on p "TE HNICA BROW MAPPING EXPLICAT PAS CU PAS" at bounding box center [326, 134] width 304 height 10
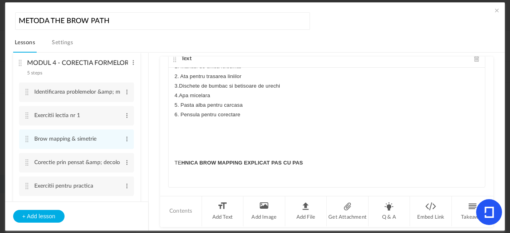
drag, startPoint x: 356, startPoint y: 158, endPoint x: 213, endPoint y: 163, distance: 142.7
click at [213, 163] on p "TE HNICA BROW MAPPING EXPLICAT PAS CU PAS" at bounding box center [326, 163] width 304 height 10
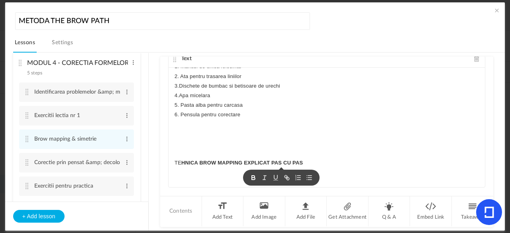
click at [252, 178] on icon "button" at bounding box center [253, 179] width 3 height 2
click at [396, 149] on p at bounding box center [326, 154] width 304 height 10
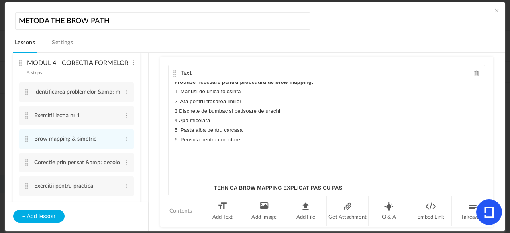
scroll to position [0, 0]
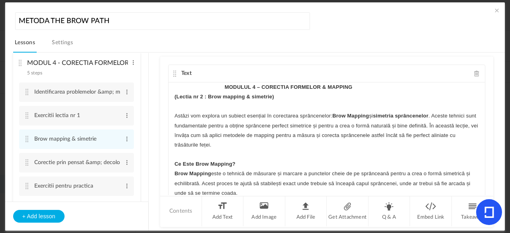
click at [174, 72] on cite at bounding box center [175, 74] width 6 height 6
click at [173, 74] on cite at bounding box center [175, 74] width 6 height 6
click at [495, 10] on span at bounding box center [497, 10] width 8 height 8
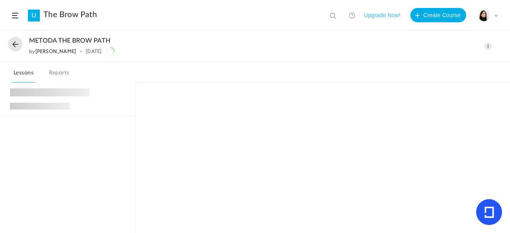
scroll to position [108, 0]
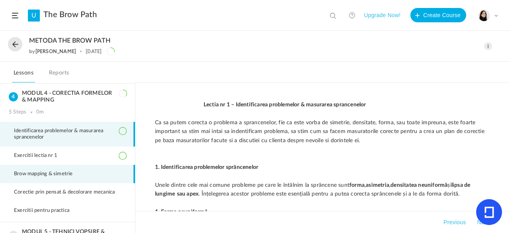
click at [93, 167] on li "Brow mapping & simetrie" at bounding box center [67, 174] width 135 height 18
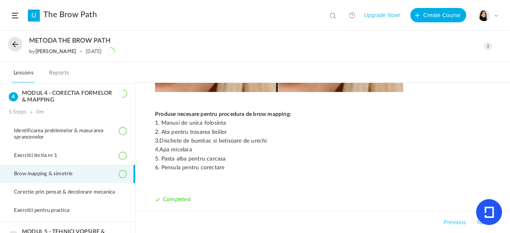
scroll to position [818, 0]
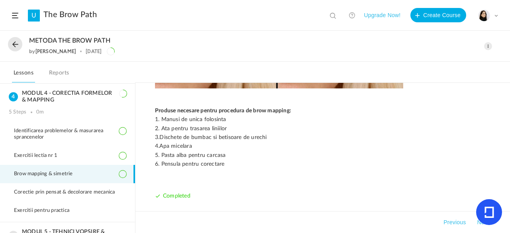
click at [488, 44] on span at bounding box center [488, 46] width 8 height 8
click at [445, 59] on link "Edit" at bounding box center [454, 64] width 75 height 15
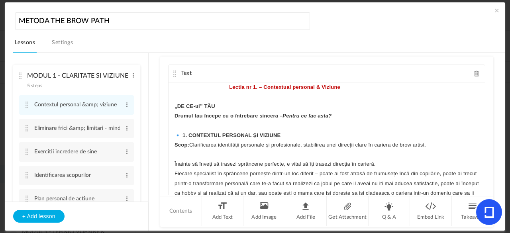
click at [145, 75] on section "MODUL 1 - CLARITATE SI VIZIUNE PERSONALA 5 steps Edit Delete Contextul personal…" at bounding box center [259, 142] width 472 height 178
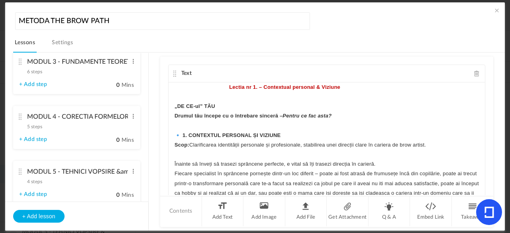
scroll to position [254, 0]
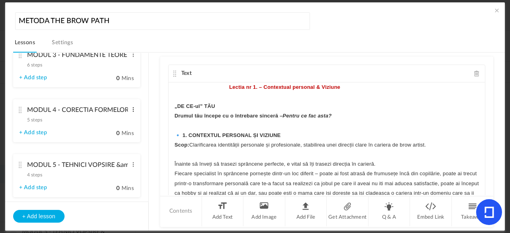
click at [131, 109] on span at bounding box center [133, 110] width 6 height 8
click at [18, 114] on li "MODUL 4 - CORECTIA FORMELOR &amp; MAPPING 5 steps Edit Delete + Add step 0 Mins" at bounding box center [76, 120] width 127 height 43
click at [20, 110] on cite at bounding box center [21, 110] width 6 height 6
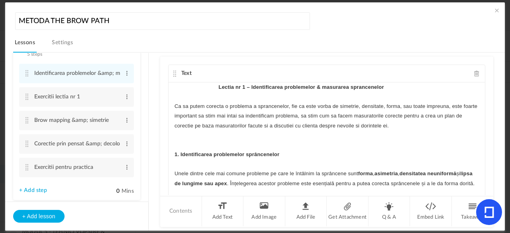
scroll to position [198, 0]
click at [27, 189] on link "+ Add step" at bounding box center [33, 189] width 28 height 7
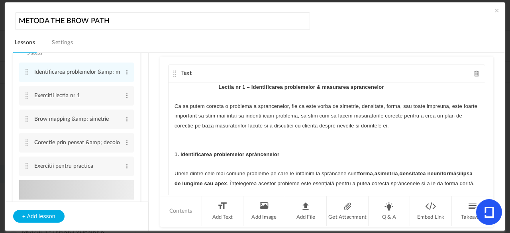
type input "Step 6"
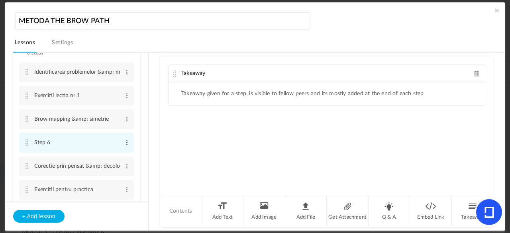
click at [125, 141] on span at bounding box center [127, 143] width 6 height 8
click at [114, 152] on link "Edit" at bounding box center [113, 156] width 31 height 10
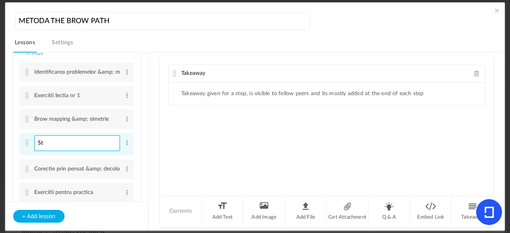
type input "S"
type input "Brow mapping pas cu pas"
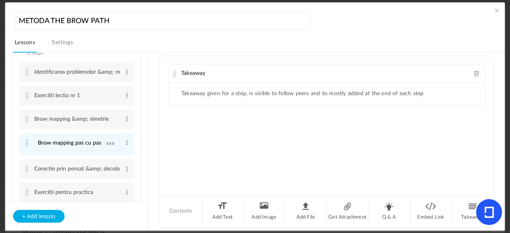
click at [165, 149] on div "Takeaway Takeaway given for a step, is visible to fellow peers and its mostly a…" at bounding box center [326, 126] width 333 height 139
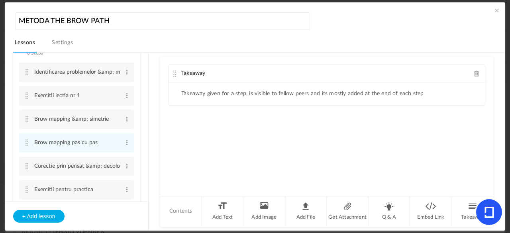
click at [477, 73] on span at bounding box center [477, 74] width 6 height 6
click at [219, 215] on li "Add Text" at bounding box center [223, 211] width 42 height 30
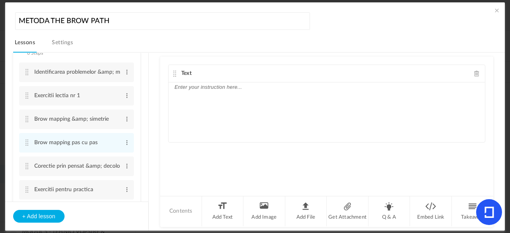
click at [246, 86] on p at bounding box center [326, 87] width 304 height 10
drag, startPoint x: 246, startPoint y: 86, endPoint x: 218, endPoint y: 86, distance: 27.5
click at [218, 86] on p at bounding box center [326, 87] width 304 height 10
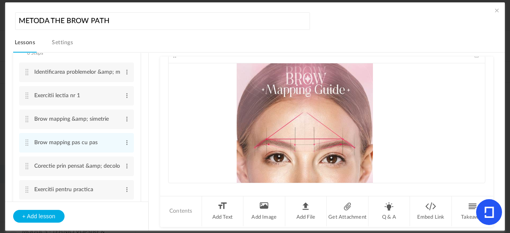
scroll to position [0, 0]
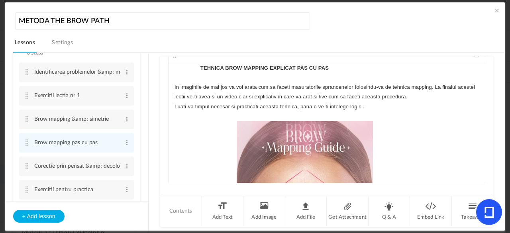
click at [198, 65] on p "TEHNICA BROW MAPPING EXPLICAT PAS CU PAS" at bounding box center [326, 68] width 304 height 10
click at [222, 131] on p at bounding box center [326, 216] width 304 height 191
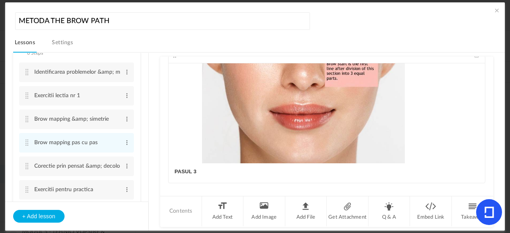
scroll to position [892, 0]
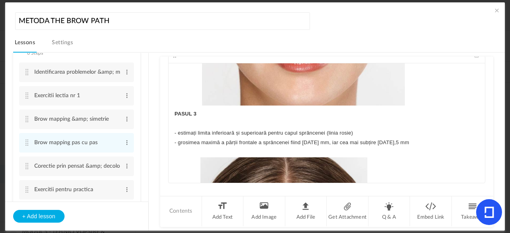
click at [174, 112] on strong "PASUL 3" at bounding box center [185, 114] width 22 height 6
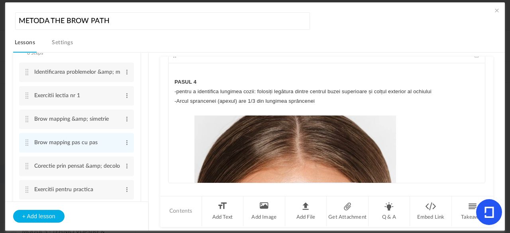
scroll to position [1247, 0]
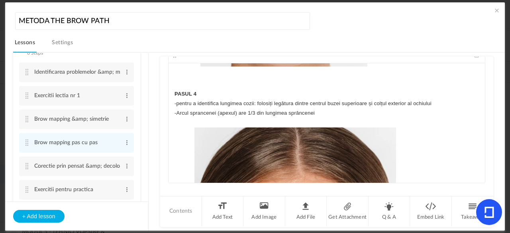
click at [171, 90] on div "TEHNICA BROW MAPPING EXPLICAT PAS CU PAS In imaginile de mai jos va voi arata c…" at bounding box center [327, 123] width 316 height 120
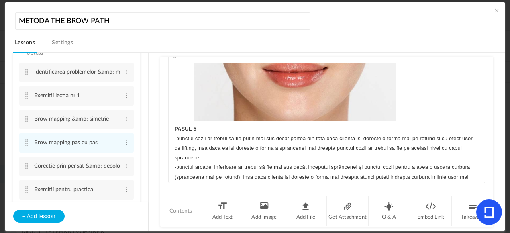
scroll to position [1579, 0]
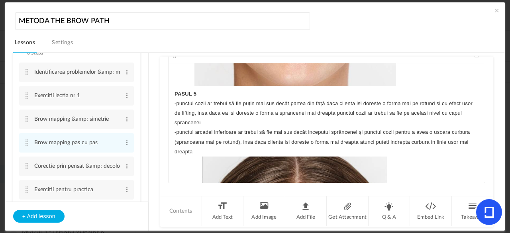
click at [171, 94] on div "TEHNICA BROW MAPPING EXPLICAT PAS CU PAS In imaginile de mai jos va voi arata c…" at bounding box center [327, 123] width 316 height 120
